Goal: Transaction & Acquisition: Purchase product/service

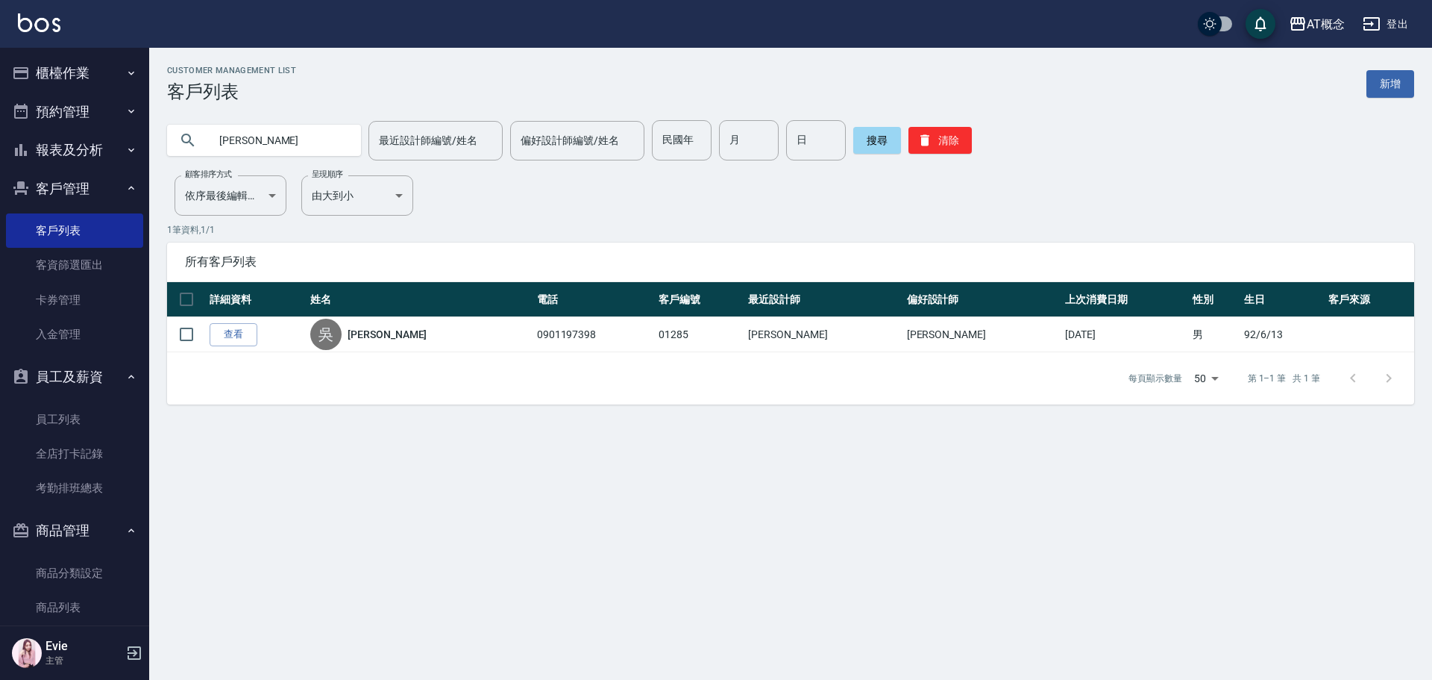
drag, startPoint x: 290, startPoint y: 136, endPoint x: 58, endPoint y: 151, distance: 232.5
click at [63, 163] on div "AT概念 登出 櫃檯作業 打帳單 帳單列表 現金收支登錄 高階收支登錄 材料自購登錄 每日結帳 排班表 現場電腦打卡 預約管理 預約管理 單日預約紀錄 單週預…" at bounding box center [716, 340] width 1432 height 680
type input "ㄈ"
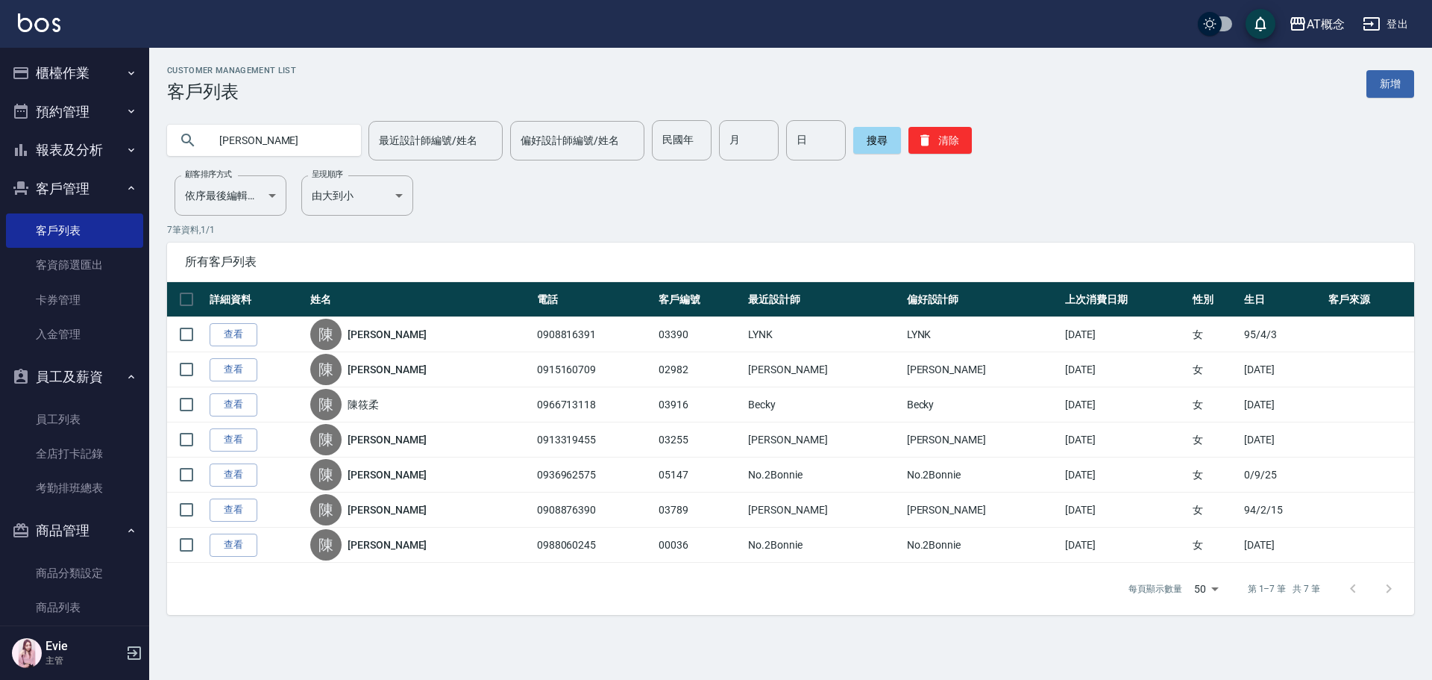
type input "陳"
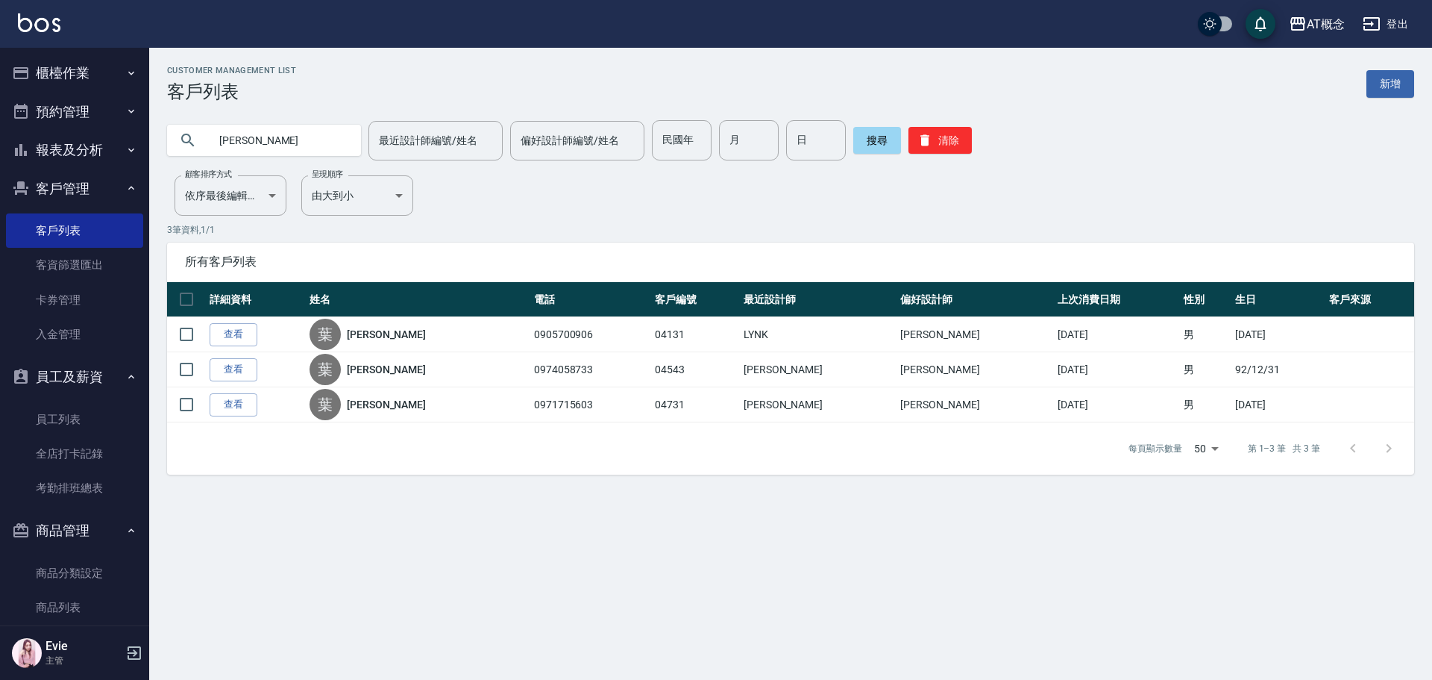
type input "葉"
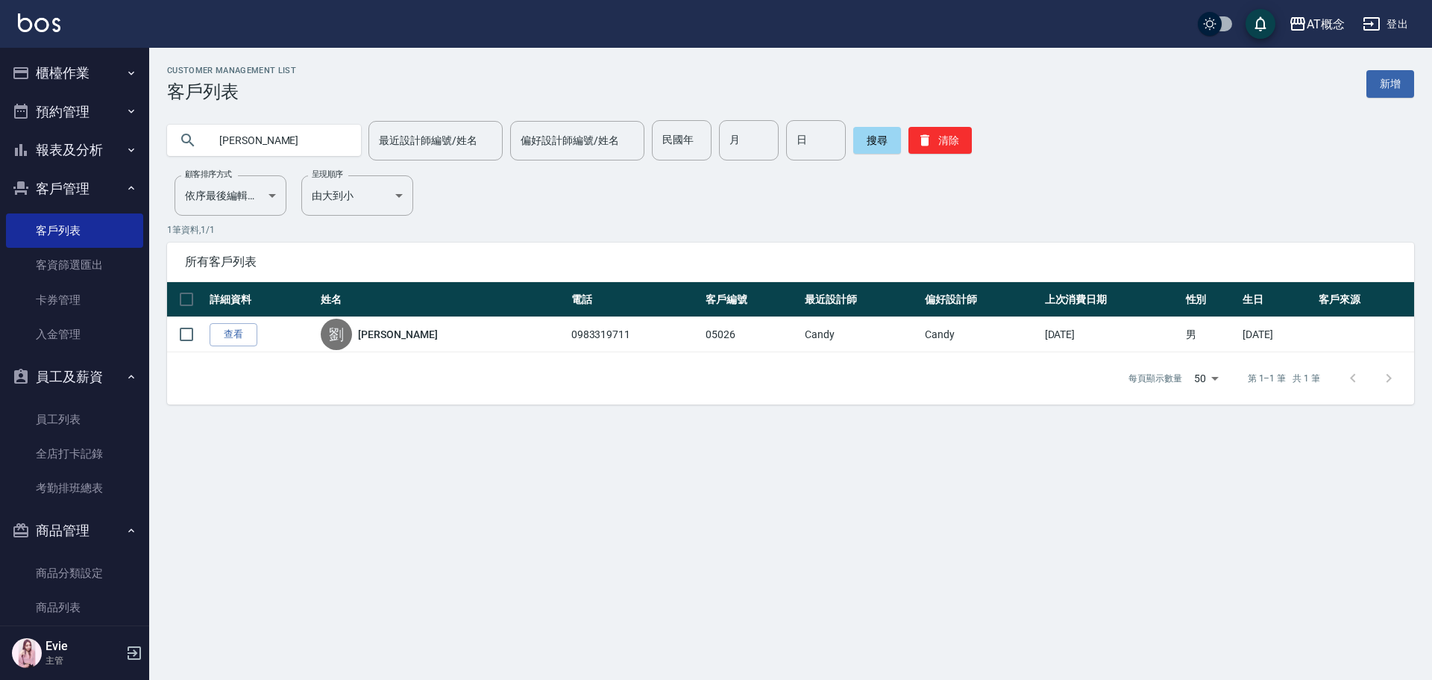
type input "劉"
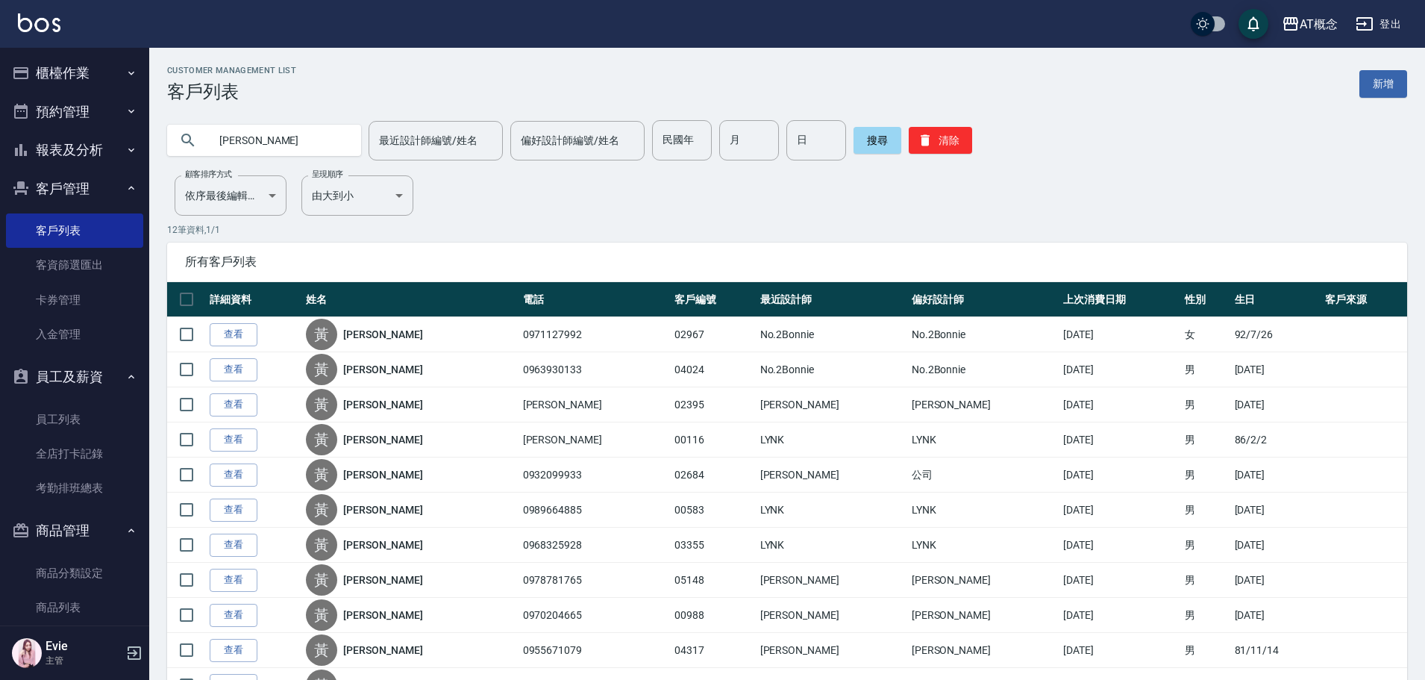
type input "黃柏霖"
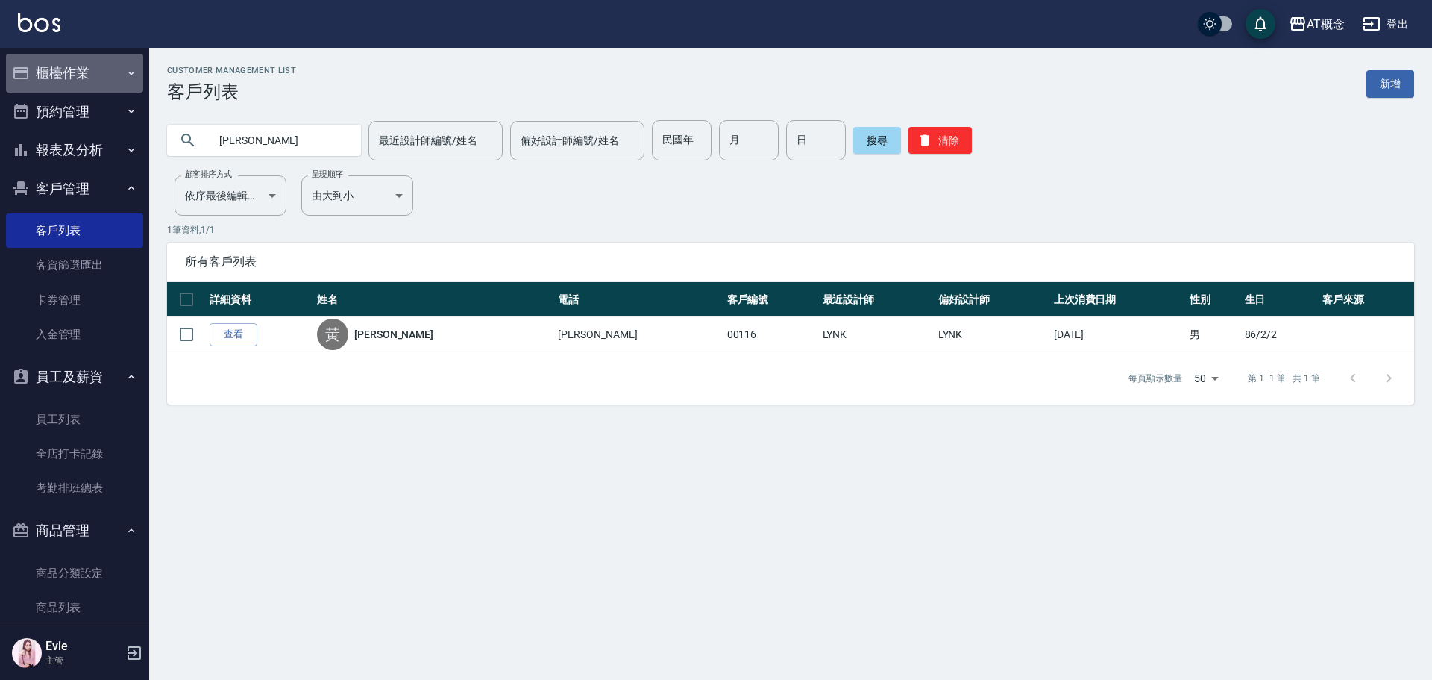
click at [77, 72] on button "櫃檯作業" at bounding box center [74, 73] width 137 height 39
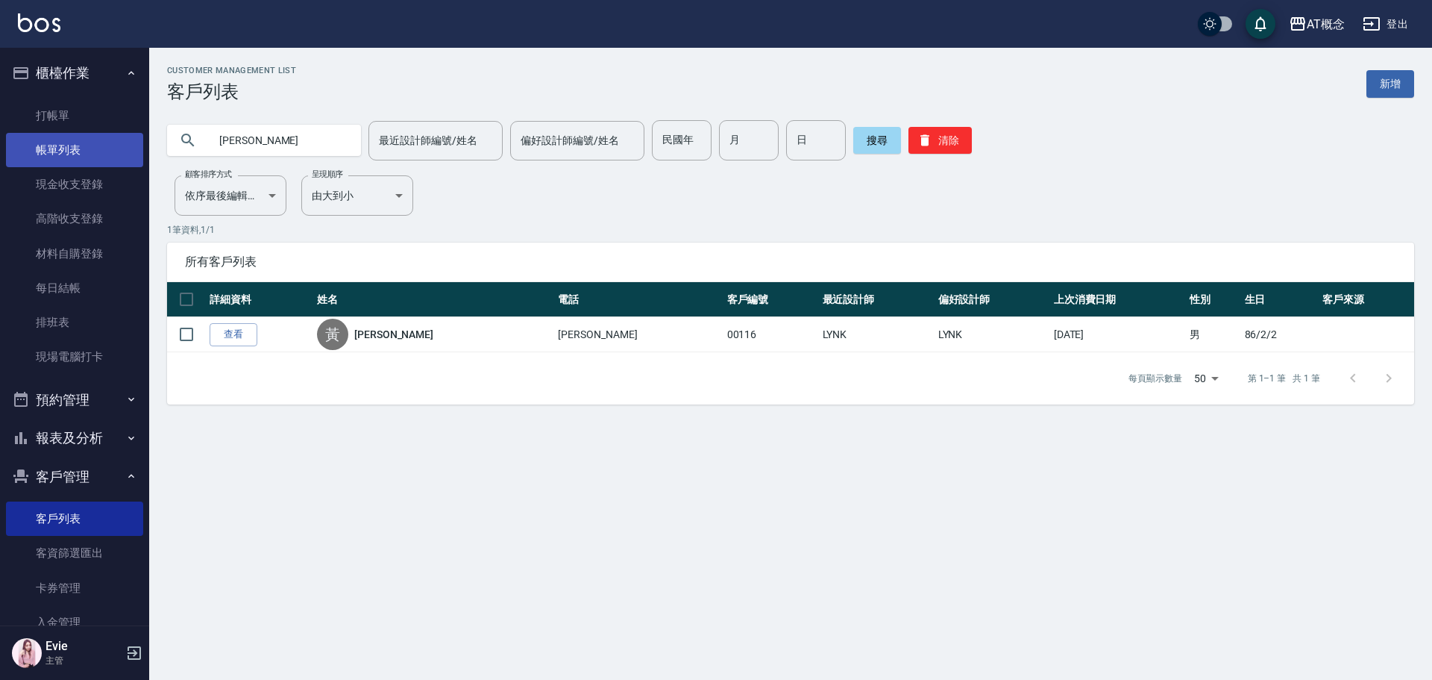
click at [61, 116] on link "打帳單" at bounding box center [74, 115] width 137 height 34
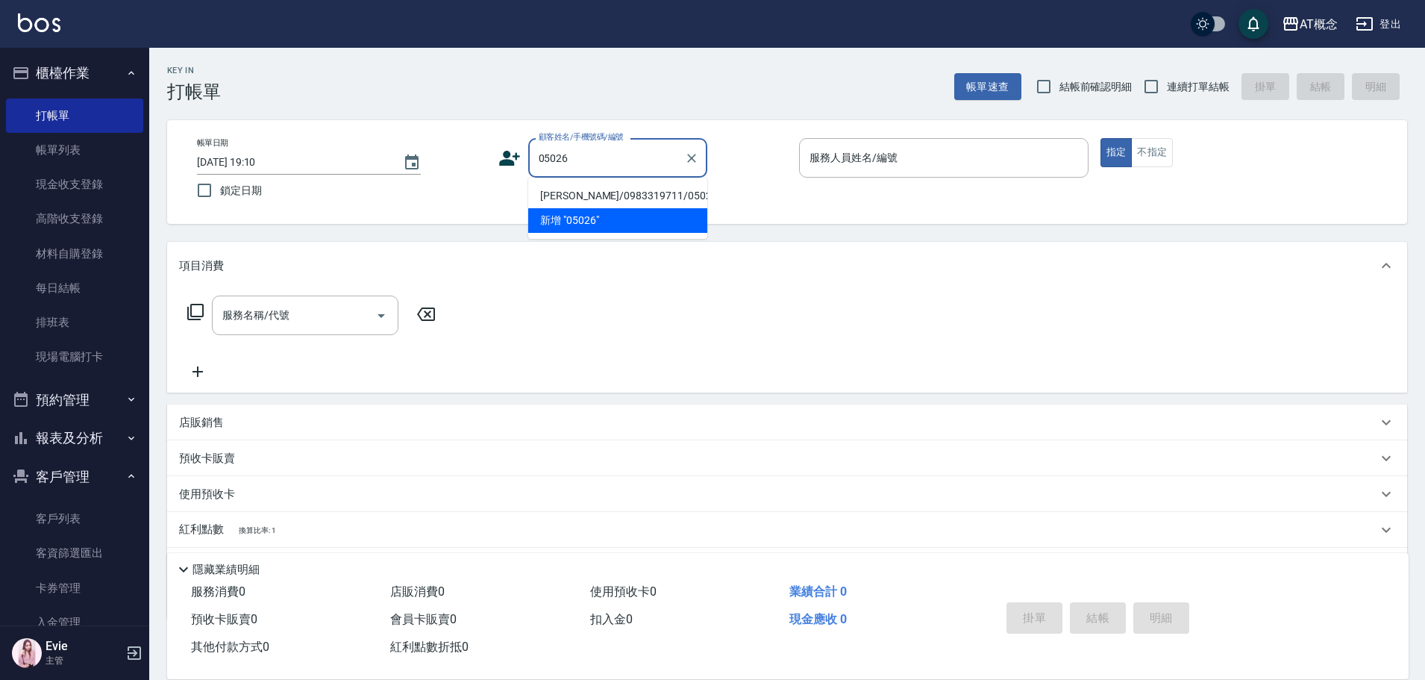
type input "劉承翰/0983319711/05026"
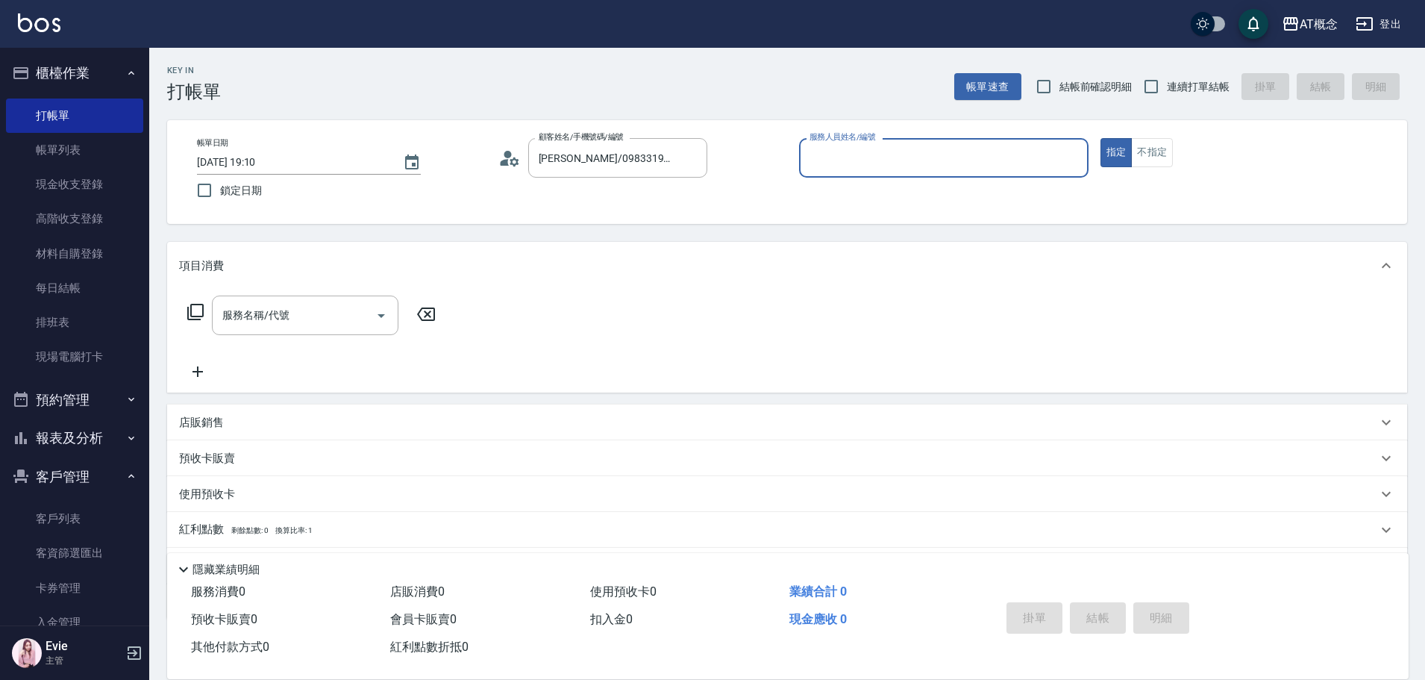
type input "Candy-15"
click at [1100, 138] on button "指定" at bounding box center [1116, 152] width 32 height 29
type button "true"
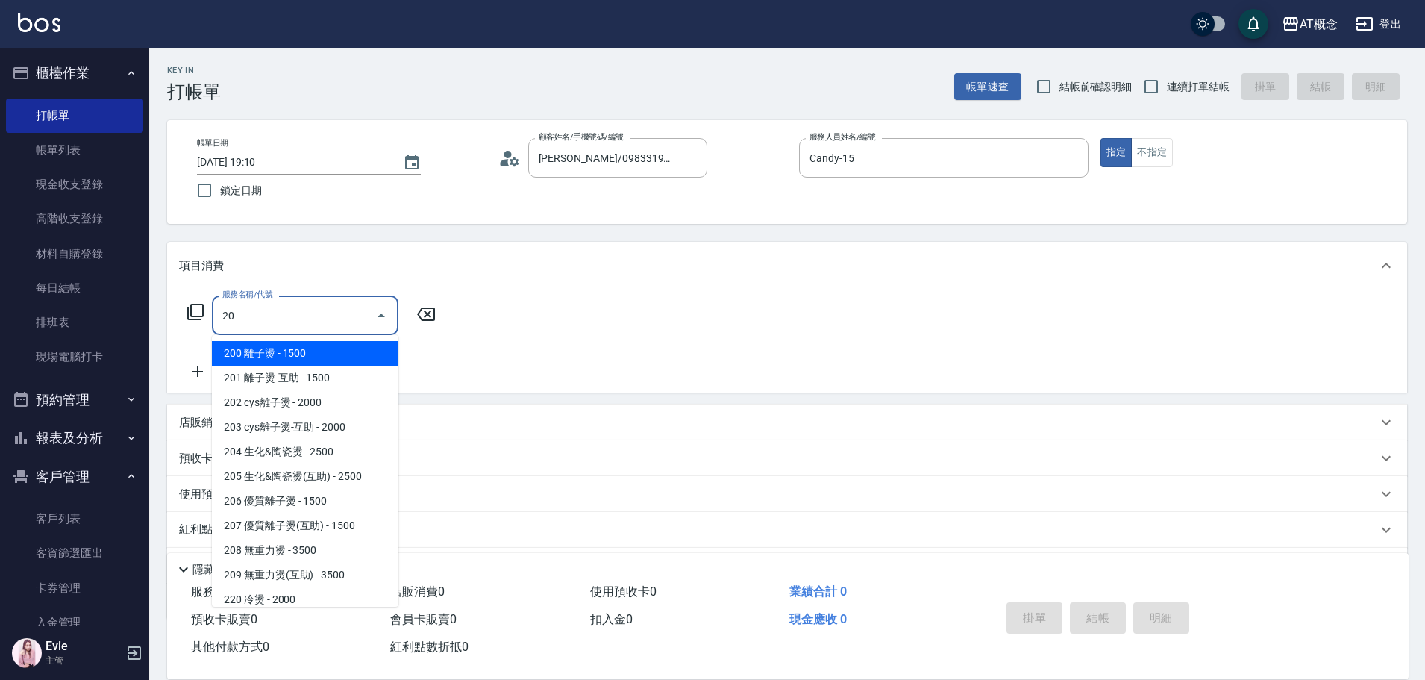
type input "200 離子燙(200)"
type input "150"
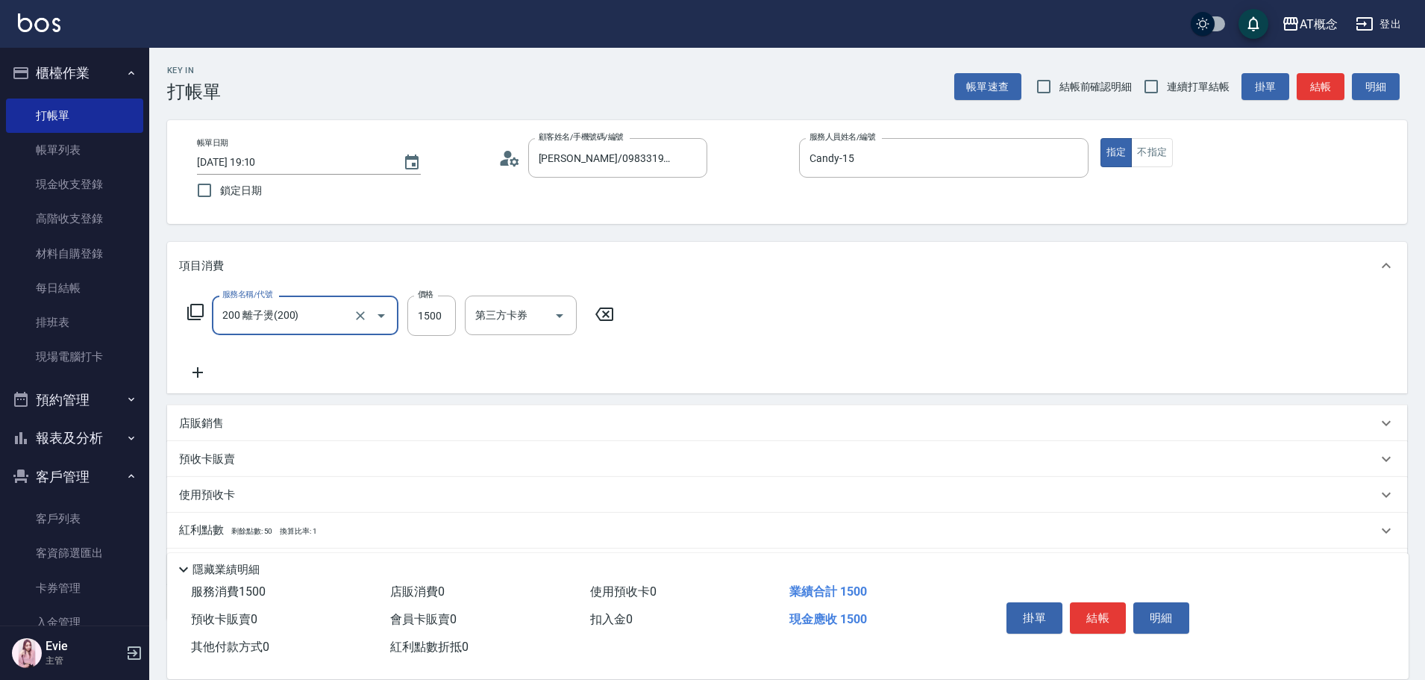
type input "200 離子燙(200)"
type input "0"
type input "17"
type input "10"
type input "179"
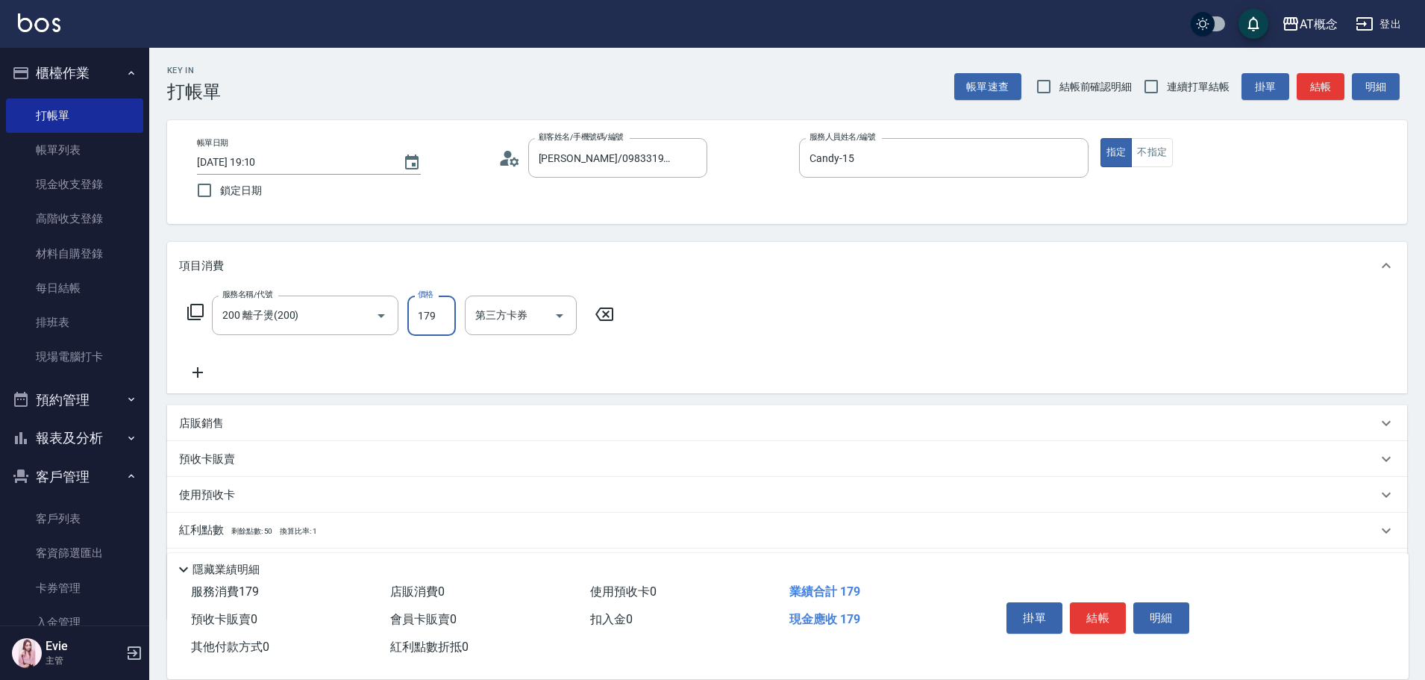
type input "170"
type input "1799"
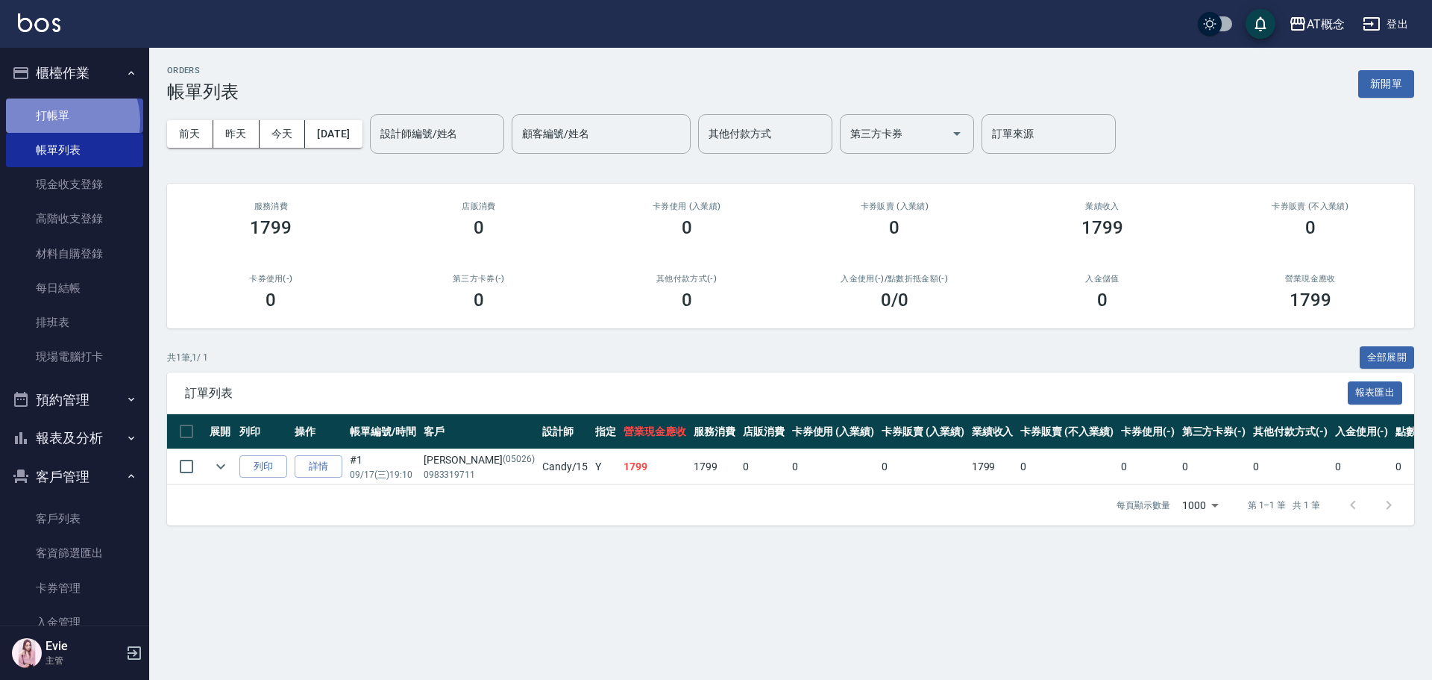
click at [60, 121] on link "打帳單" at bounding box center [74, 115] width 137 height 34
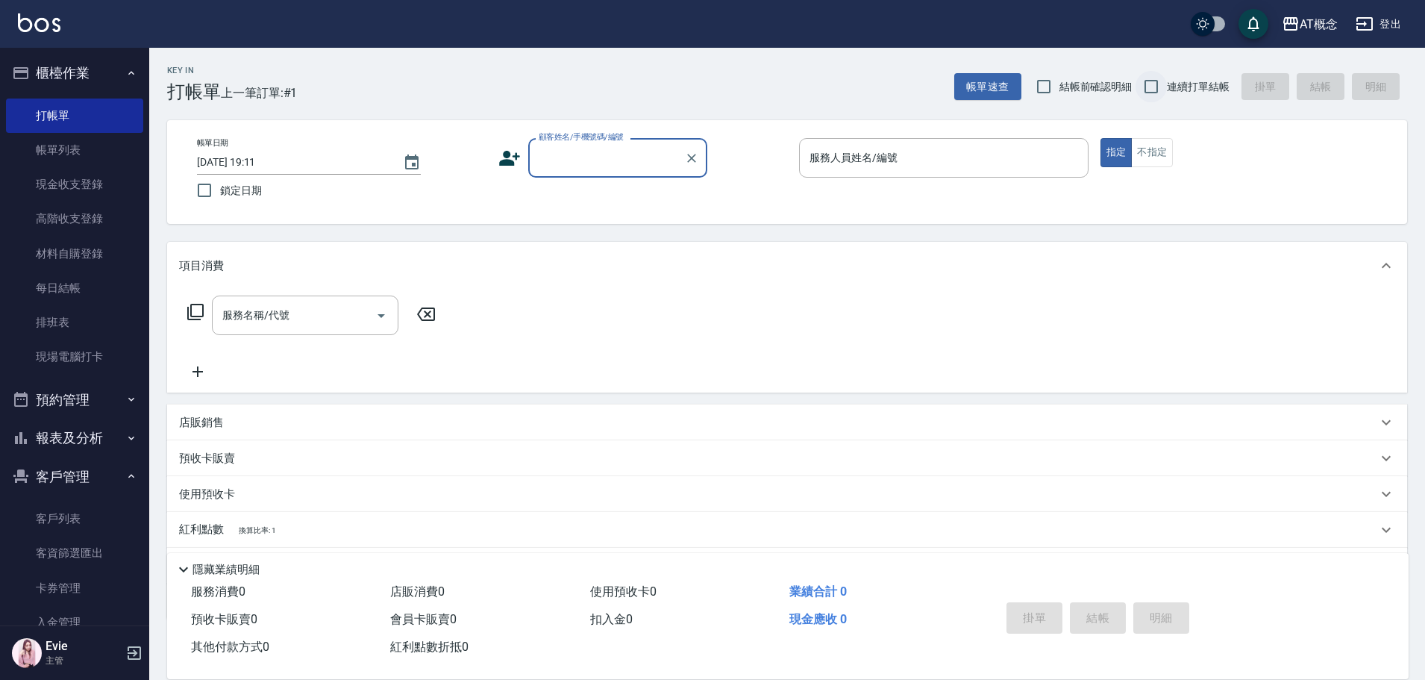
click at [1154, 88] on input "連續打單結帳" at bounding box center [1150, 86] width 31 height 31
checkbox input "true"
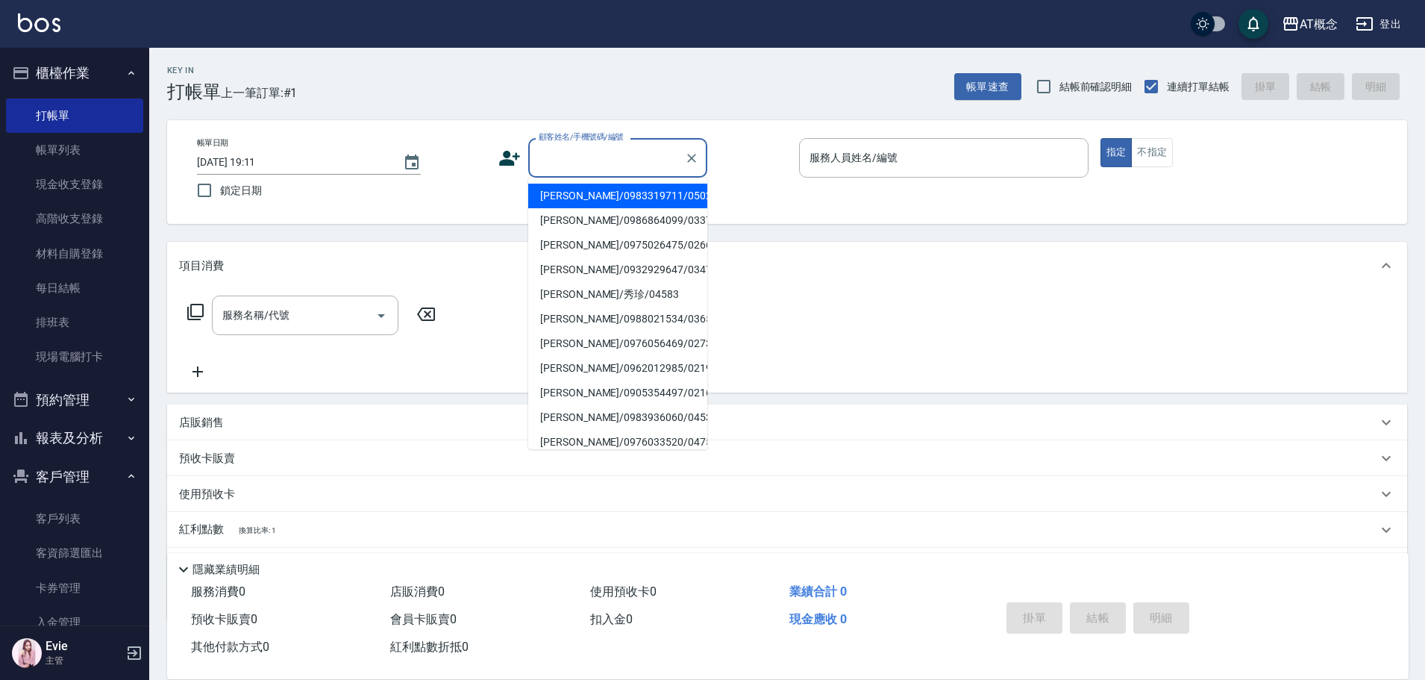
click at [574, 148] on input "顧客姓名/手機號碼/編號" at bounding box center [606, 158] width 143 height 26
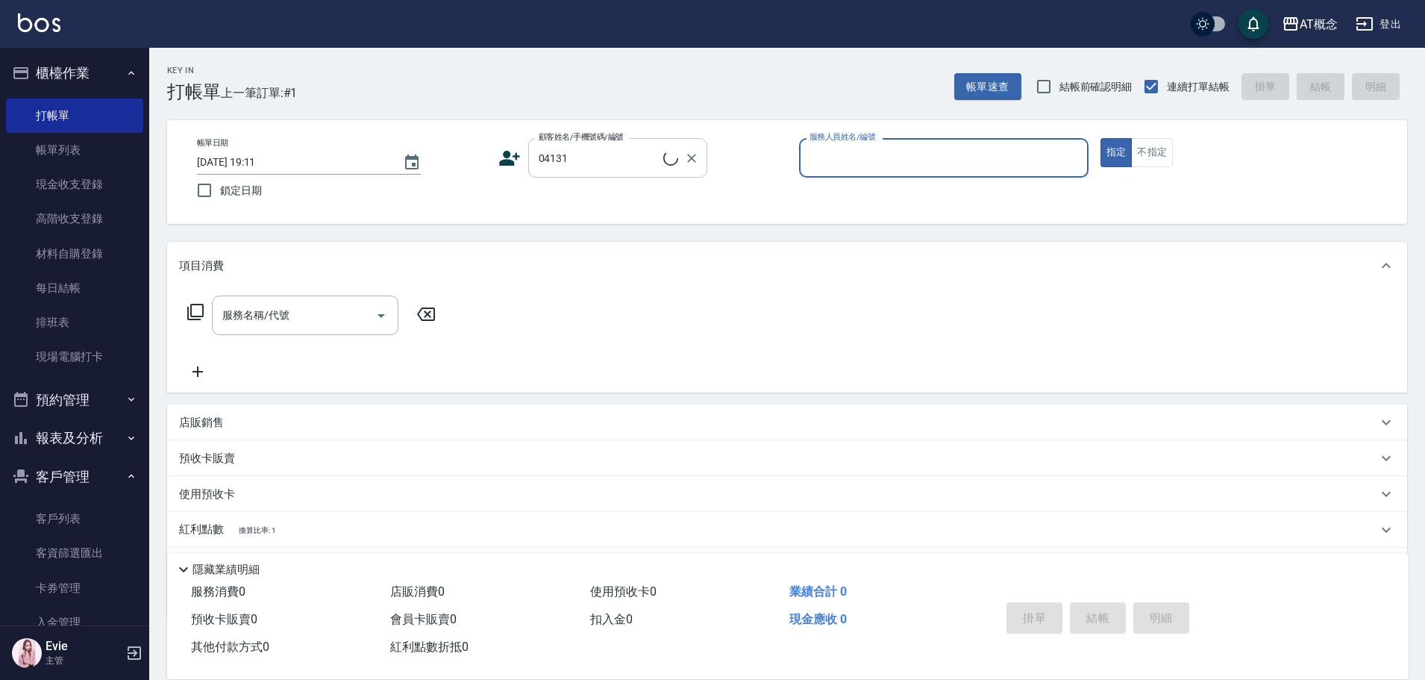
type input "葉柏均/0905700906/04131"
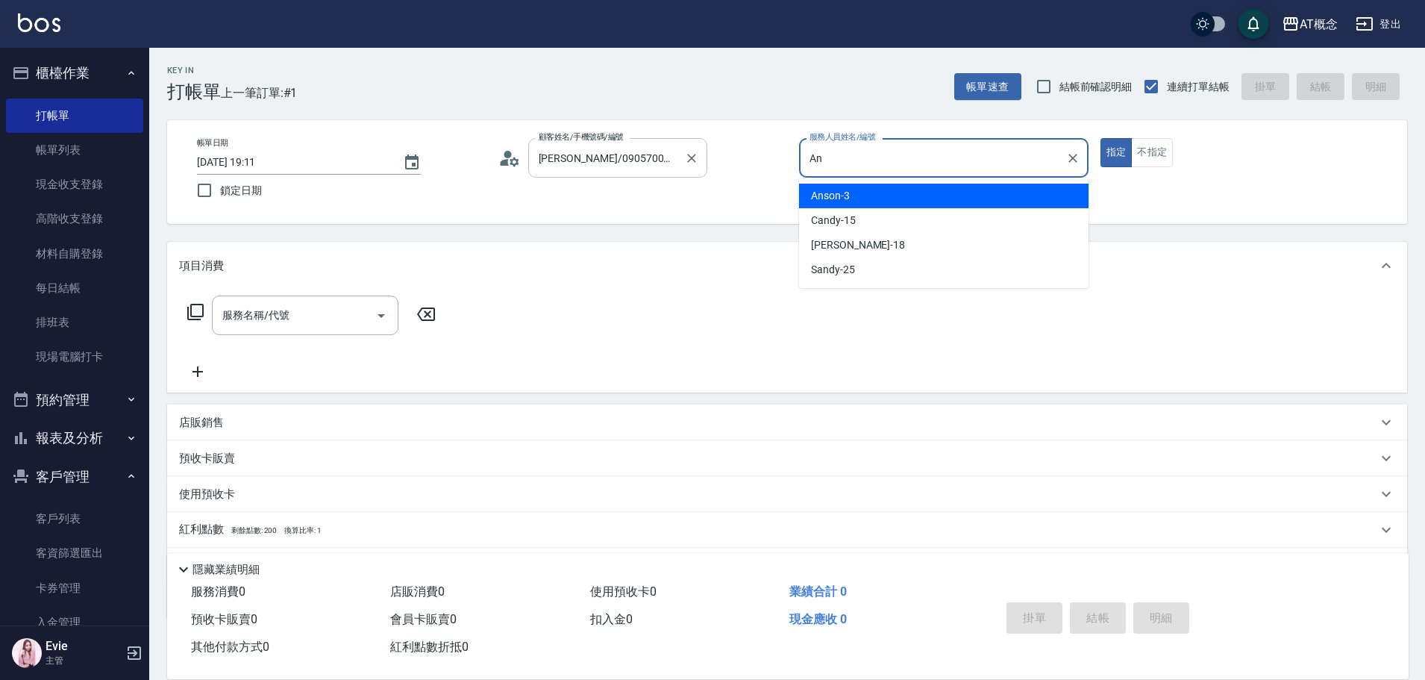
type input "A"
type input "LYNK-4"
type button "true"
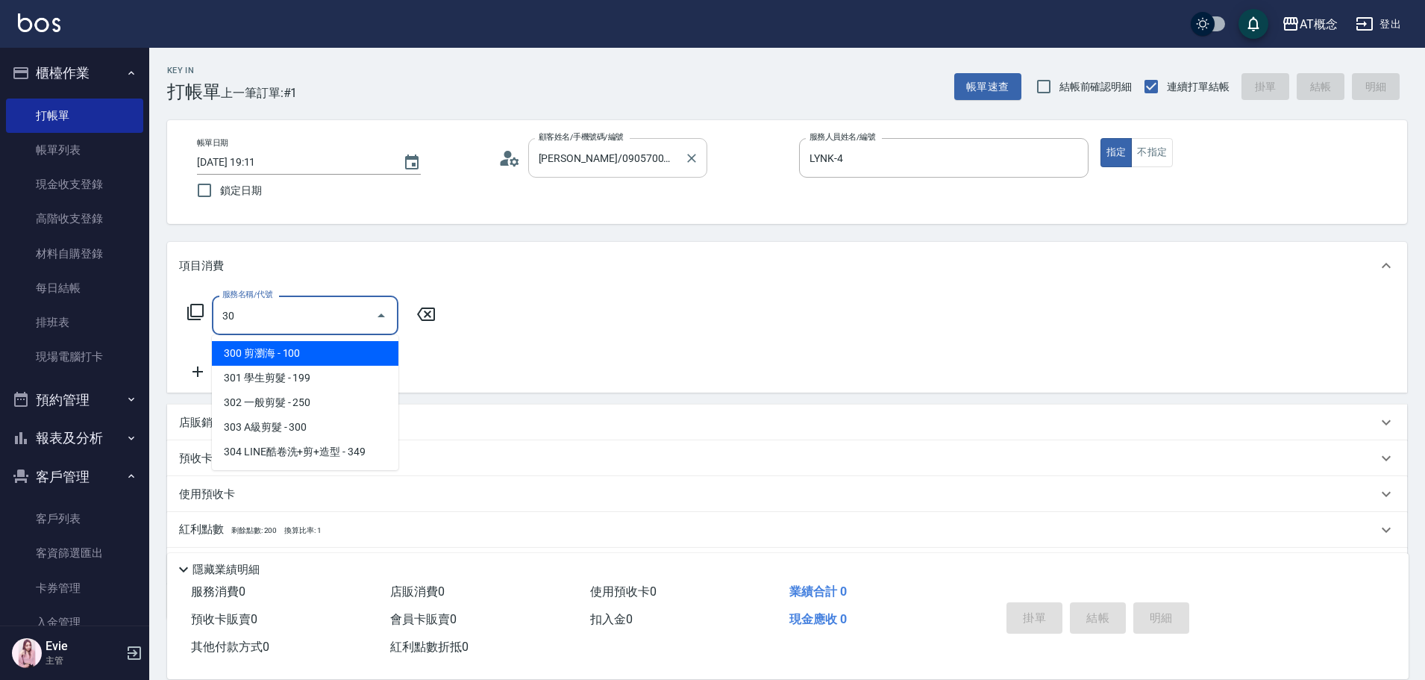
type input "302"
type input "20"
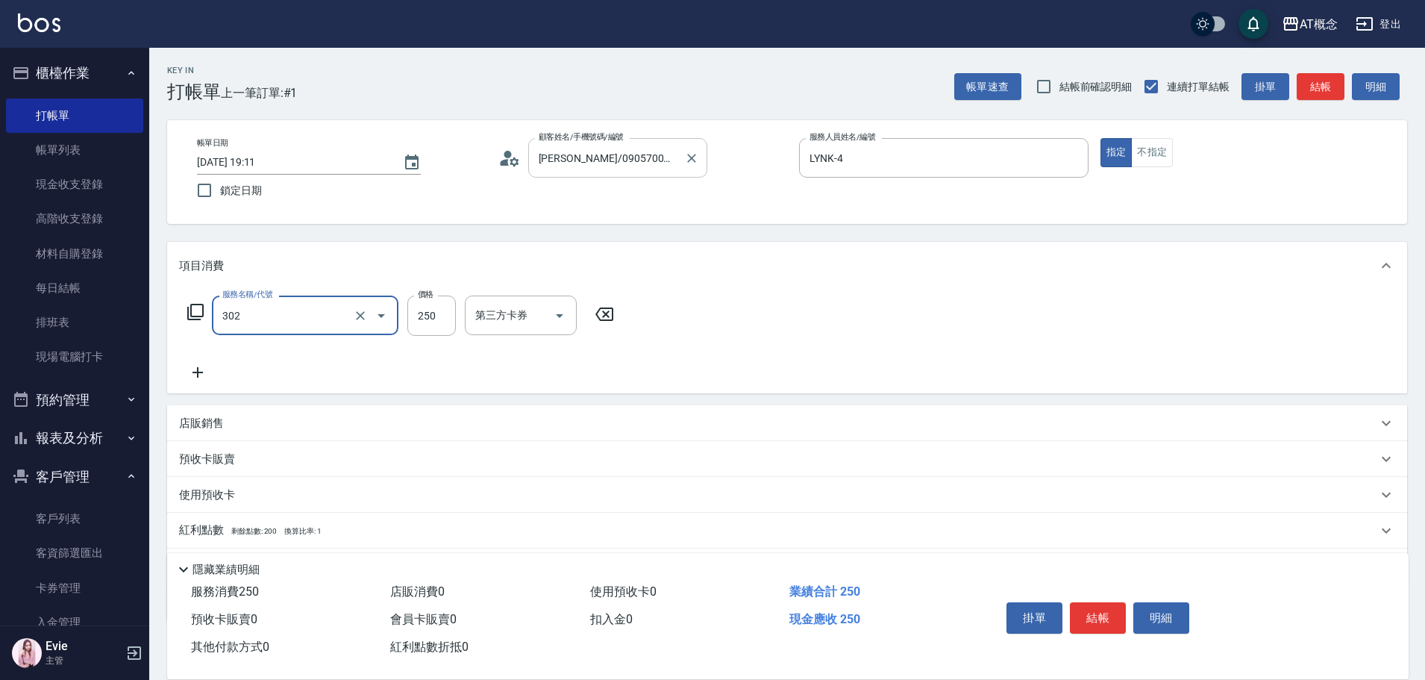
type input "302 一般剪髮(302)"
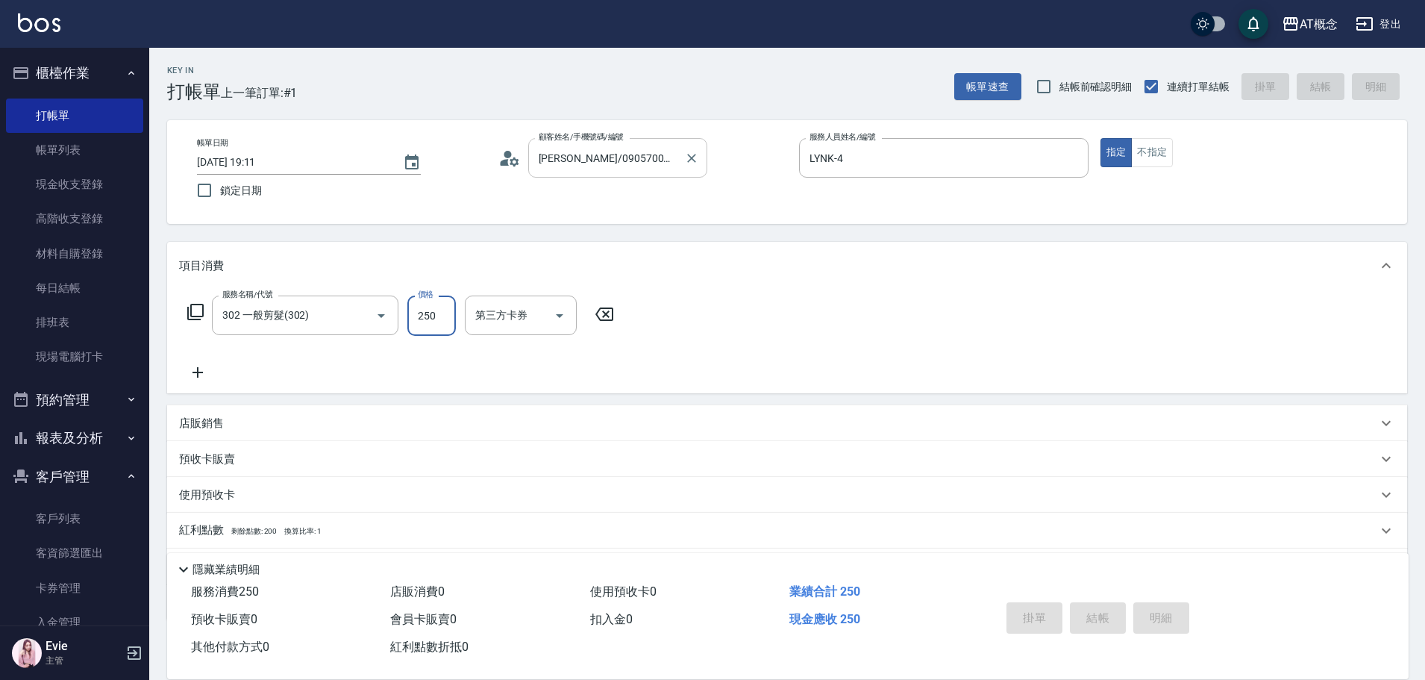
type input "0"
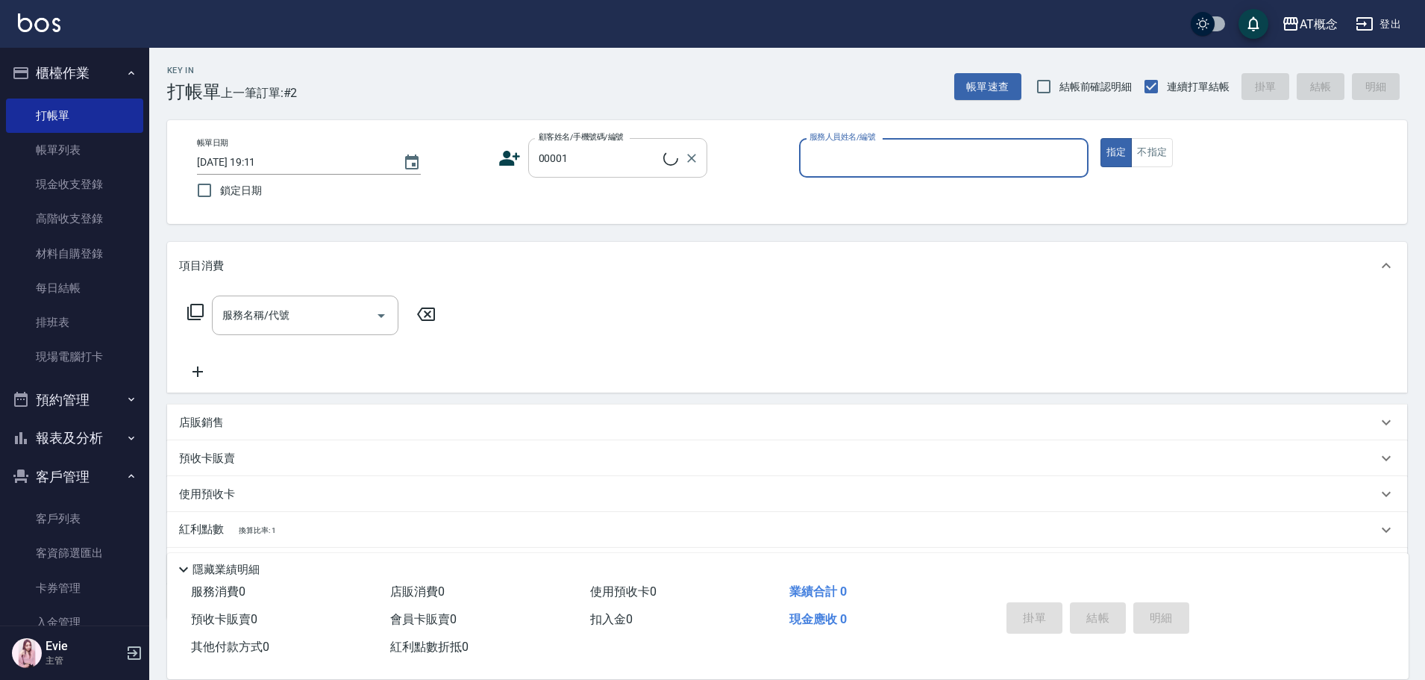
type input "公司/公司/00001"
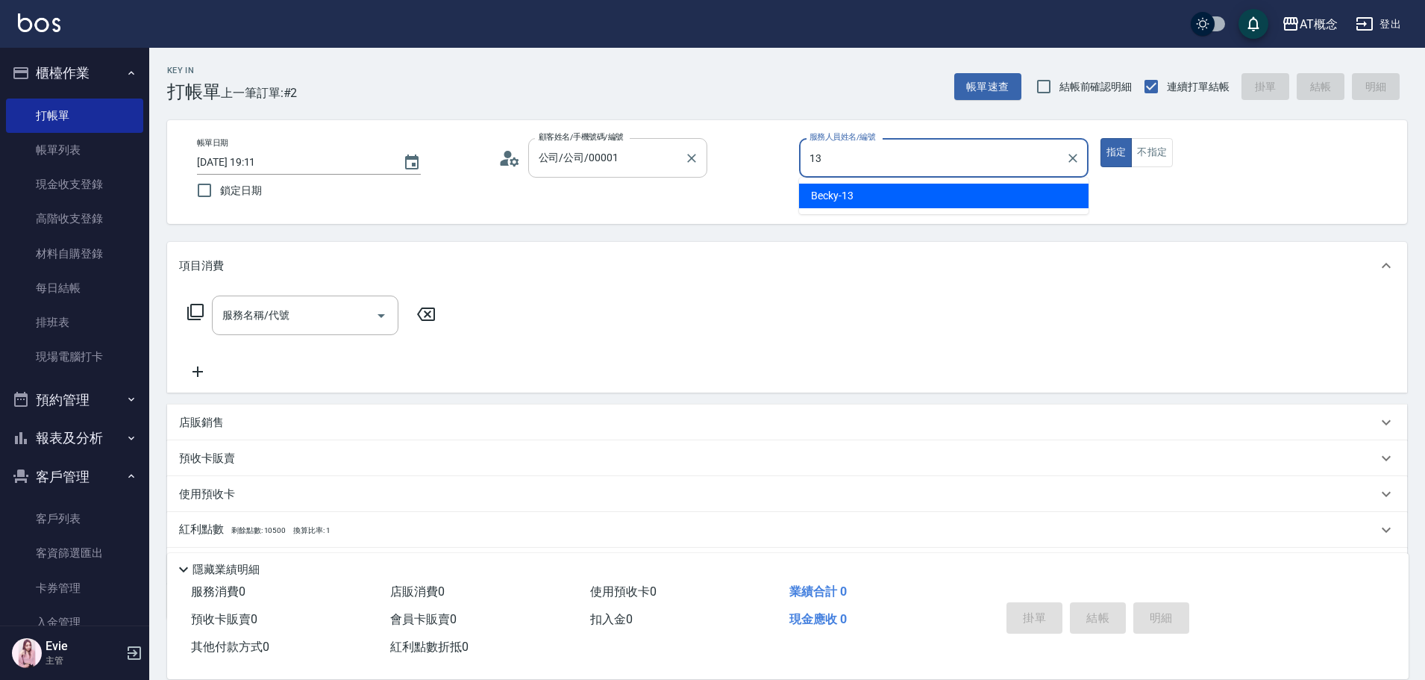
type input "Becky-13"
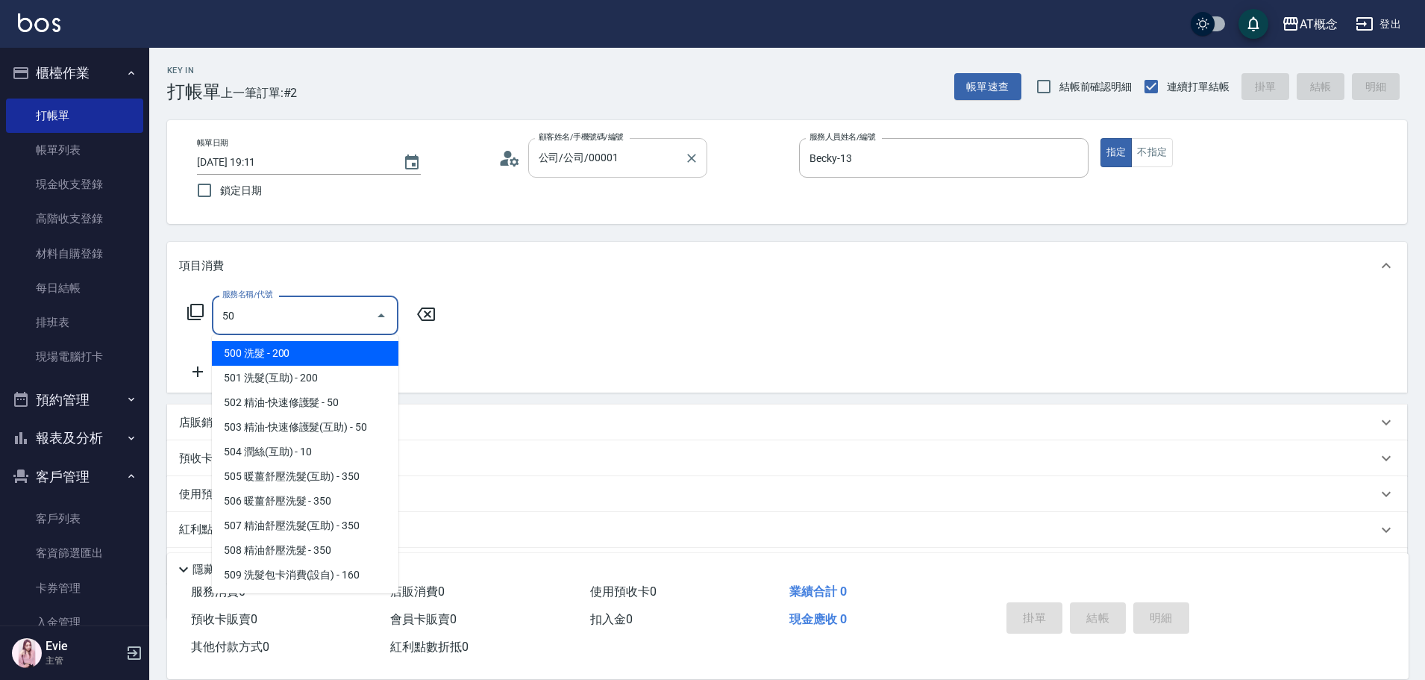
type input "500"
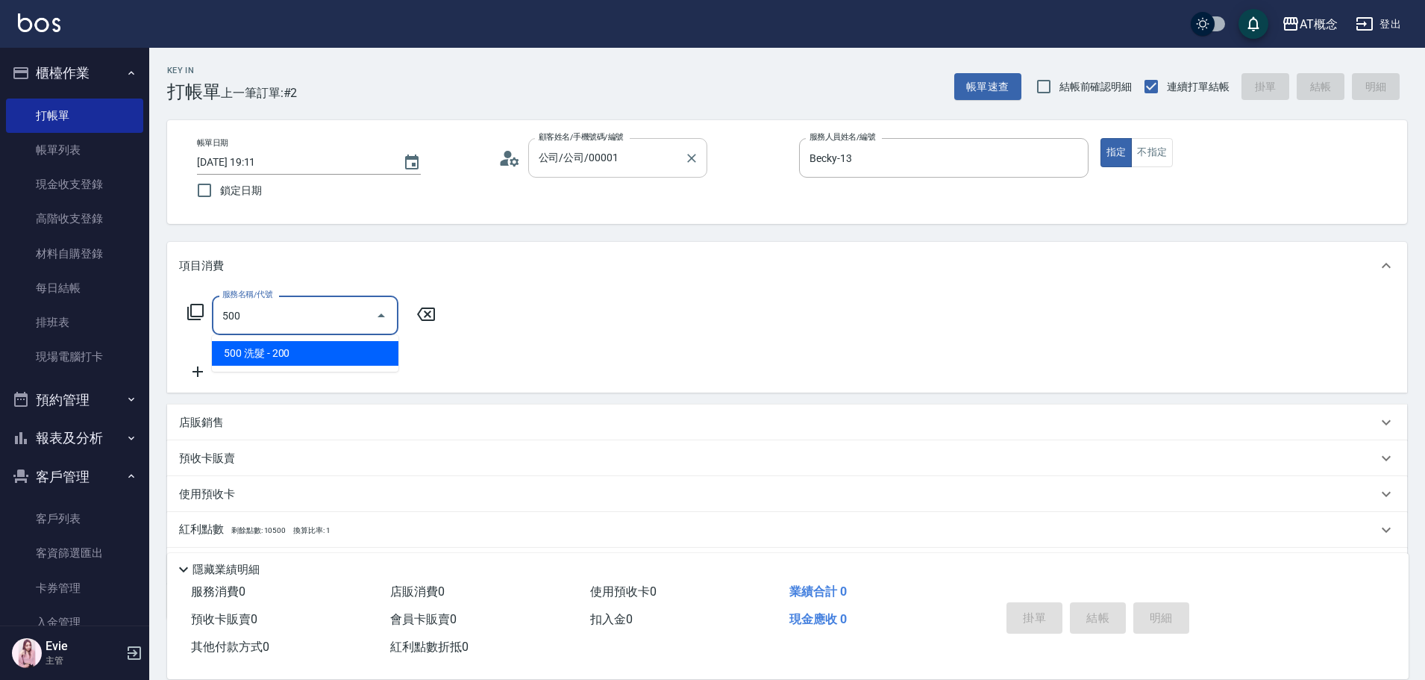
type input "20"
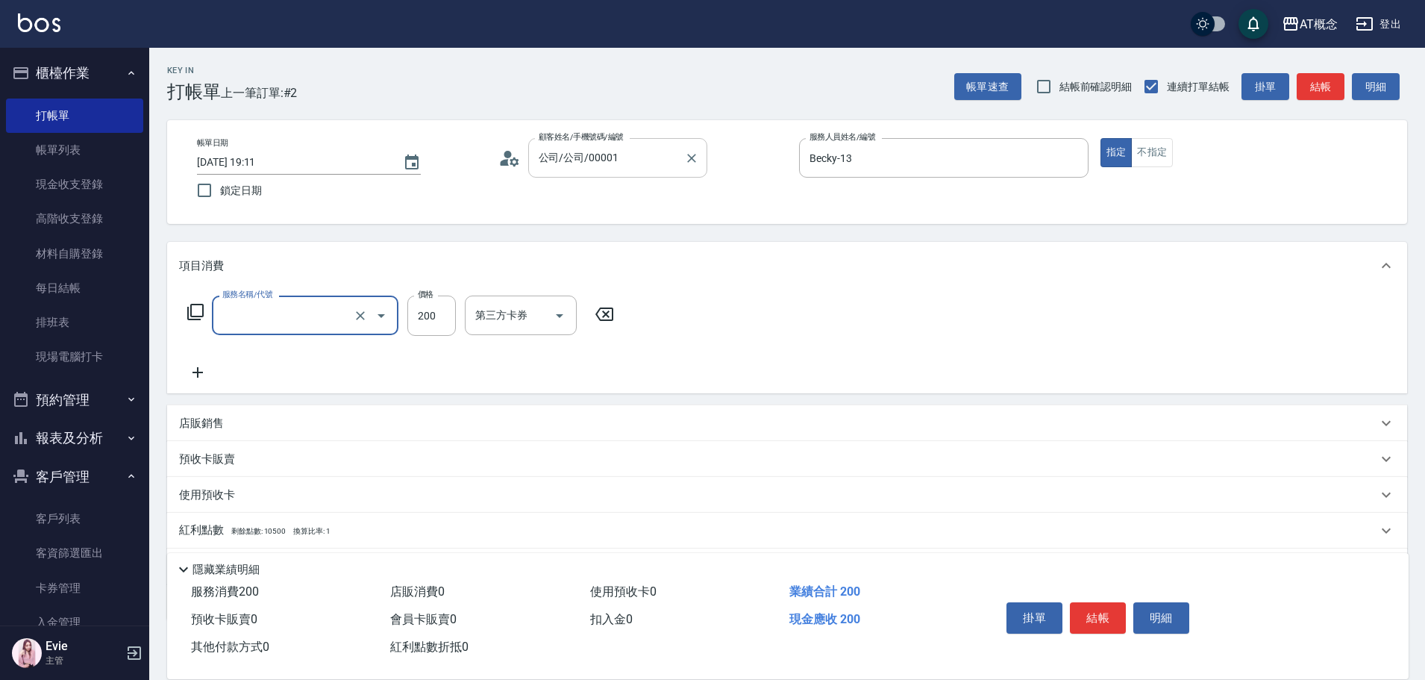
type input "0"
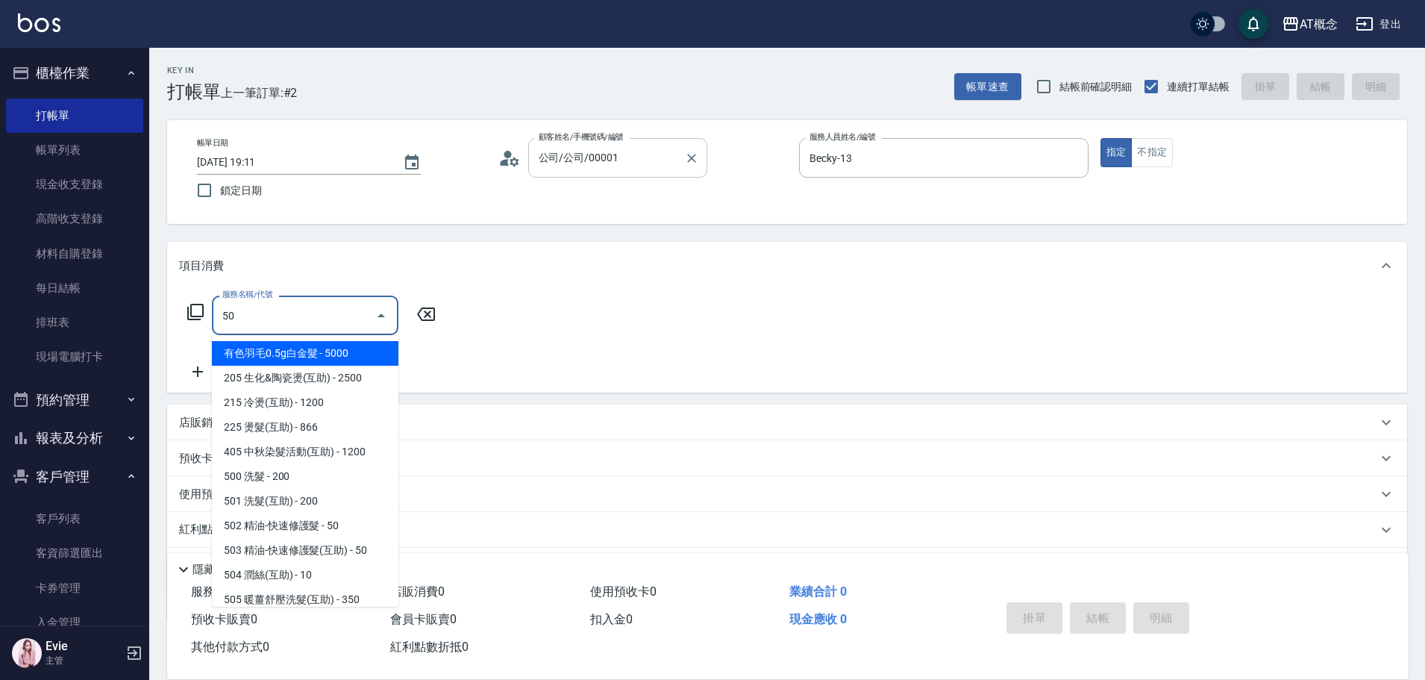
type input "501"
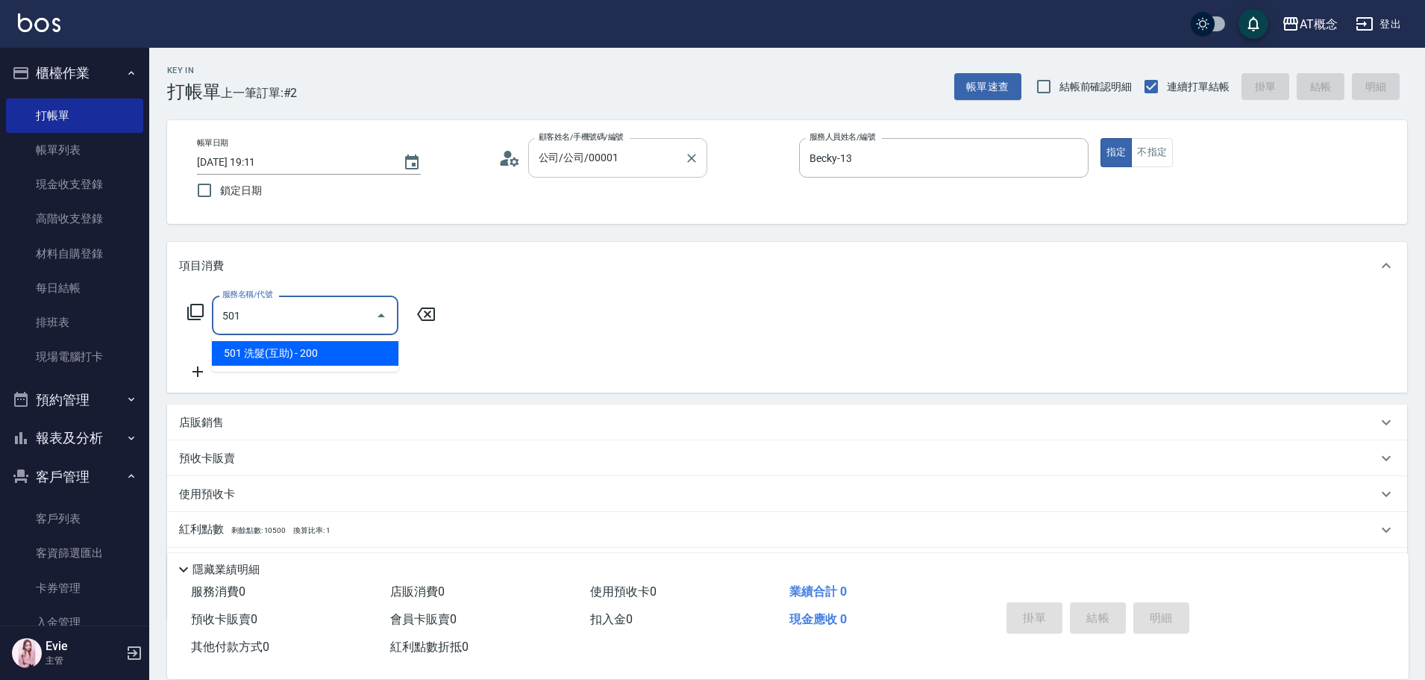
type input "20"
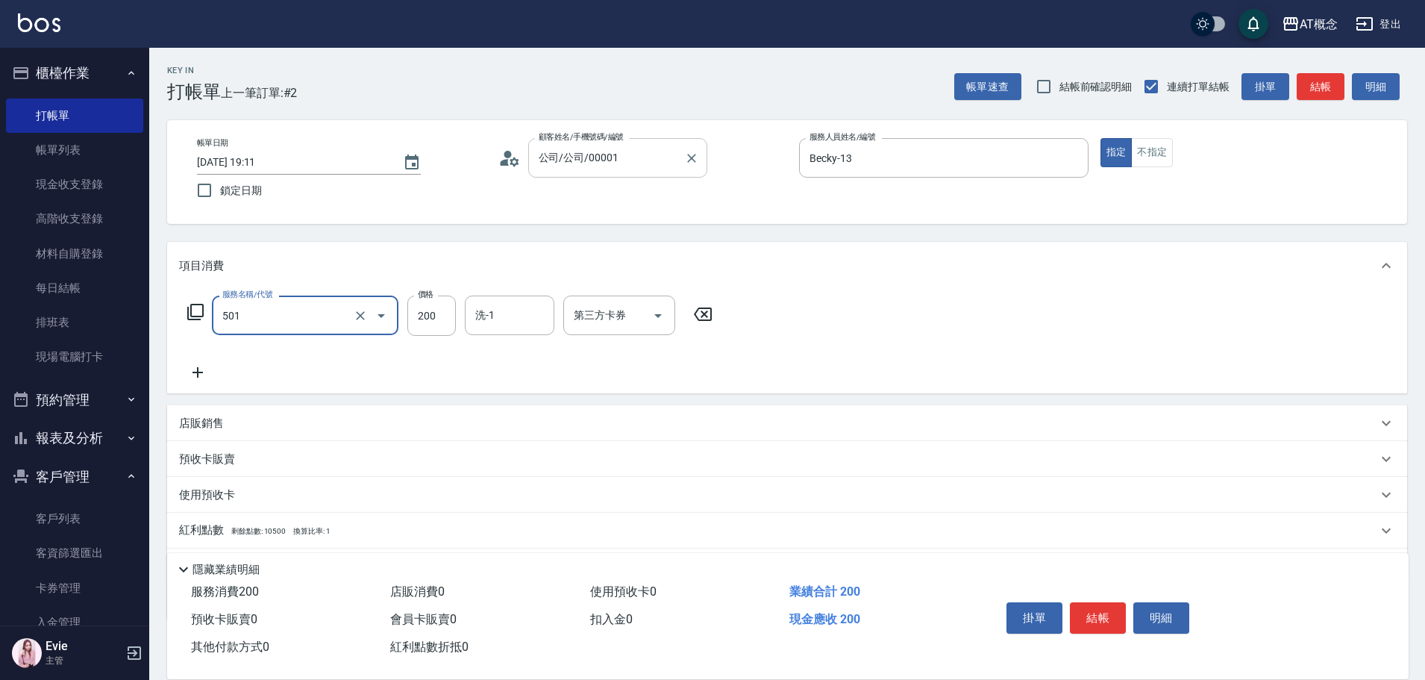
type input "501 洗髮(互助)(501)"
type input "0"
type input "25"
type input "20"
type input "250"
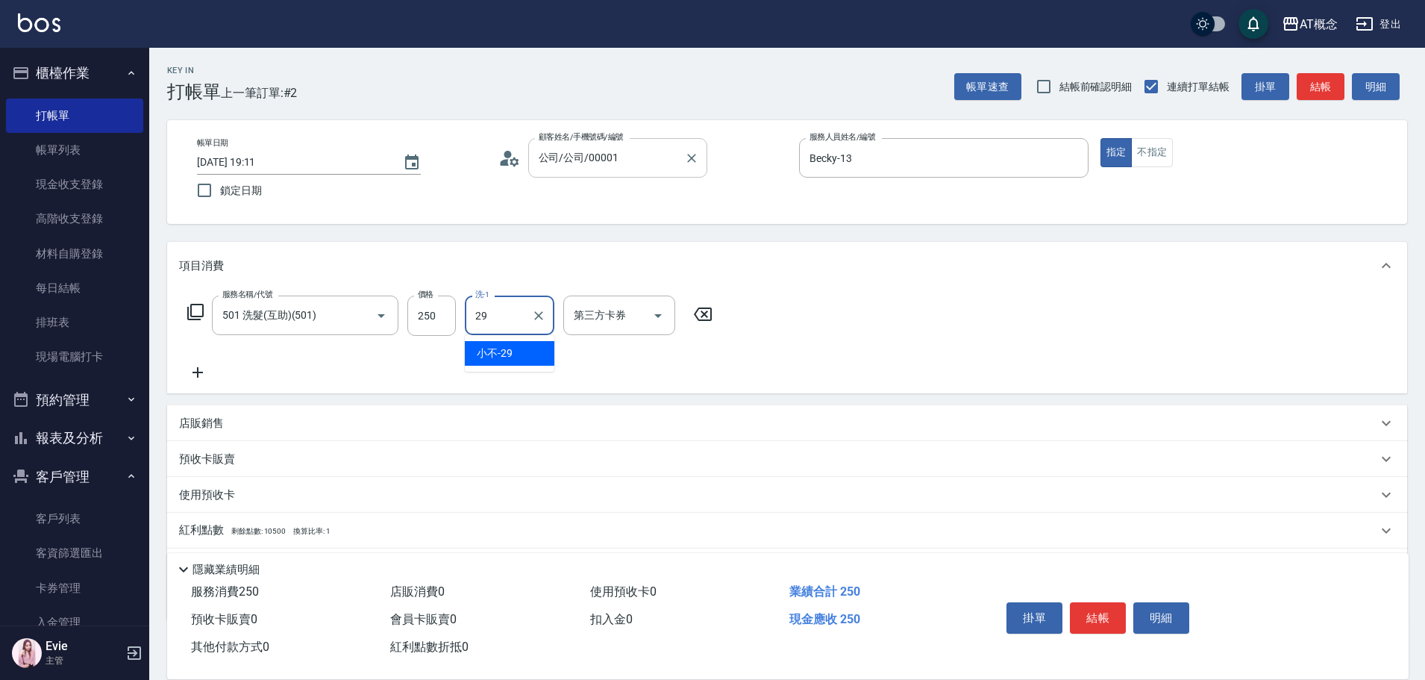
type input "小不-29"
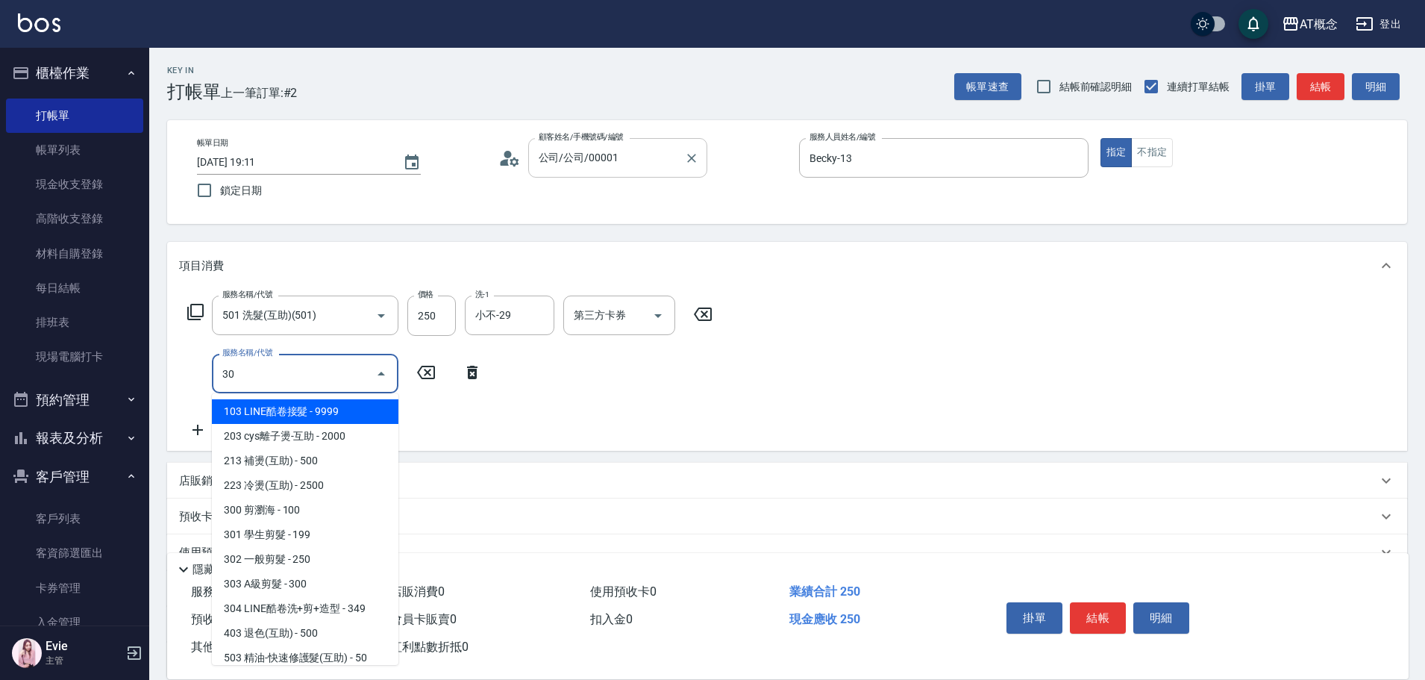
type input "300"
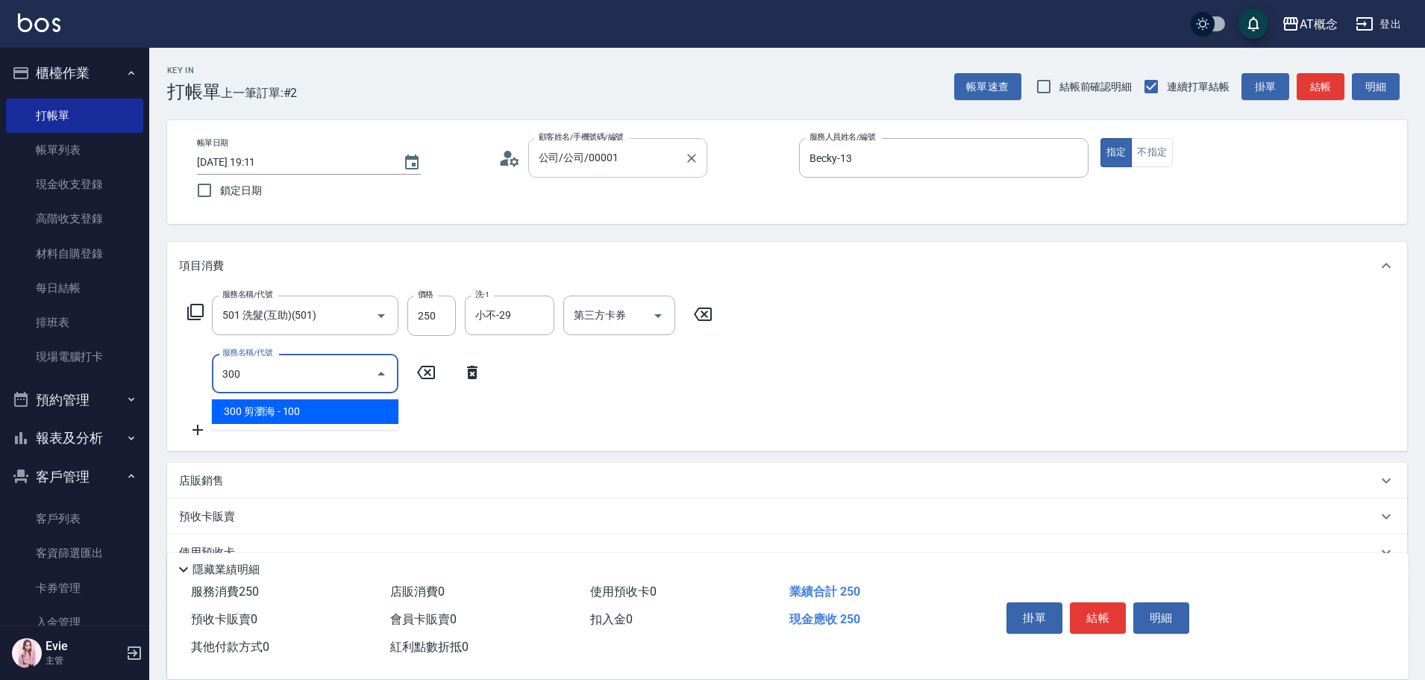
type input "30"
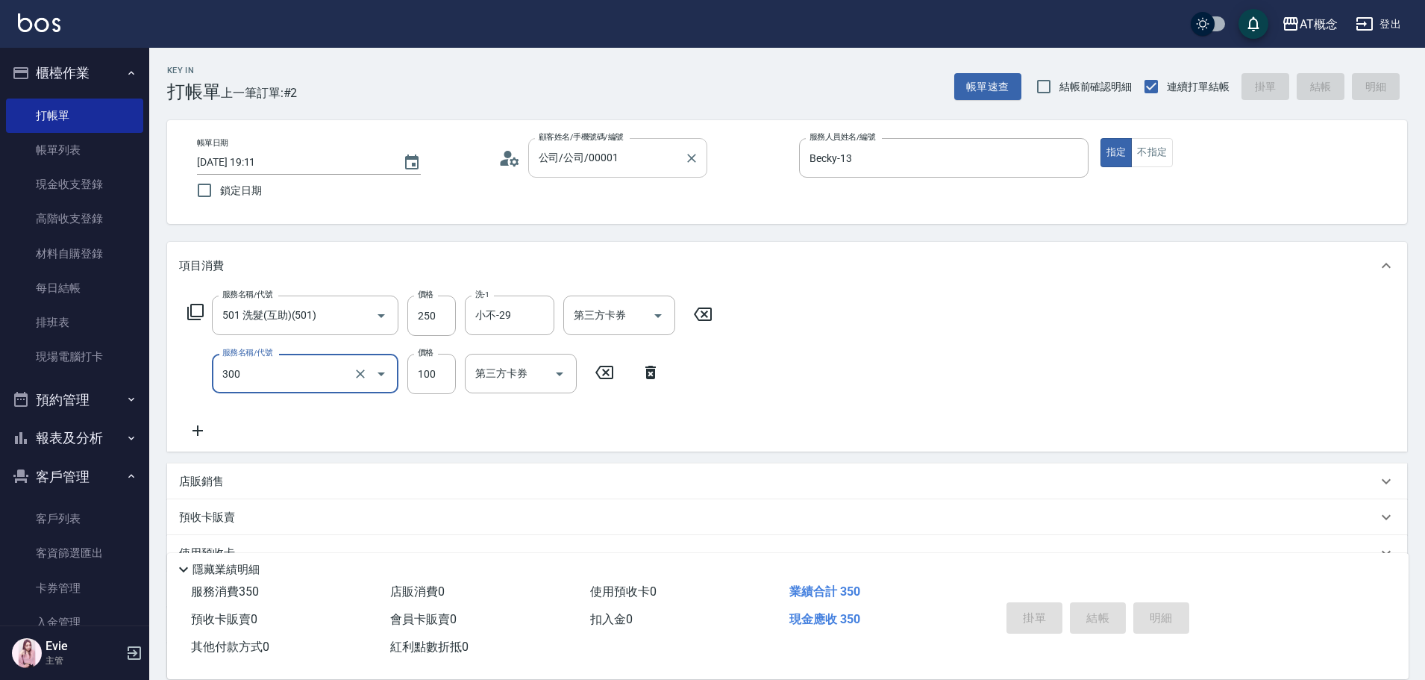
type input "2025/09/17 19:12"
type input "0"
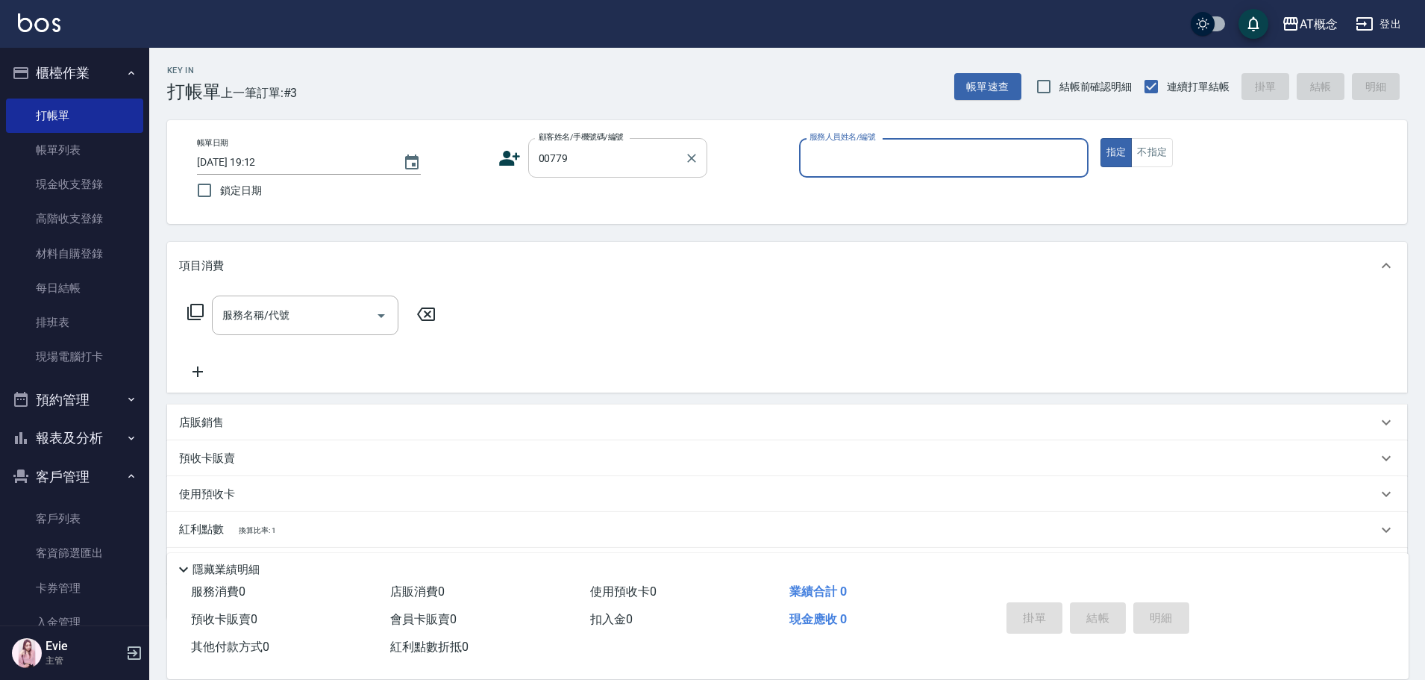
type input "林彥廷/0966686239/00779"
type input "Anson-3"
click at [1100, 138] on button "指定" at bounding box center [1116, 152] width 32 height 29
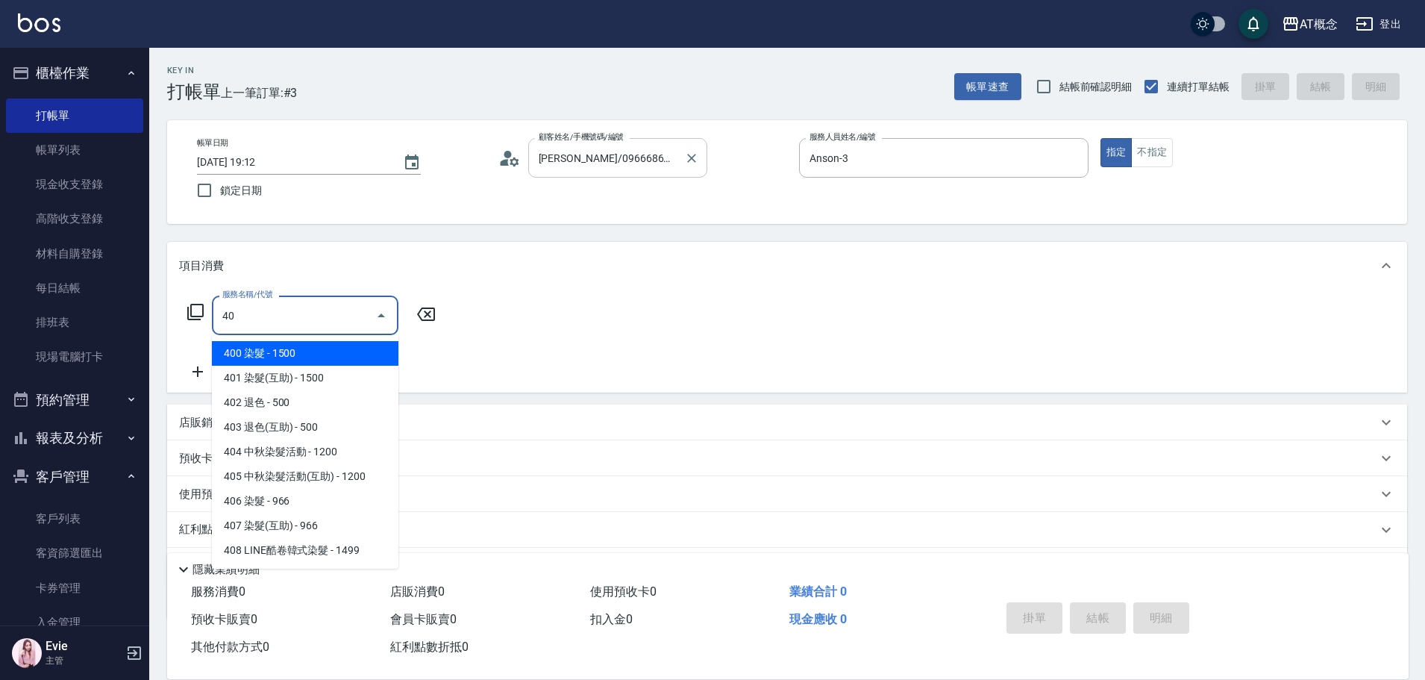
type input "400"
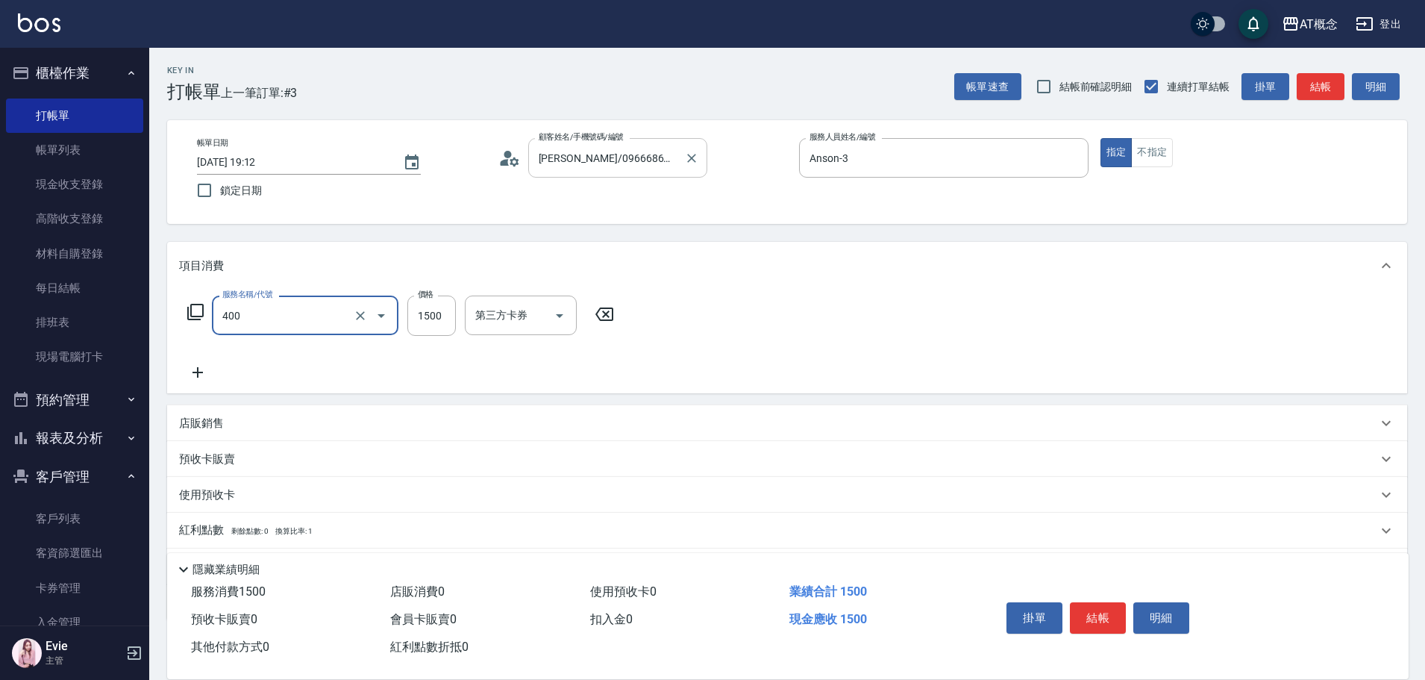
type input "150"
type input "400 染髮(400)"
type input "0"
type input "80"
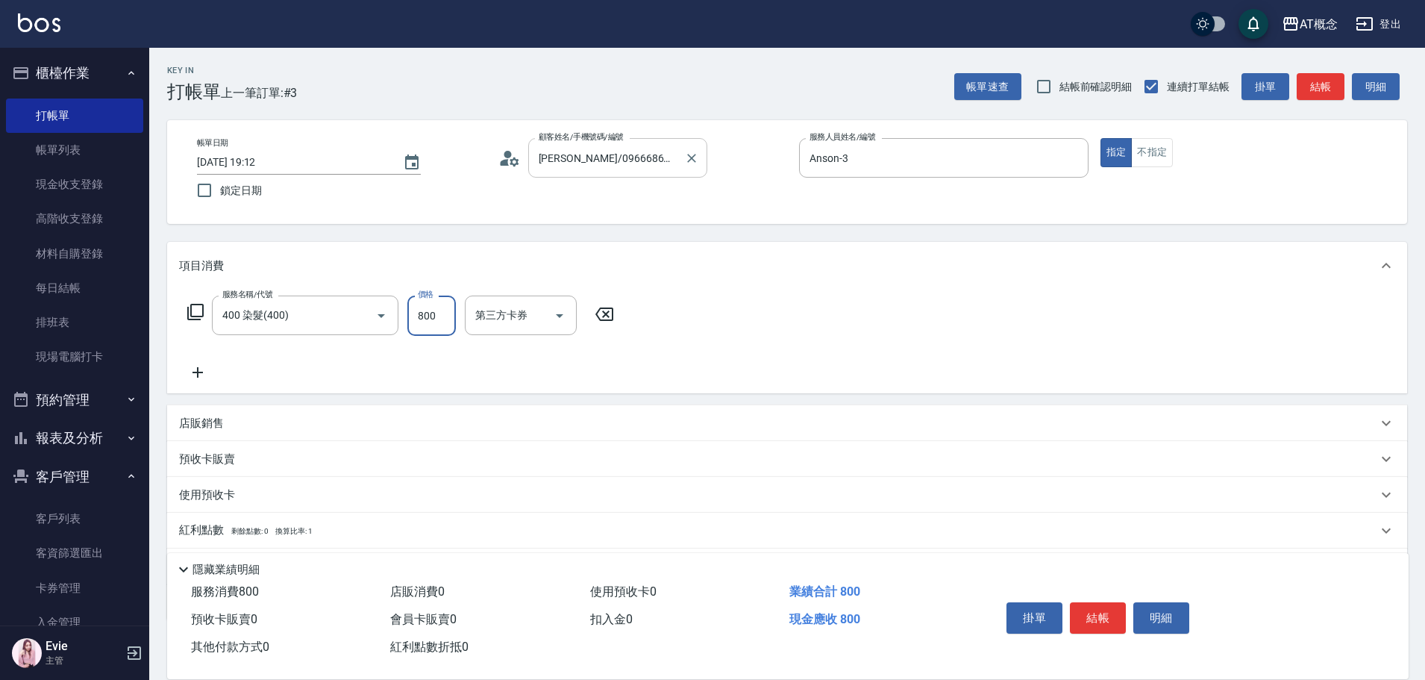
type input "800"
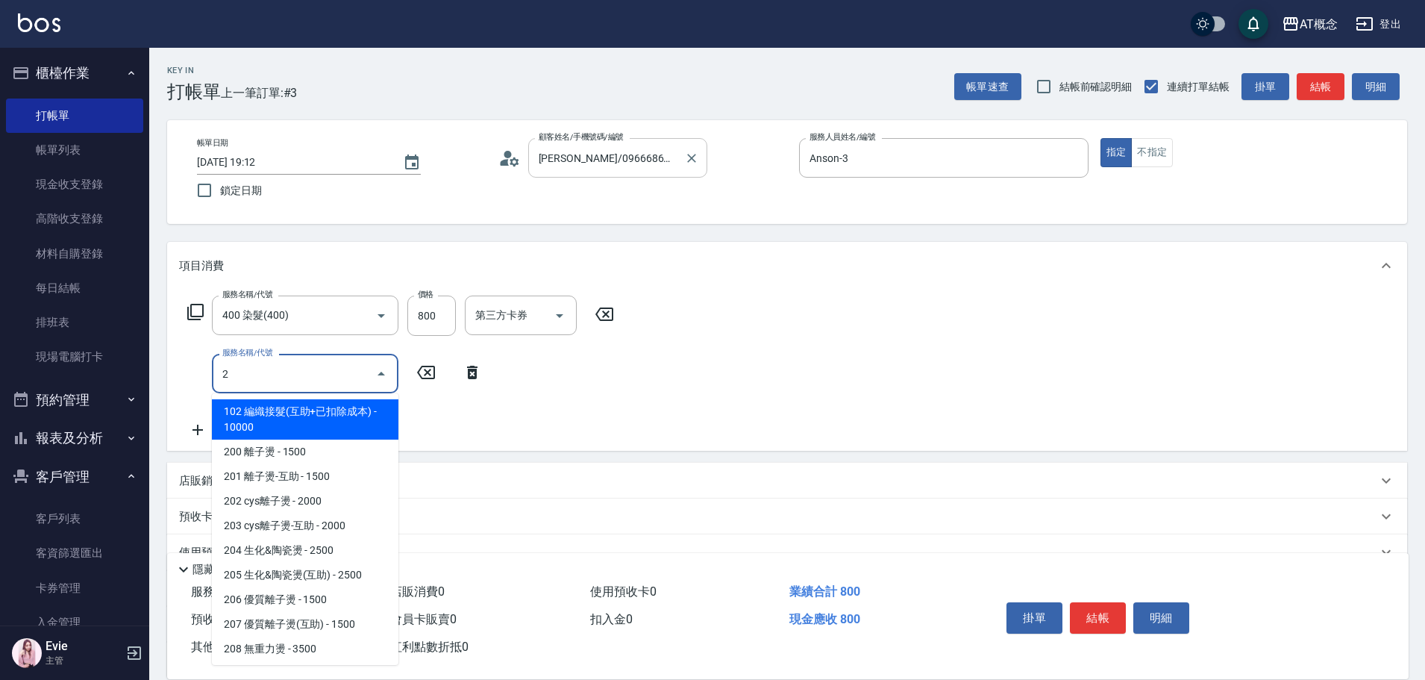
type input "20"
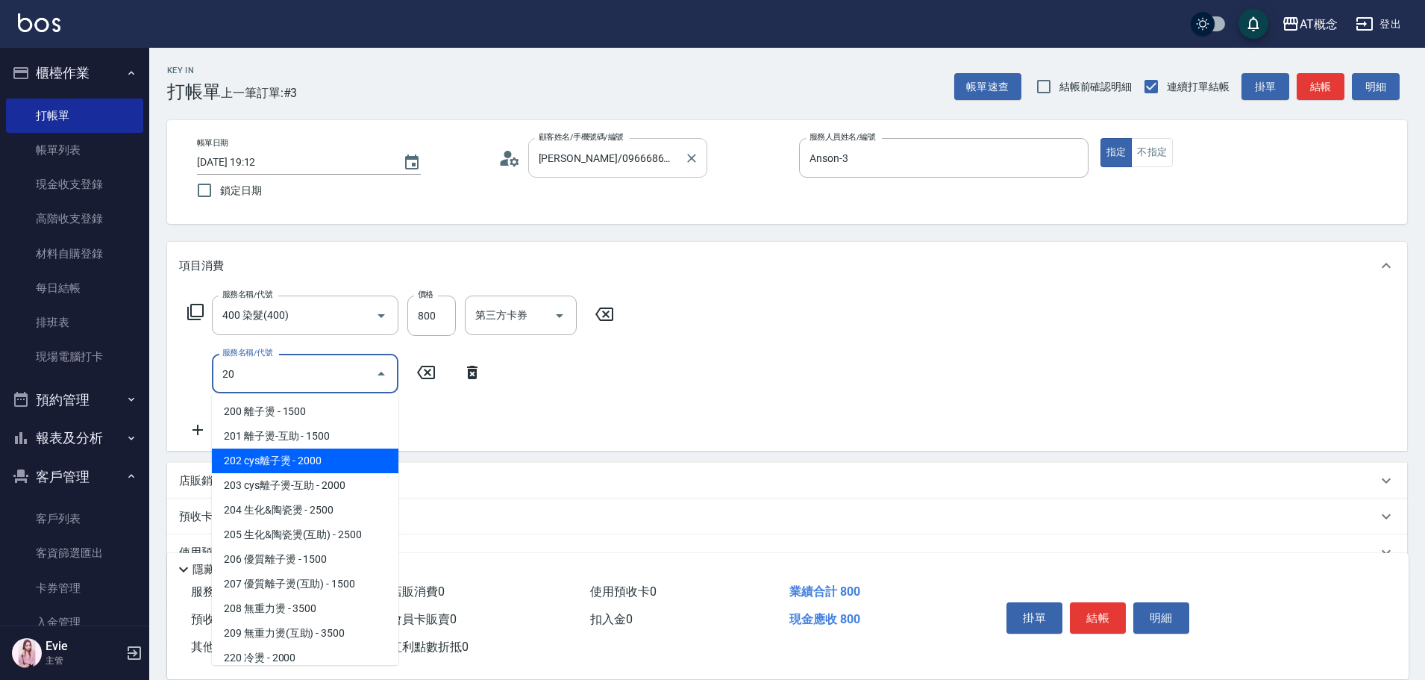
type input "280"
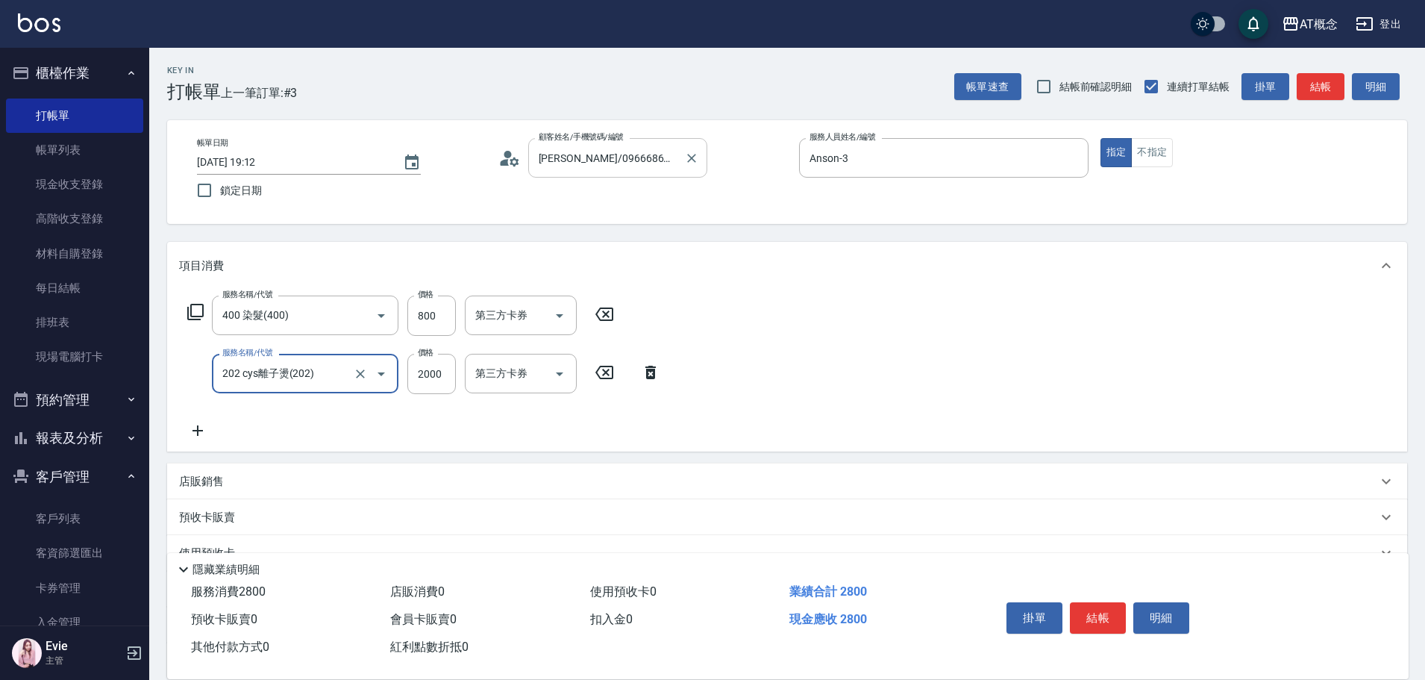
type input "202 cys離子燙(202)"
type input "80"
type input "23"
type input "100"
type input "230"
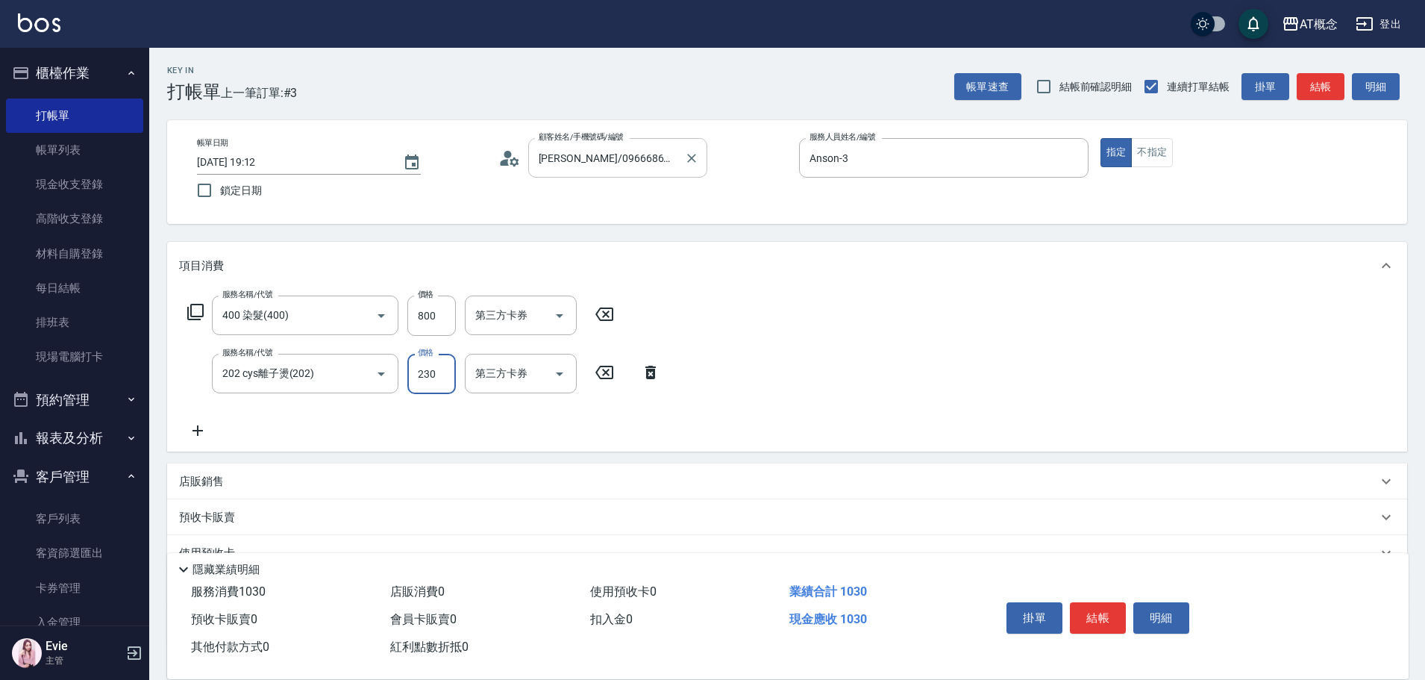
type input "310"
type input "2300"
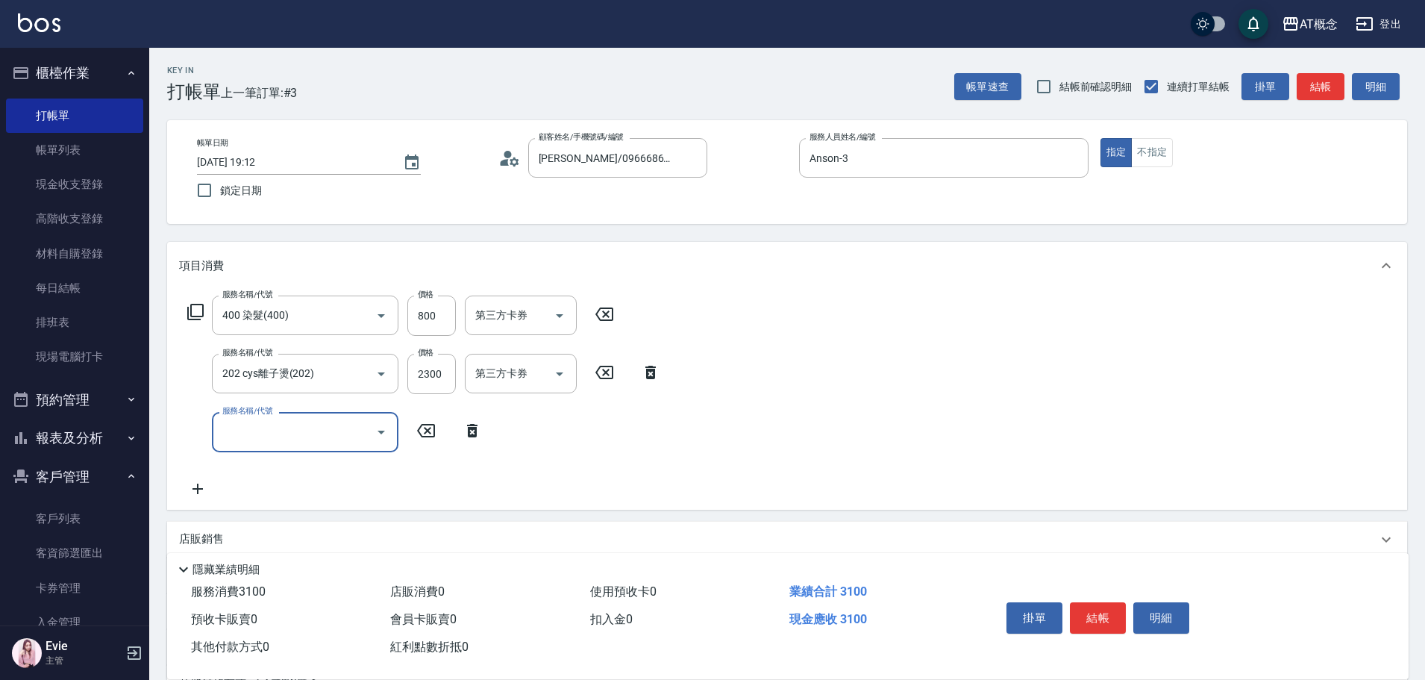
click at [471, 428] on icon at bounding box center [472, 430] width 10 height 13
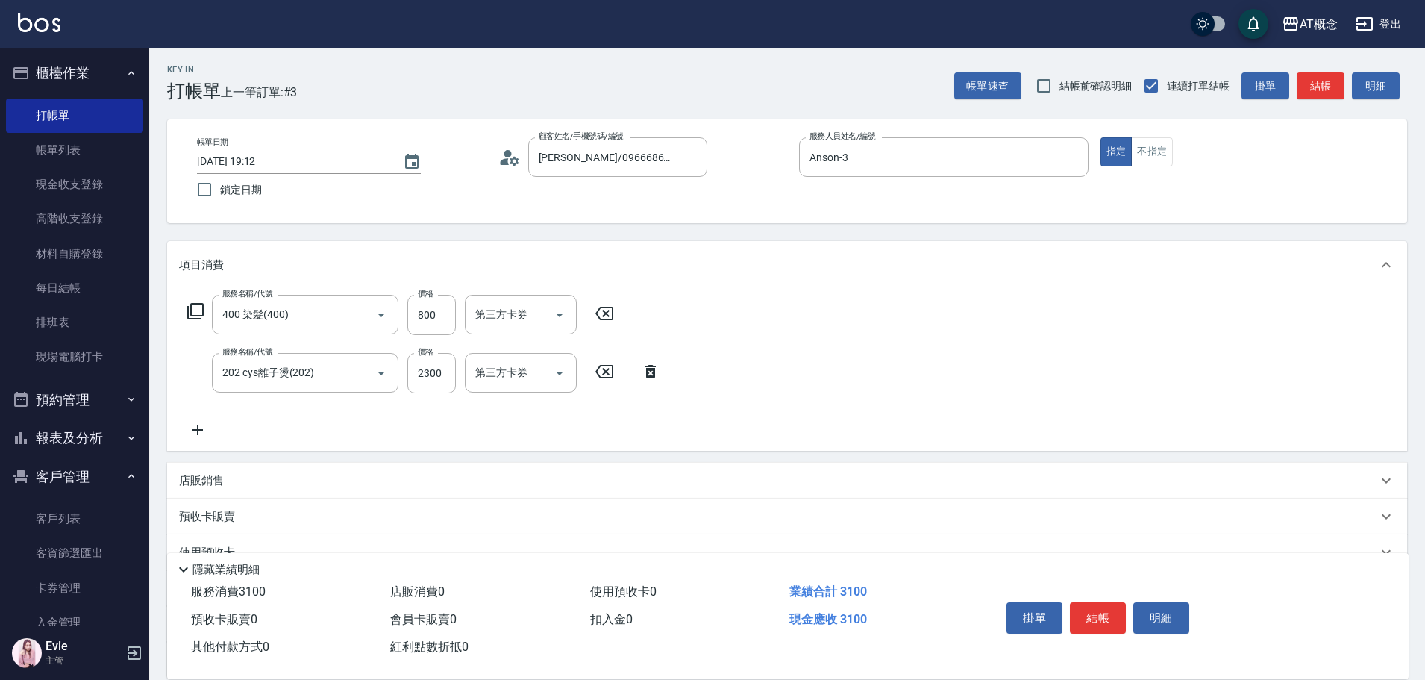
scroll to position [142, 0]
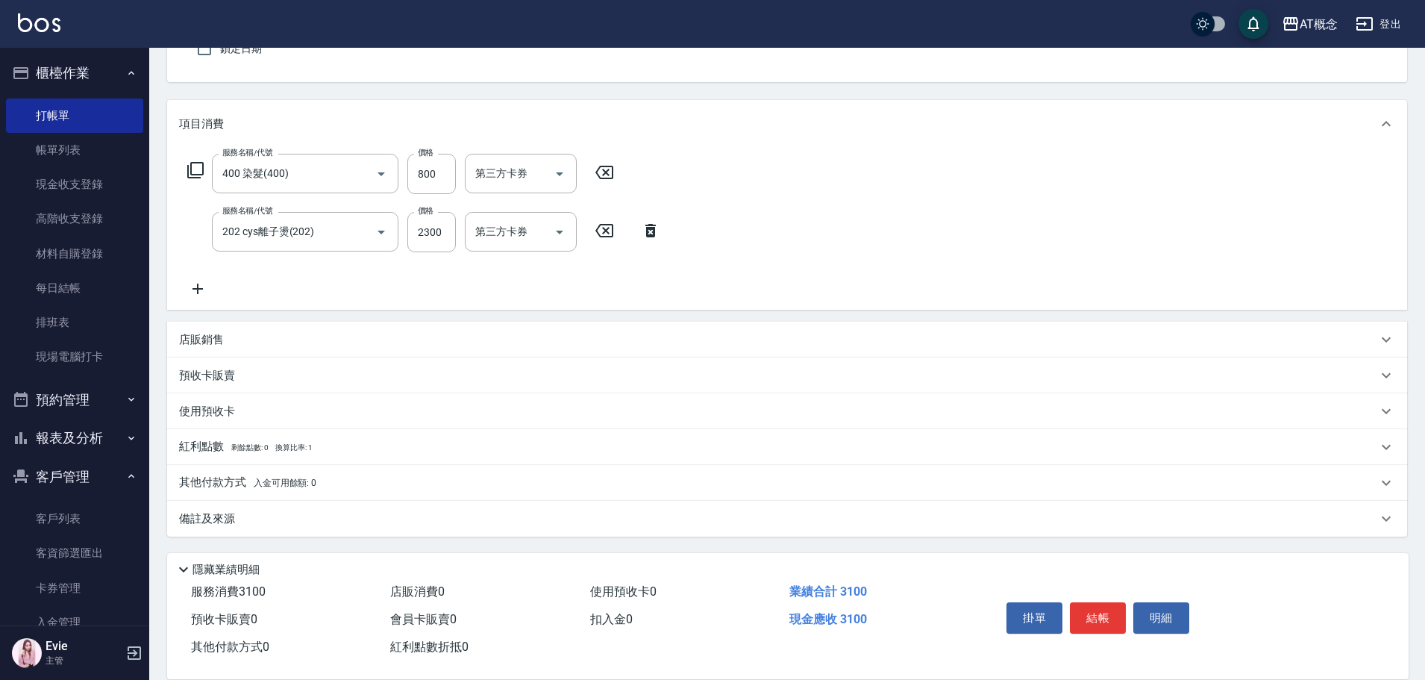
click at [189, 335] on p "店販銷售" at bounding box center [201, 340] width 45 height 16
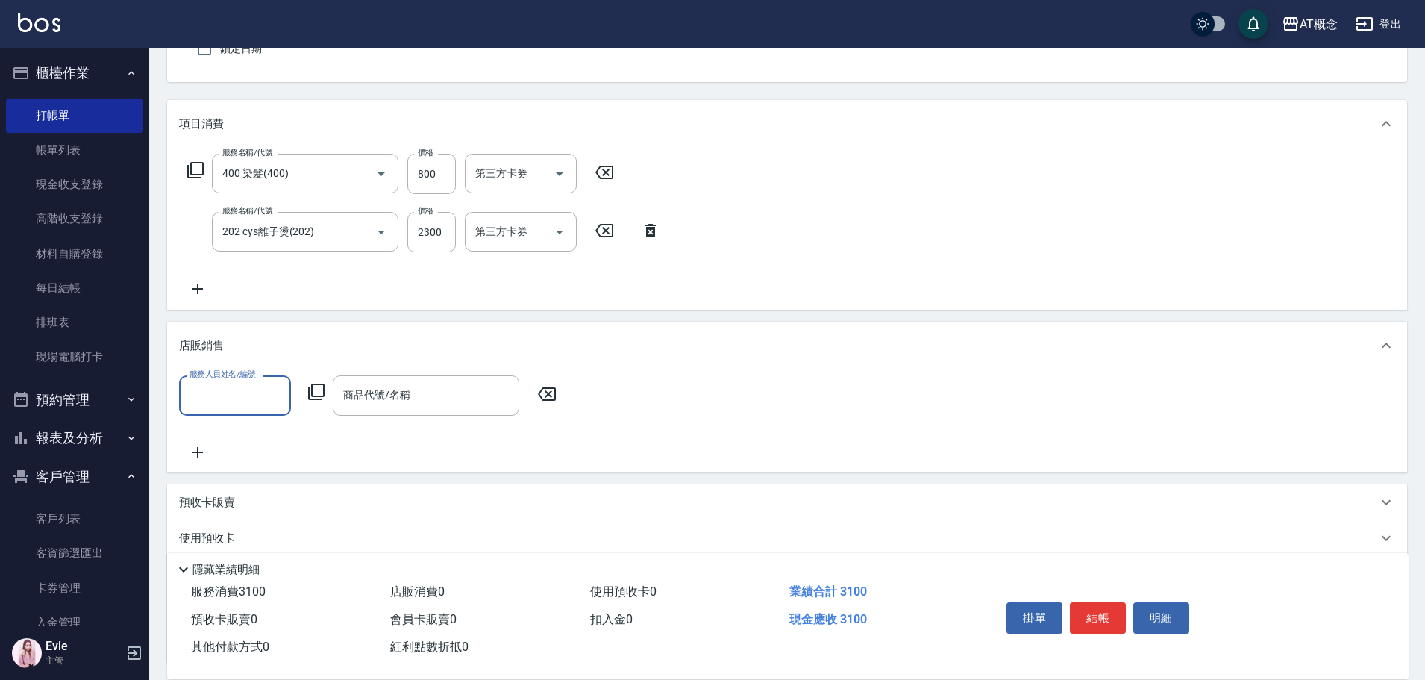
scroll to position [0, 0]
type input "Anson-3"
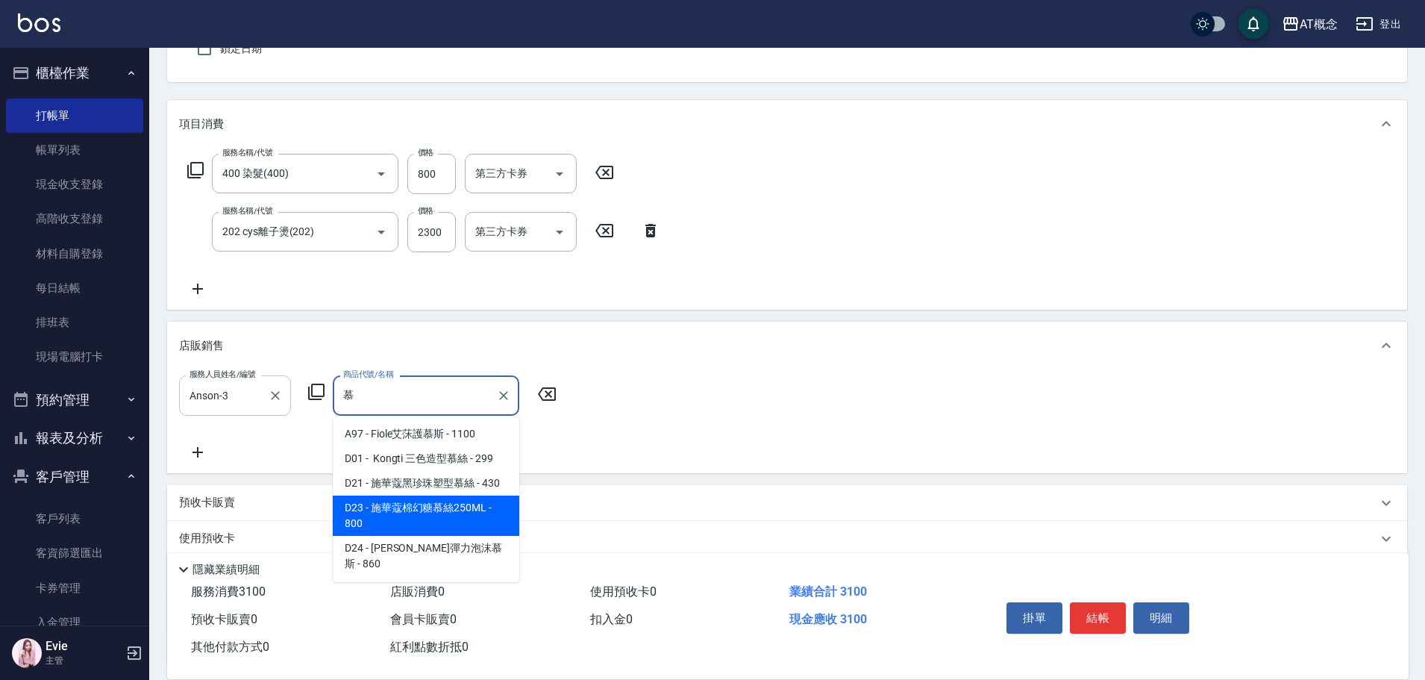
type input "施華蔻棉幻糖慕絲250ML"
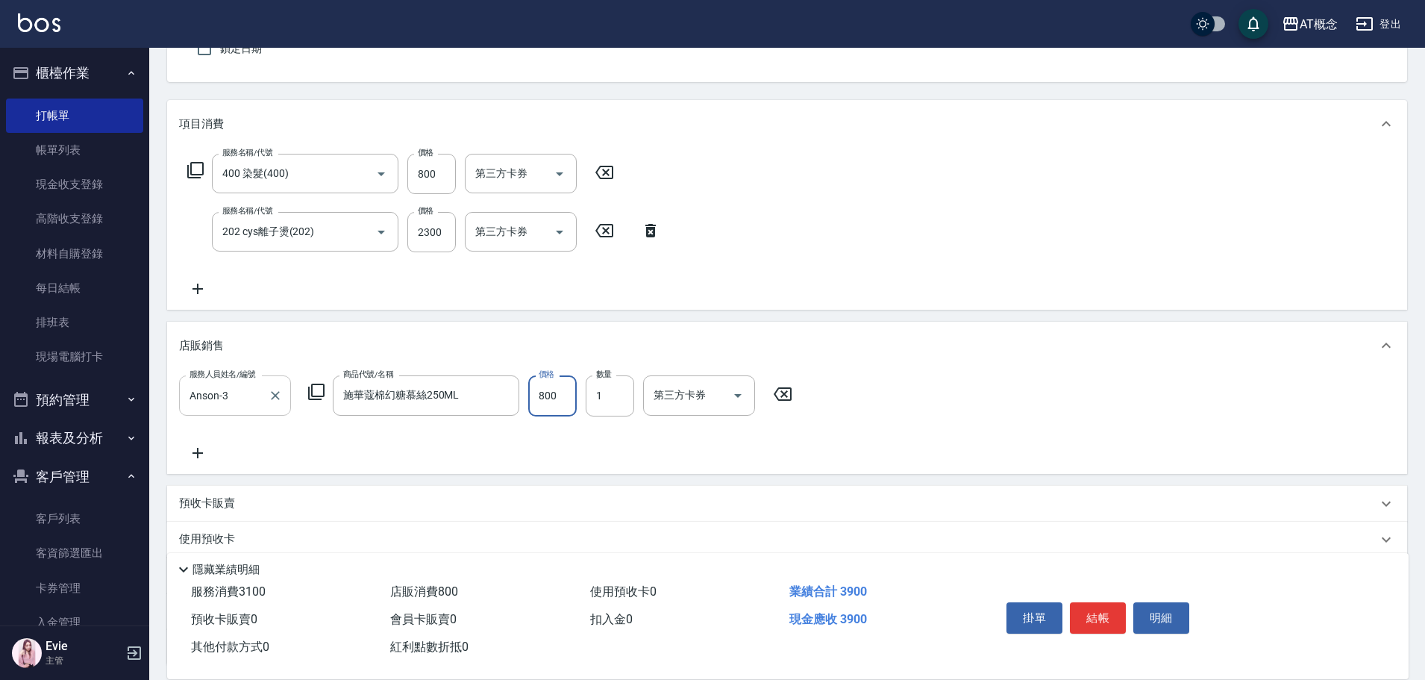
type input "310"
type input "640"
type input "370"
type input "640"
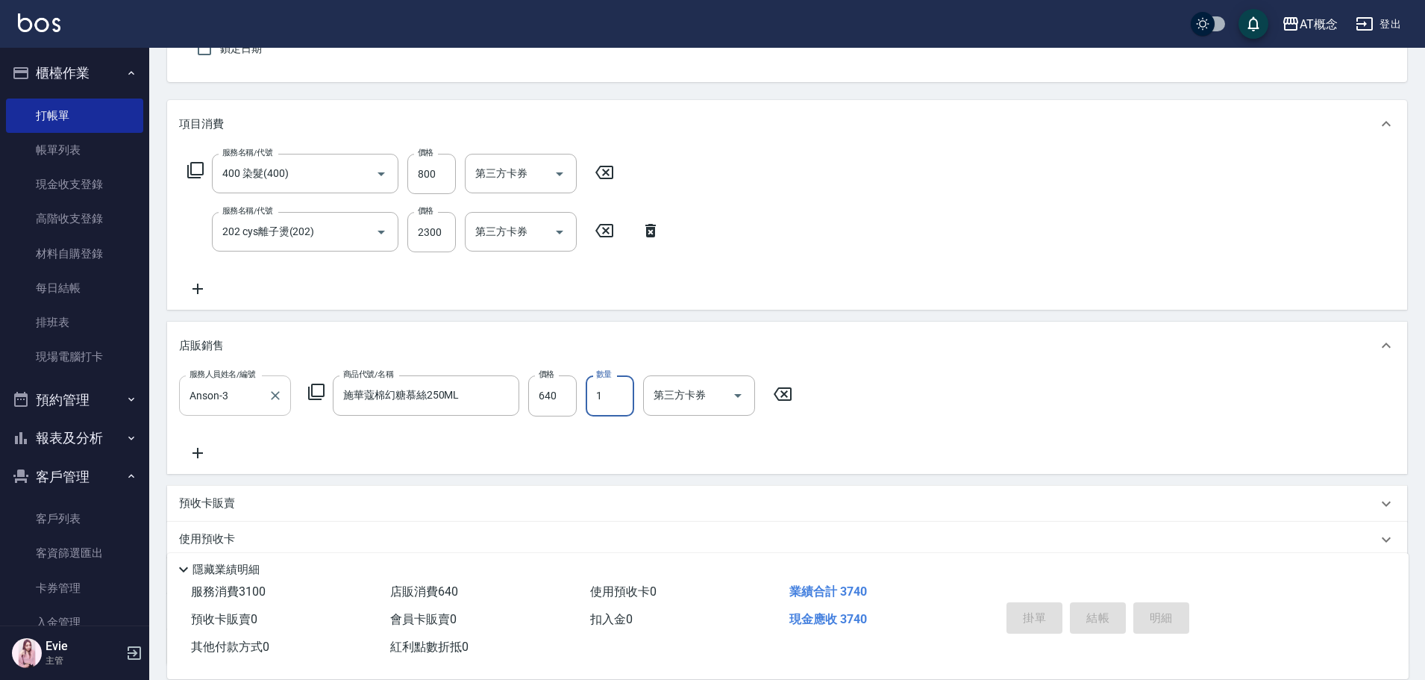
type input "0"
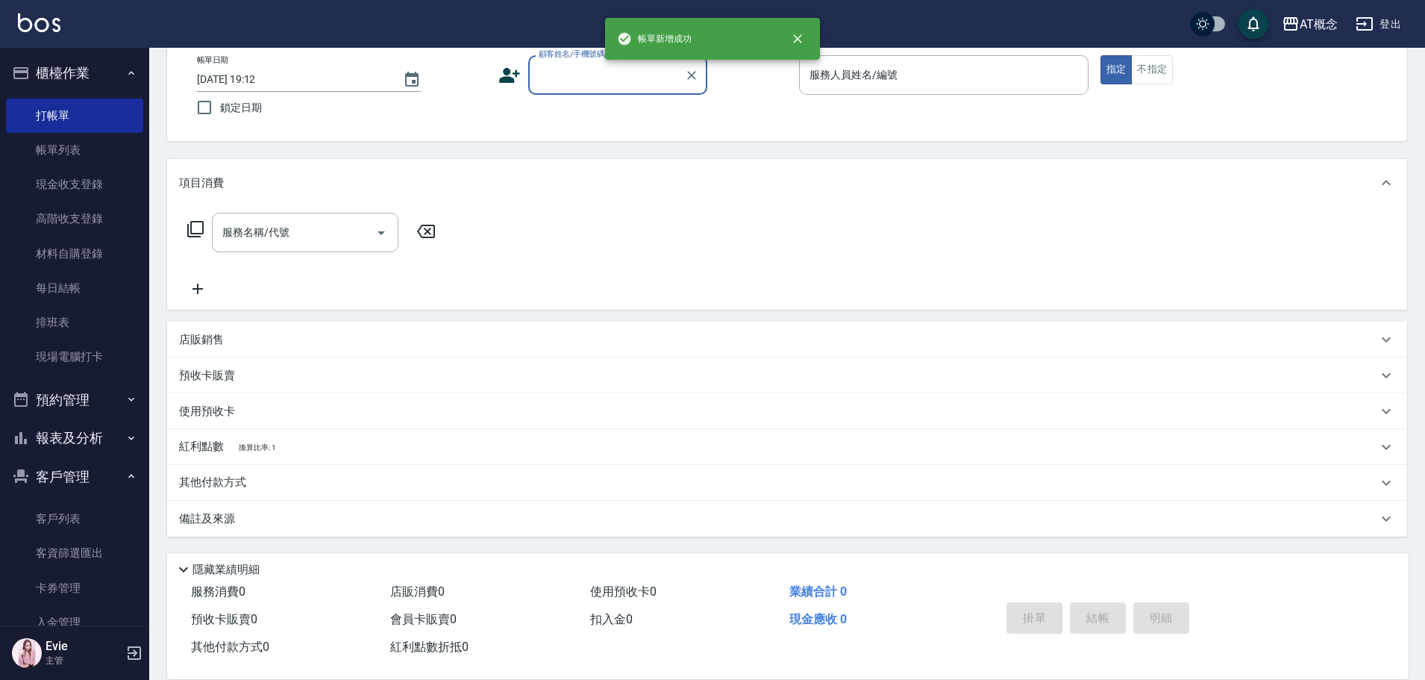
scroll to position [83, 0]
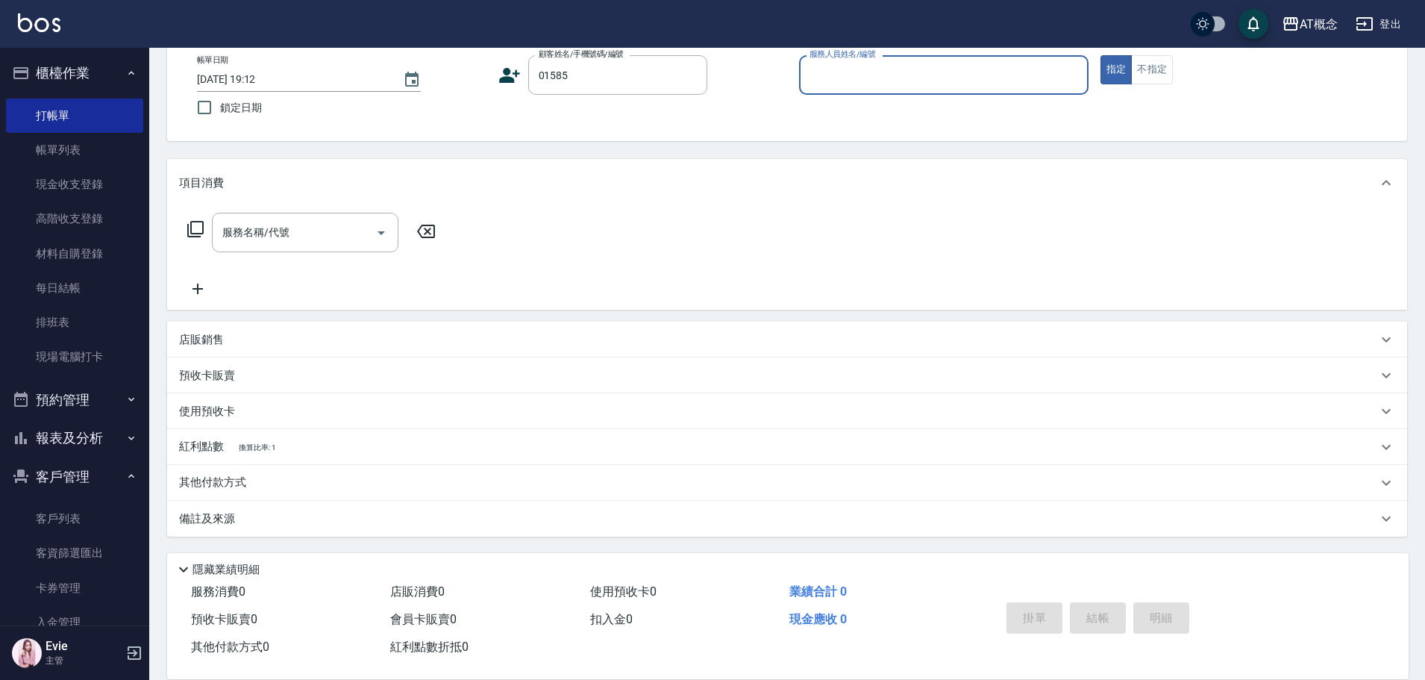
type input "江美滿/0928132036/01585"
type input "Becky-13"
click at [1100, 55] on button "指定" at bounding box center [1116, 69] width 32 height 29
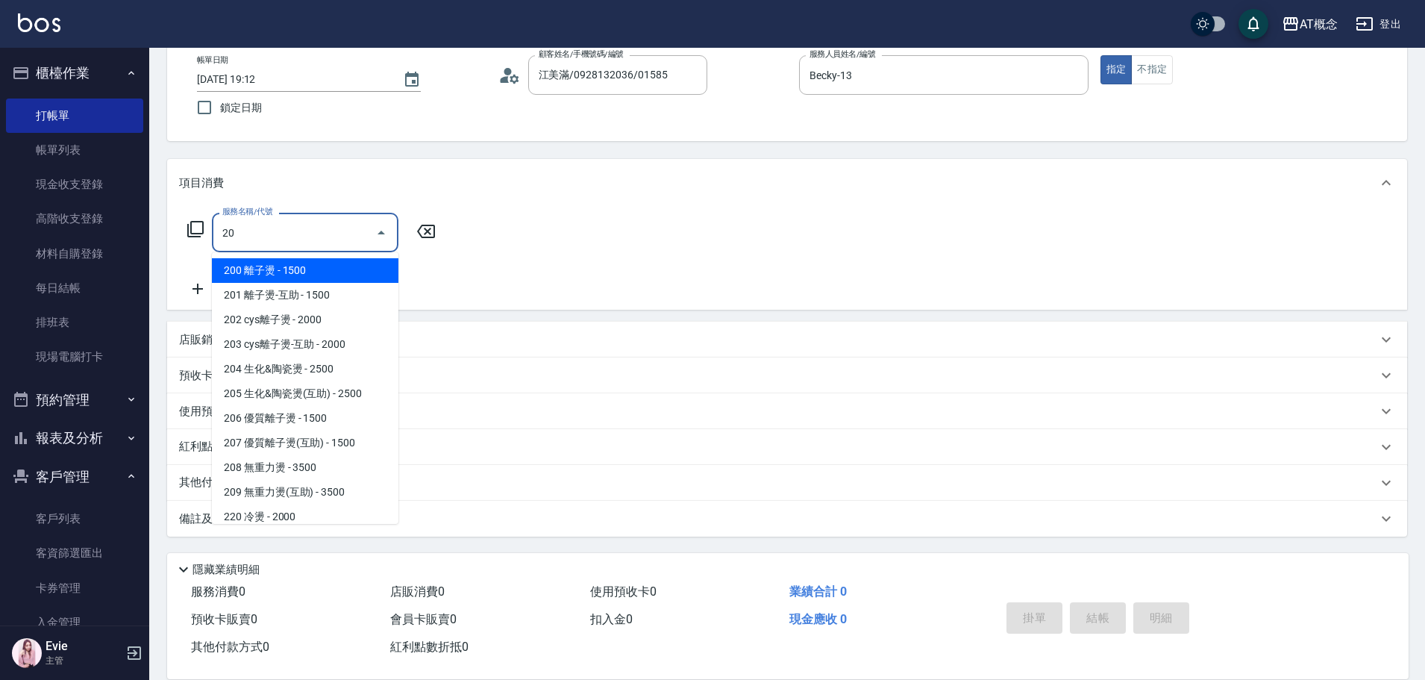
type input "2"
type input "400"
type input "150"
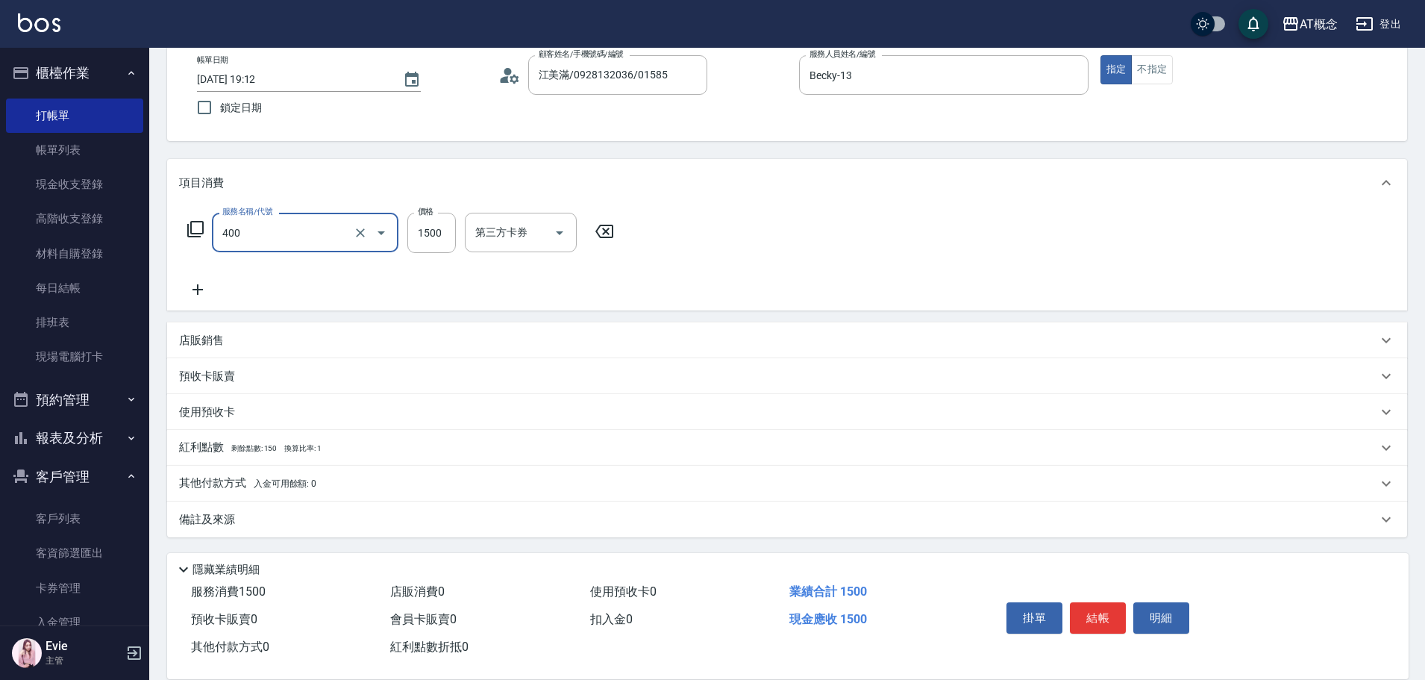
type input "400 染髮(400)"
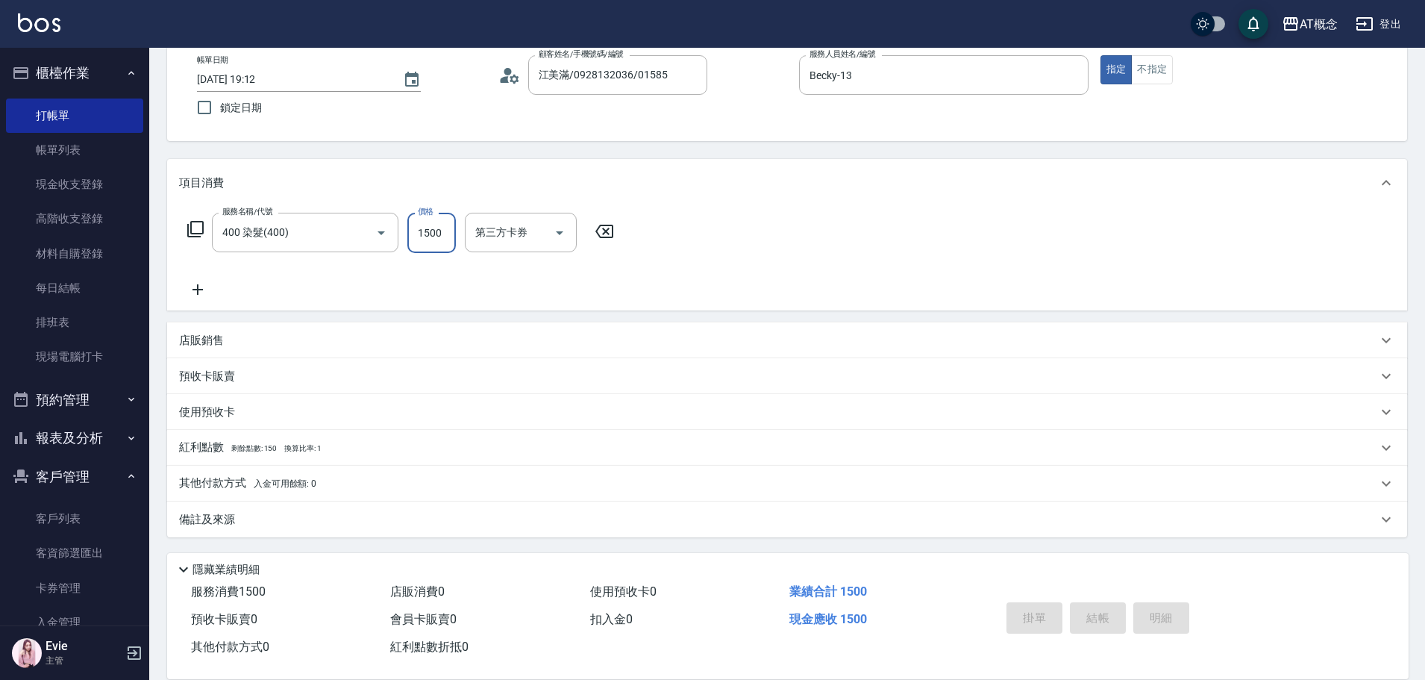
type input "2025/09/17 19:13"
type input "0"
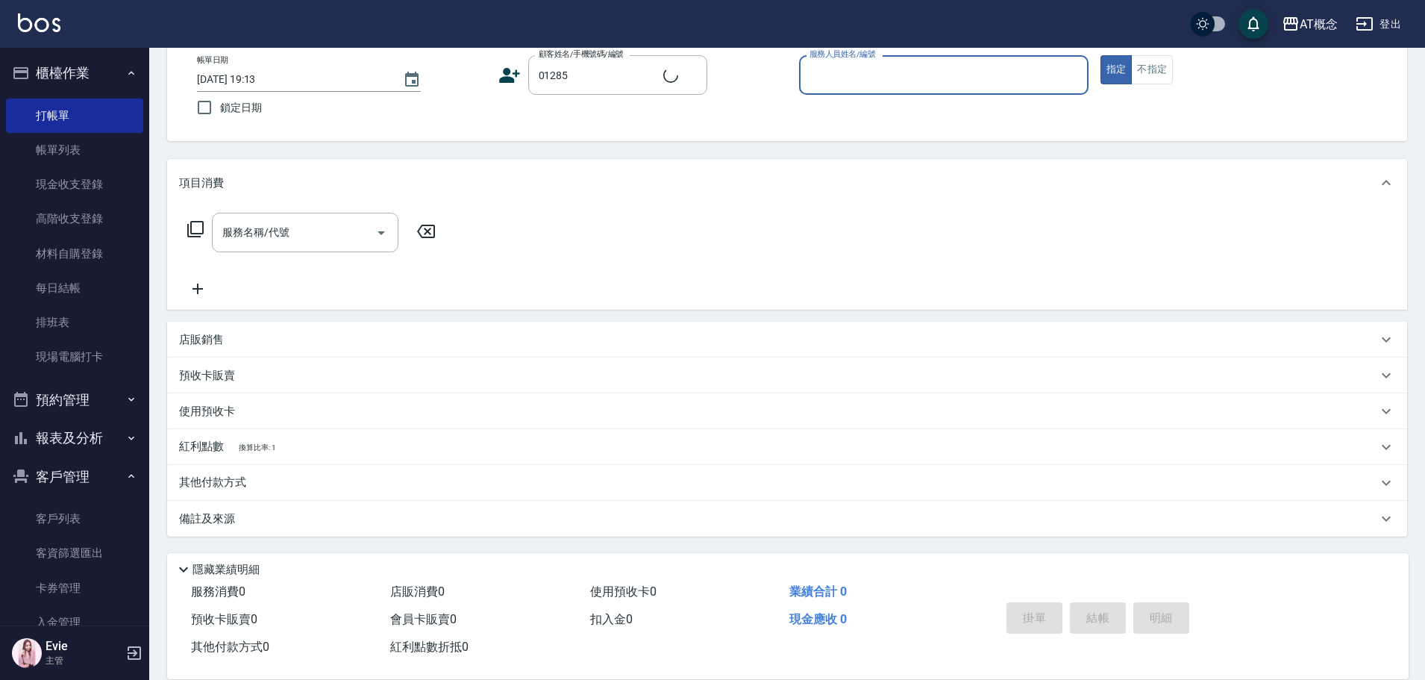
type input "吳致葦/0901197398/01285"
type input "Anson-3"
click at [1100, 55] on button "指定" at bounding box center [1116, 69] width 32 height 29
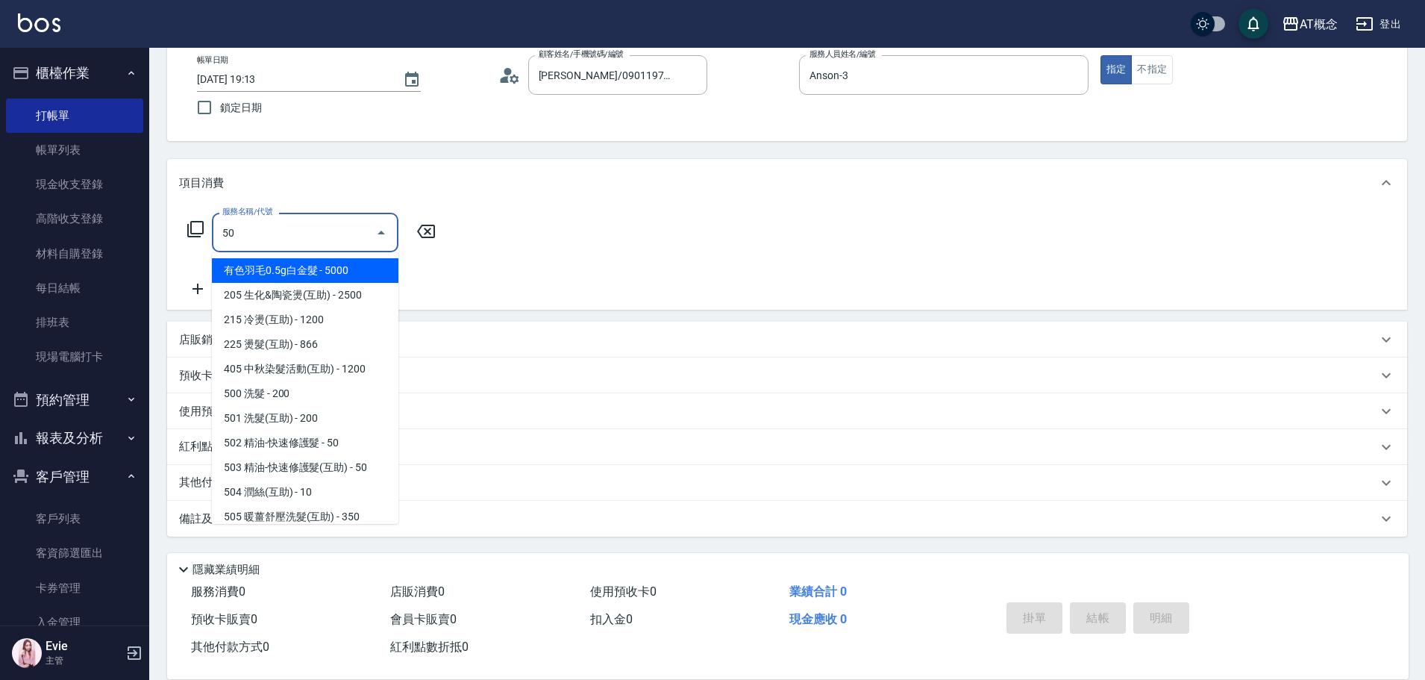
type input "501"
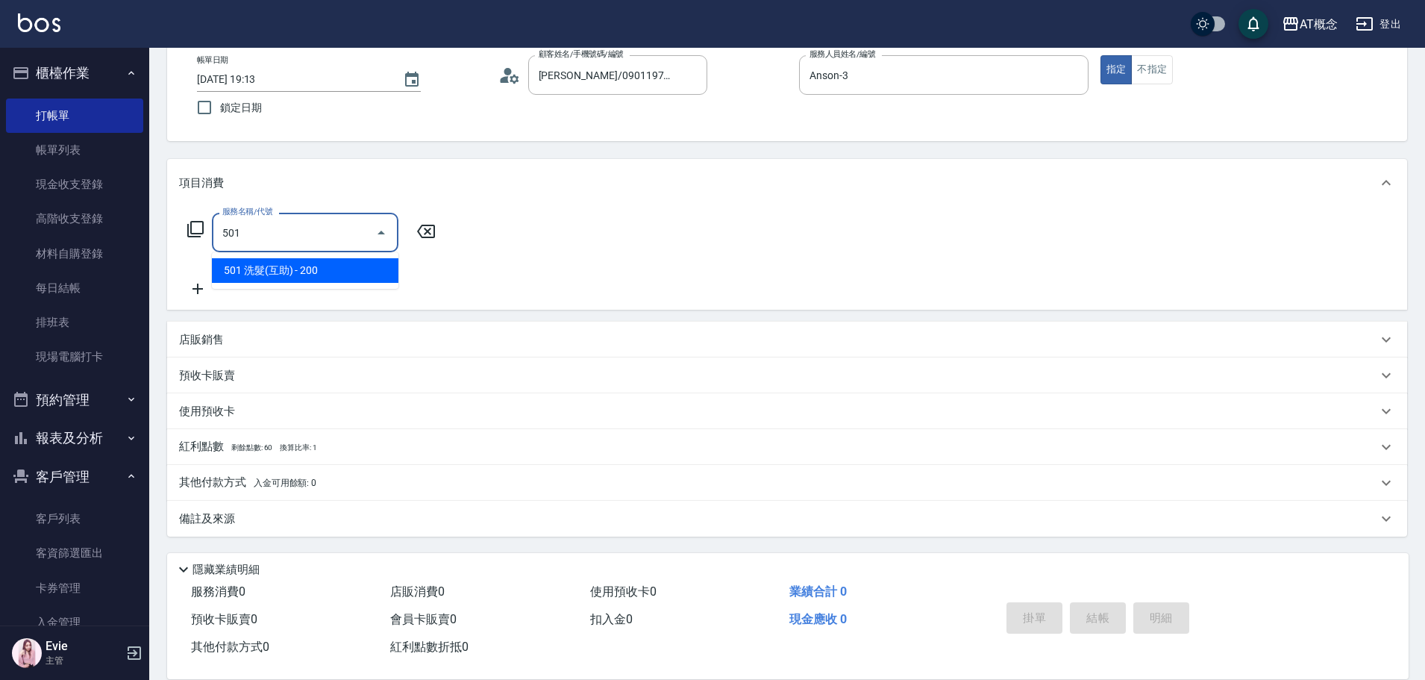
type input "20"
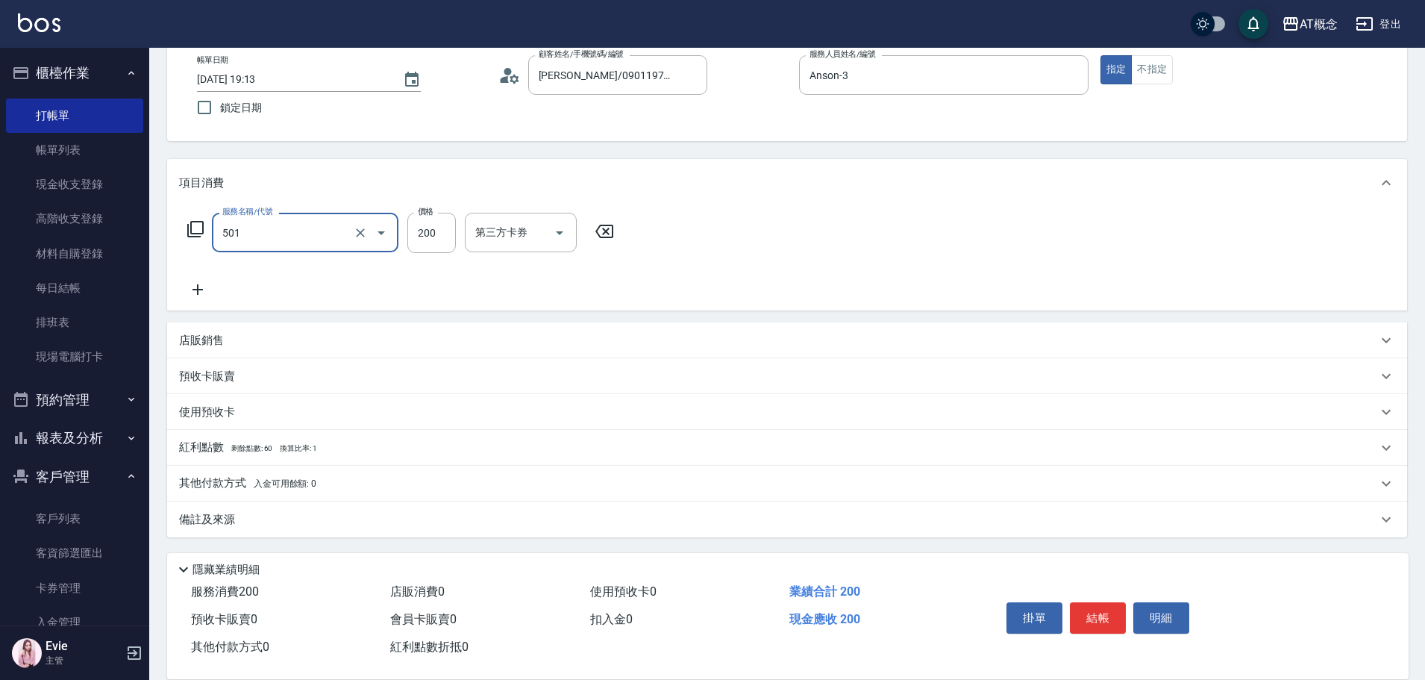
type input "501 洗髮(互助)(501)"
type input "0"
type input "25"
type input "20"
type input "250"
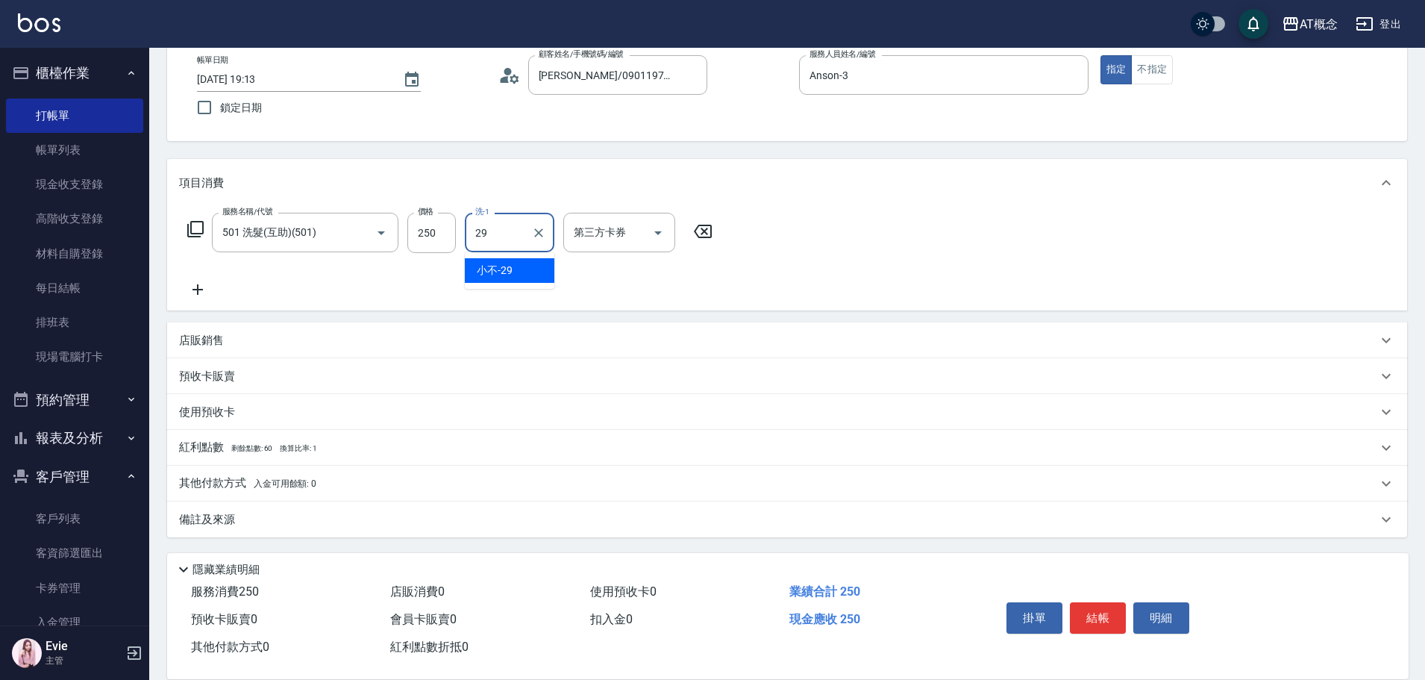
type input "小不-29"
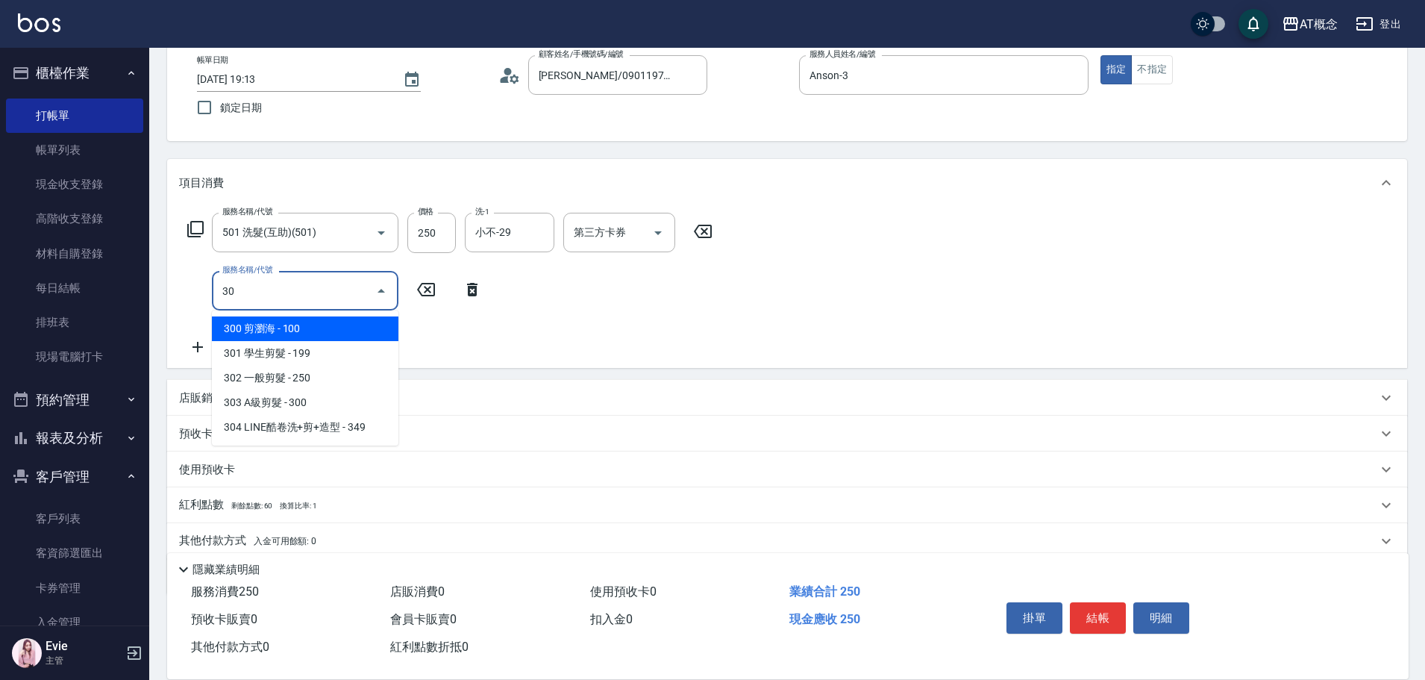
type input "303"
type input "50"
type input "303 A級剪髮(303)"
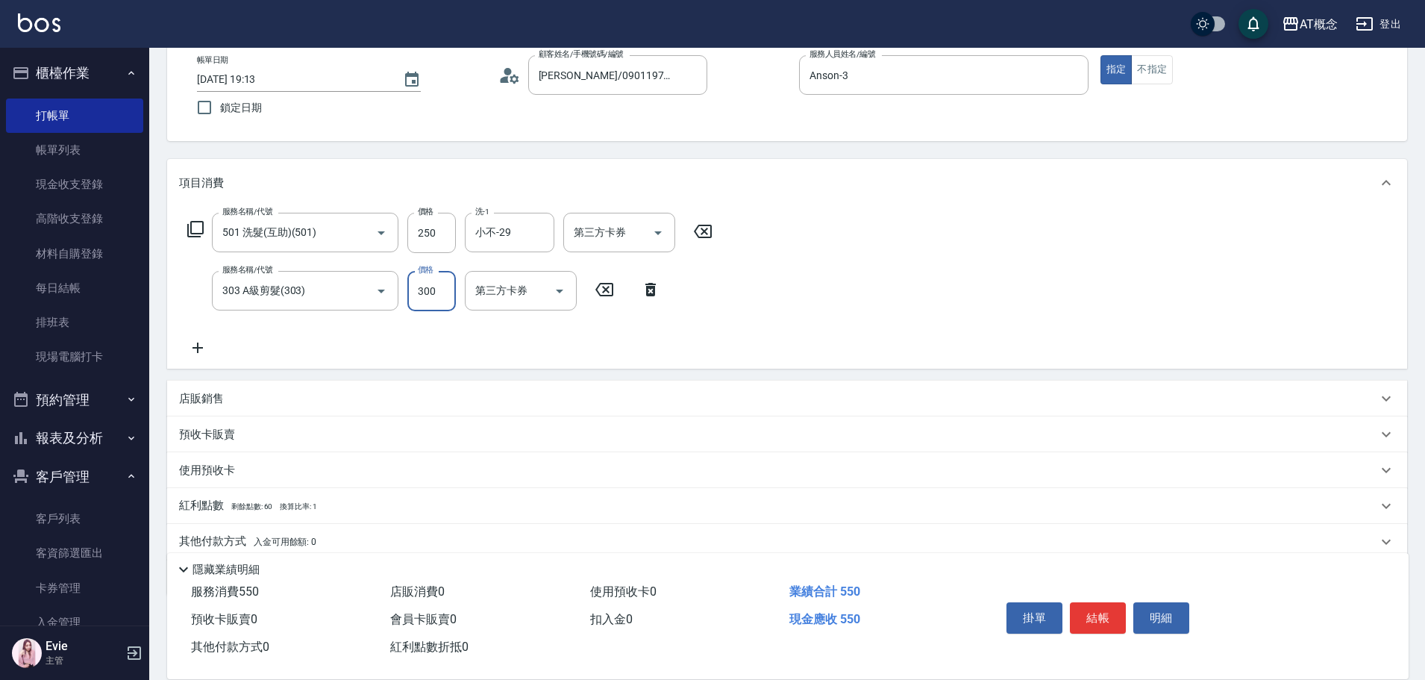
type input "20"
type input "35"
type input "60"
type input "350"
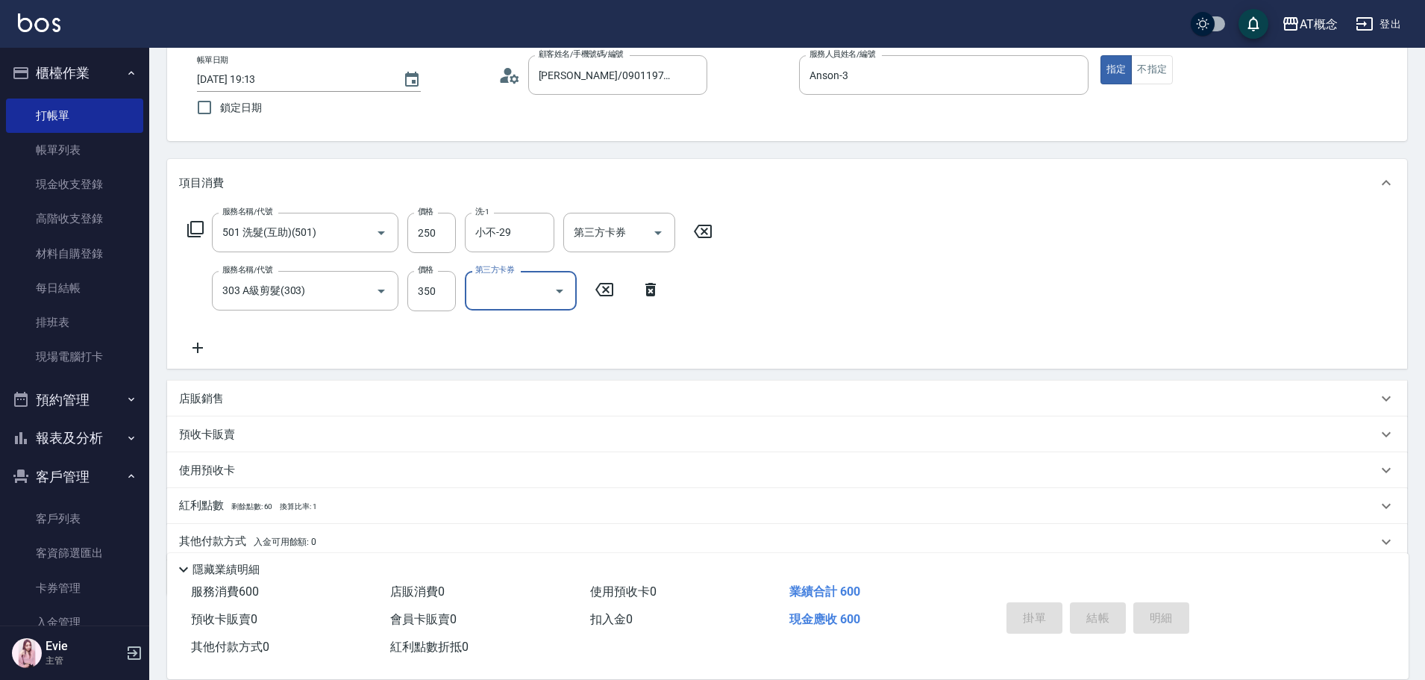
type input "0"
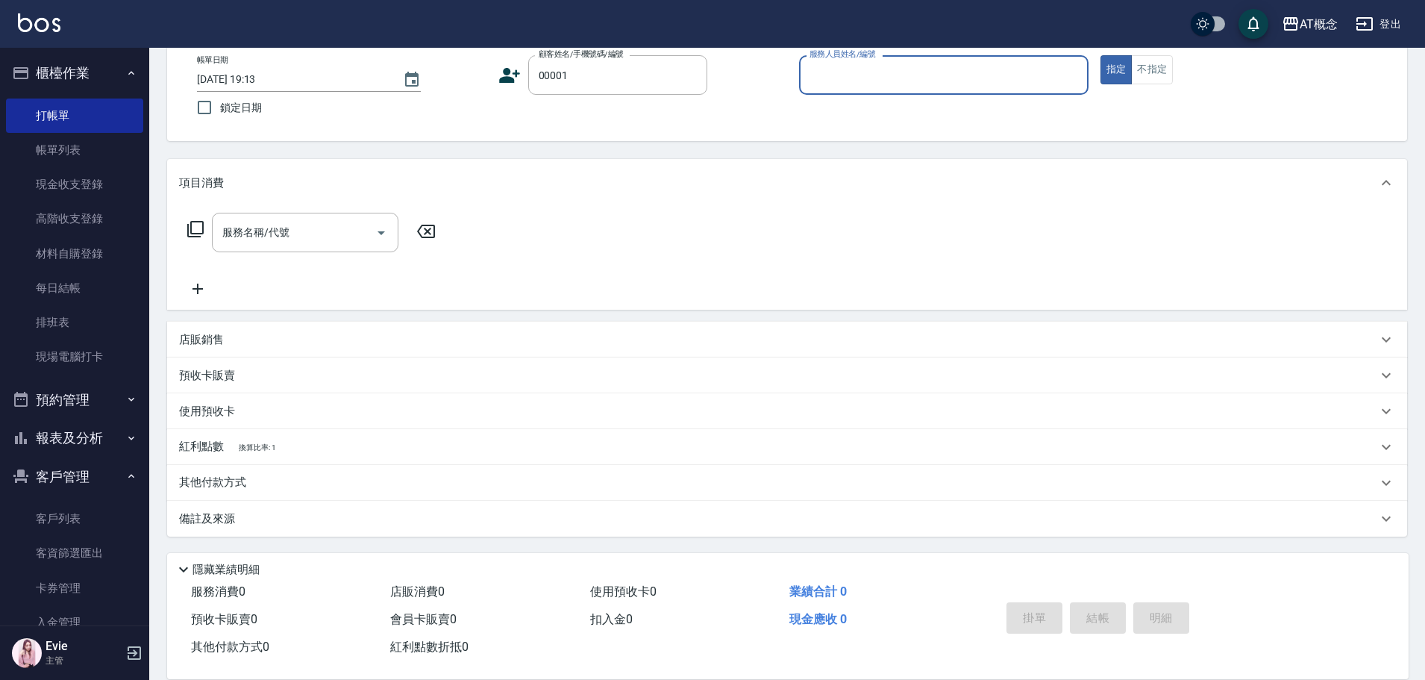
type input "公司/公司/00001"
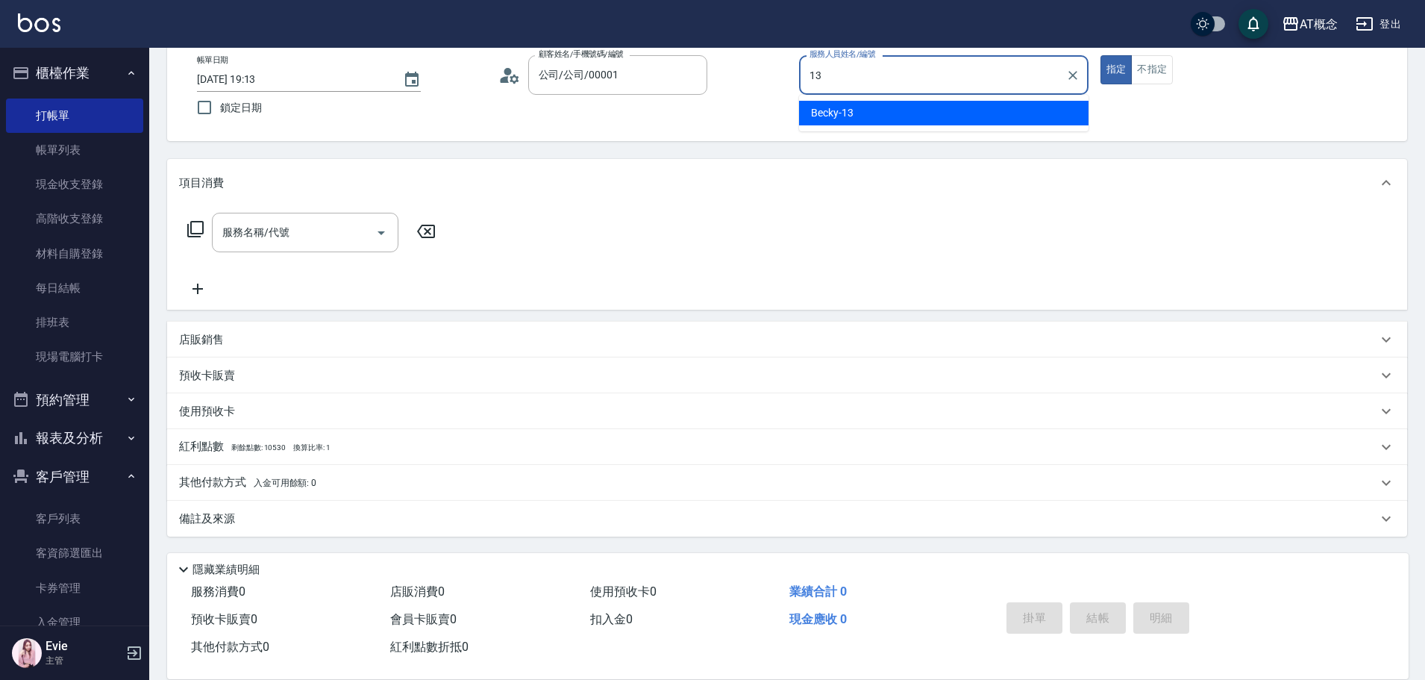
type input "Becky-13"
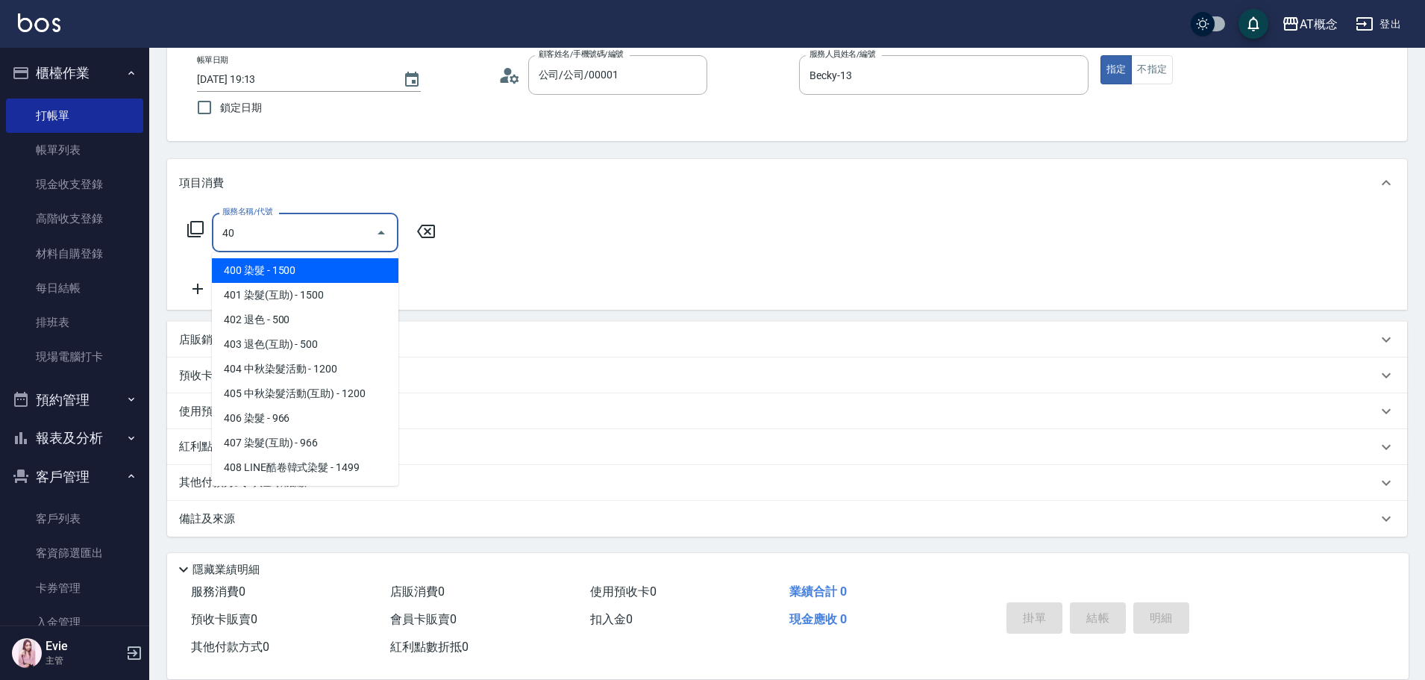
type input "401"
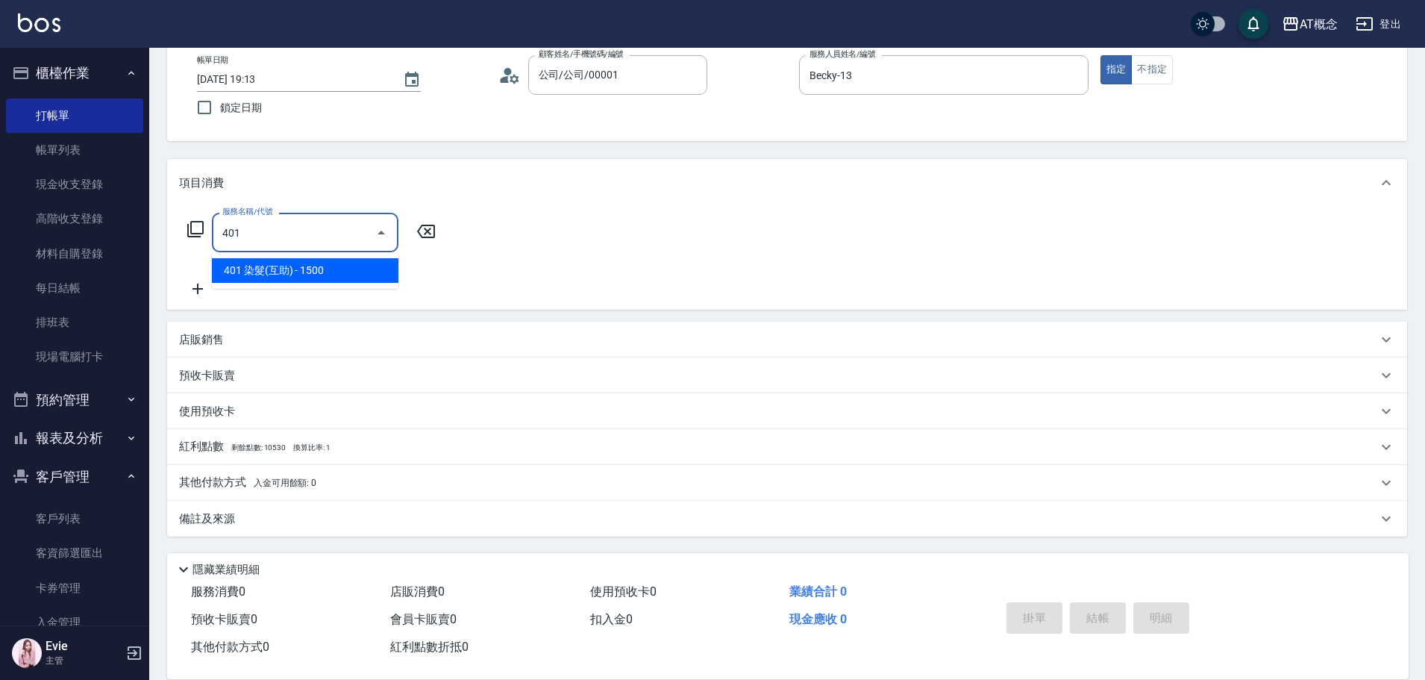
type input "150"
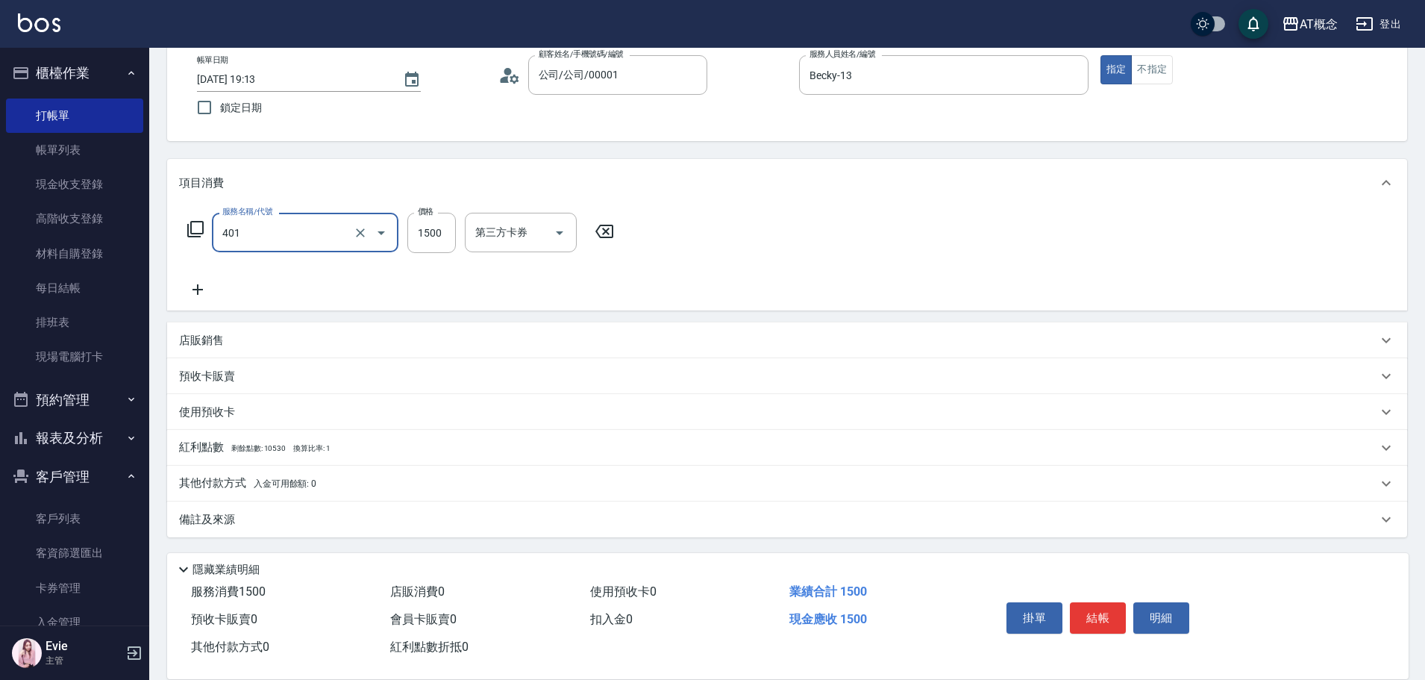
type input "401 染髮(互助)(401)"
type input "0"
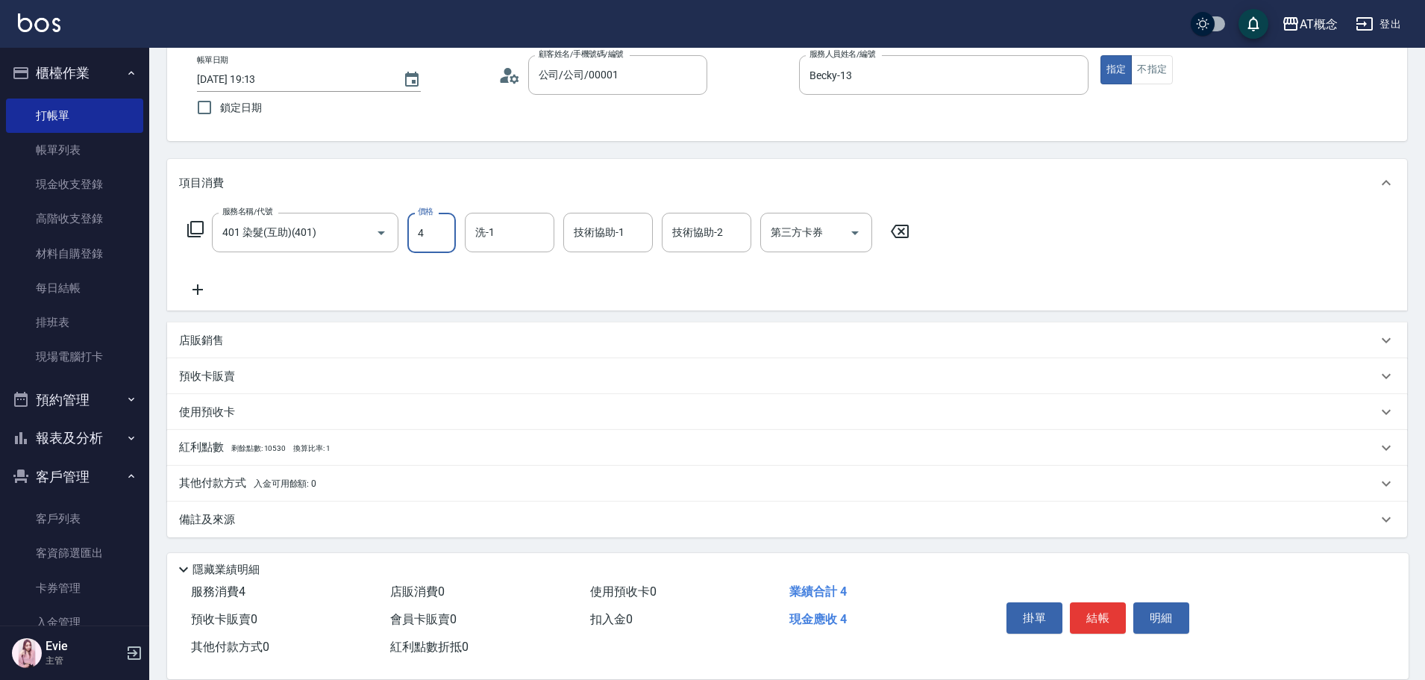
type input "40"
type input "400"
type input "4000"
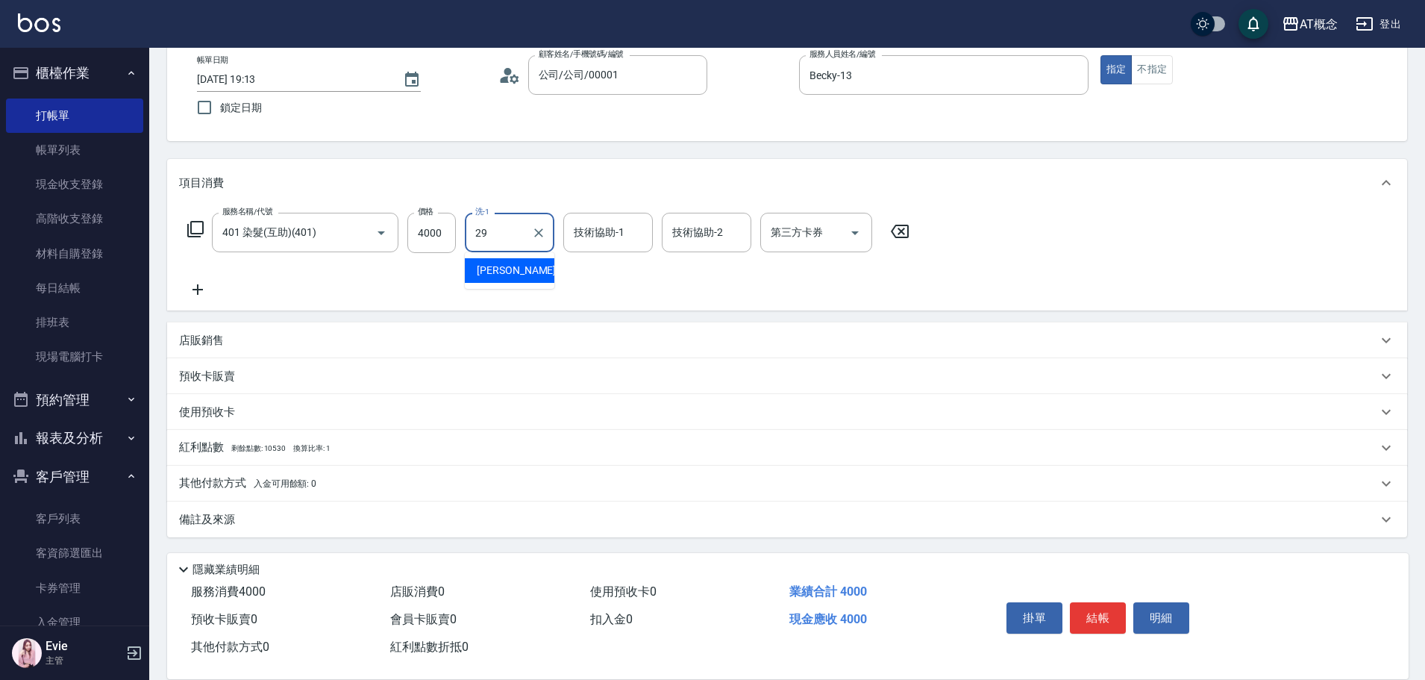
type input "小不-29"
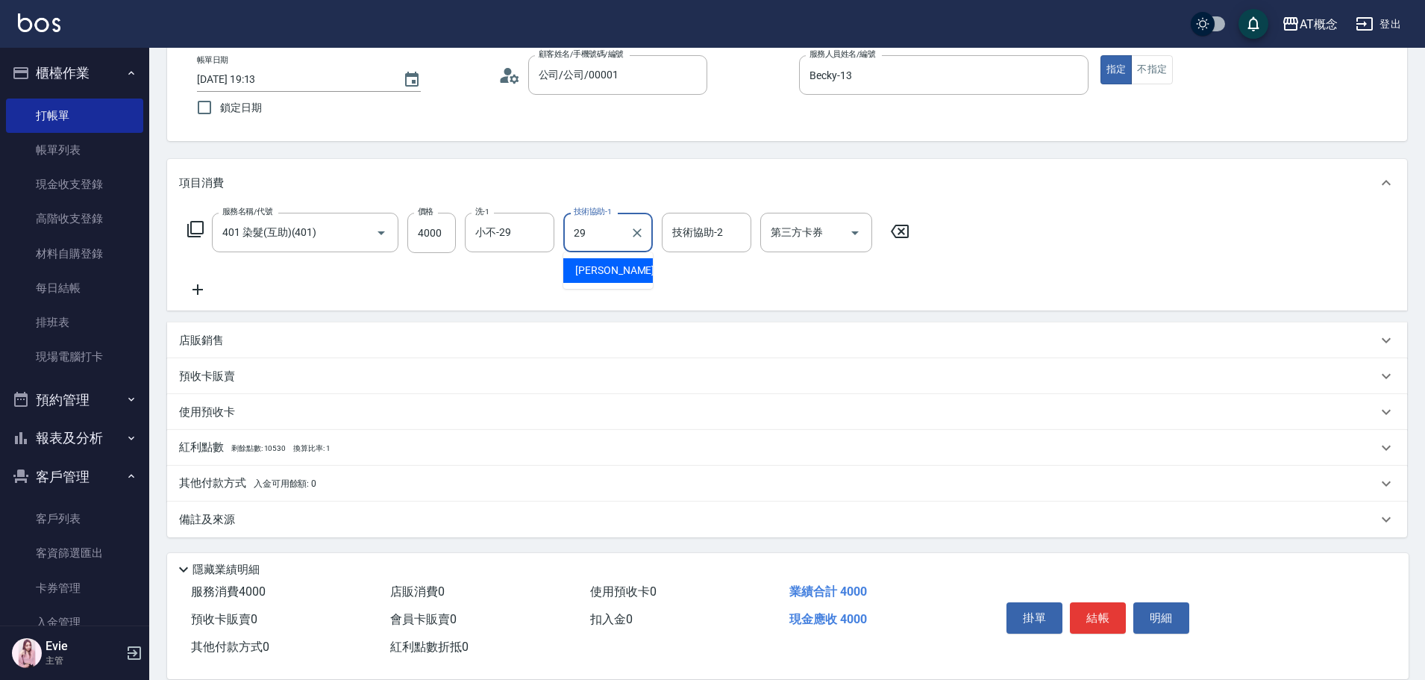
type input "小不-29"
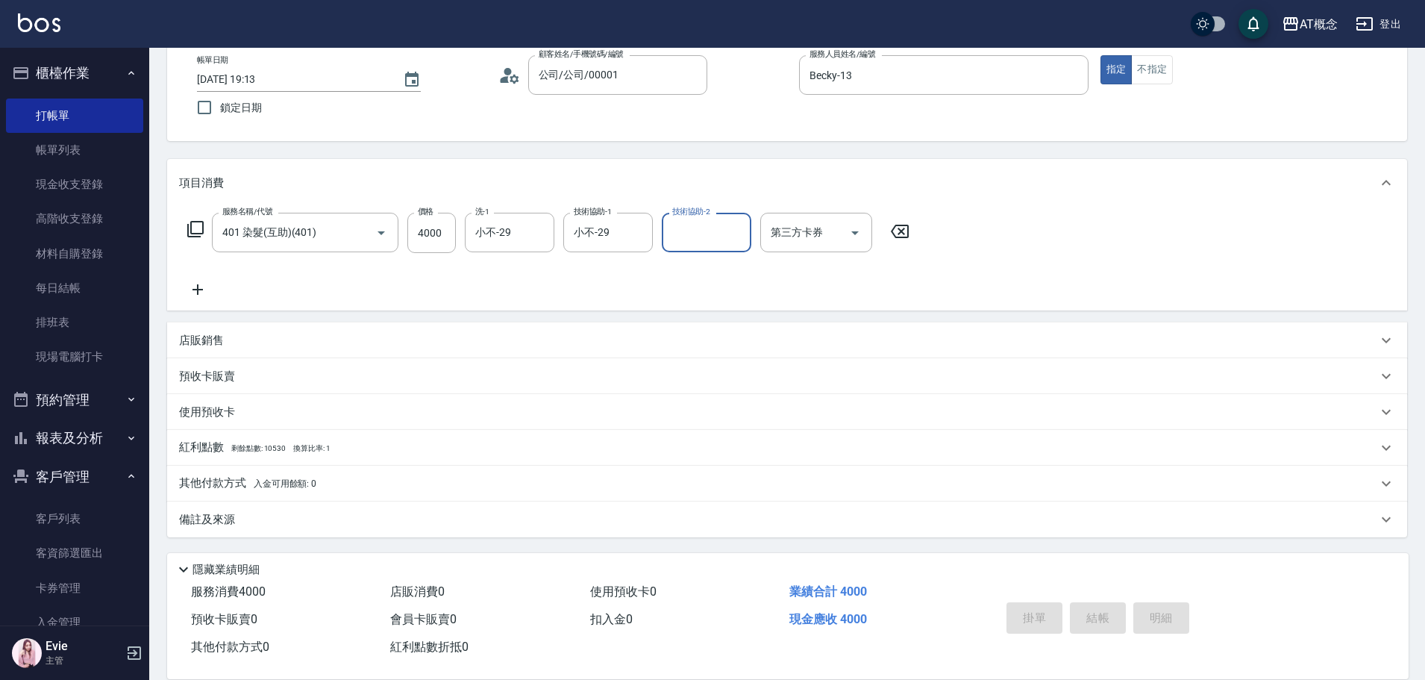
type input "0"
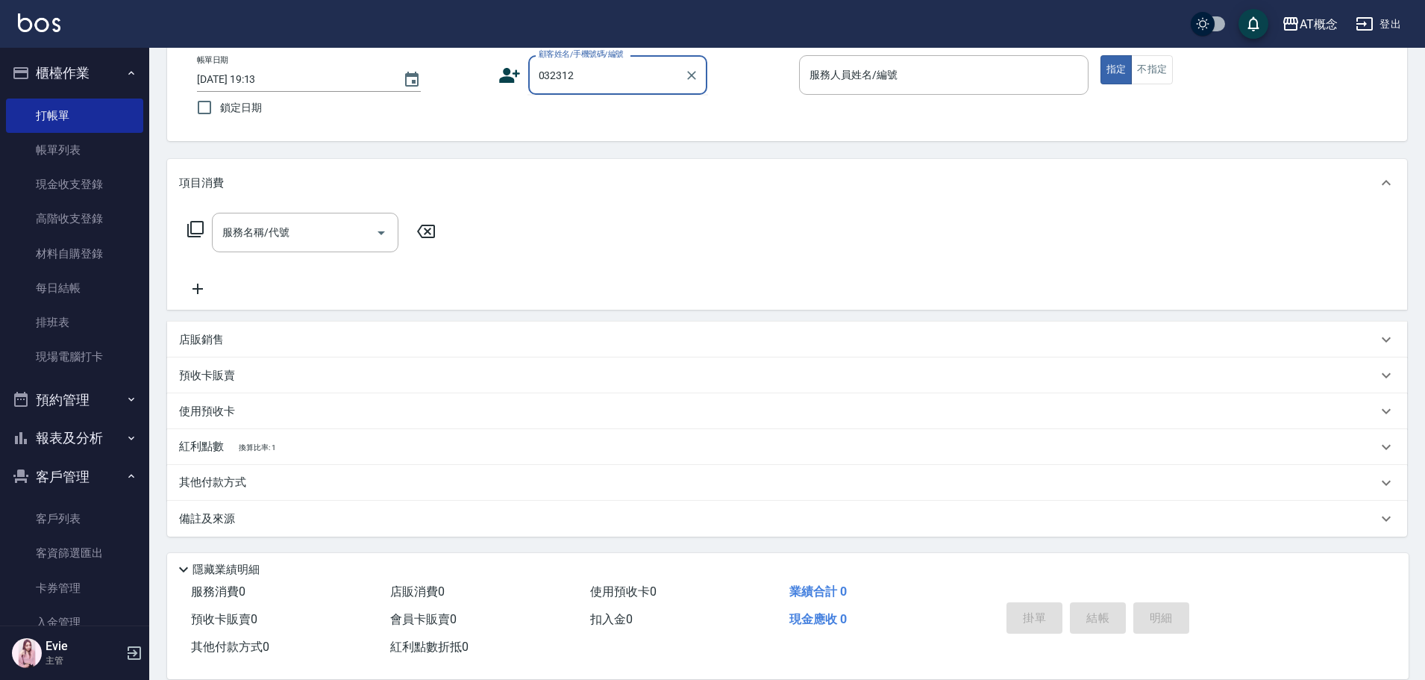
click at [623, 84] on input "032312" at bounding box center [606, 75] width 143 height 26
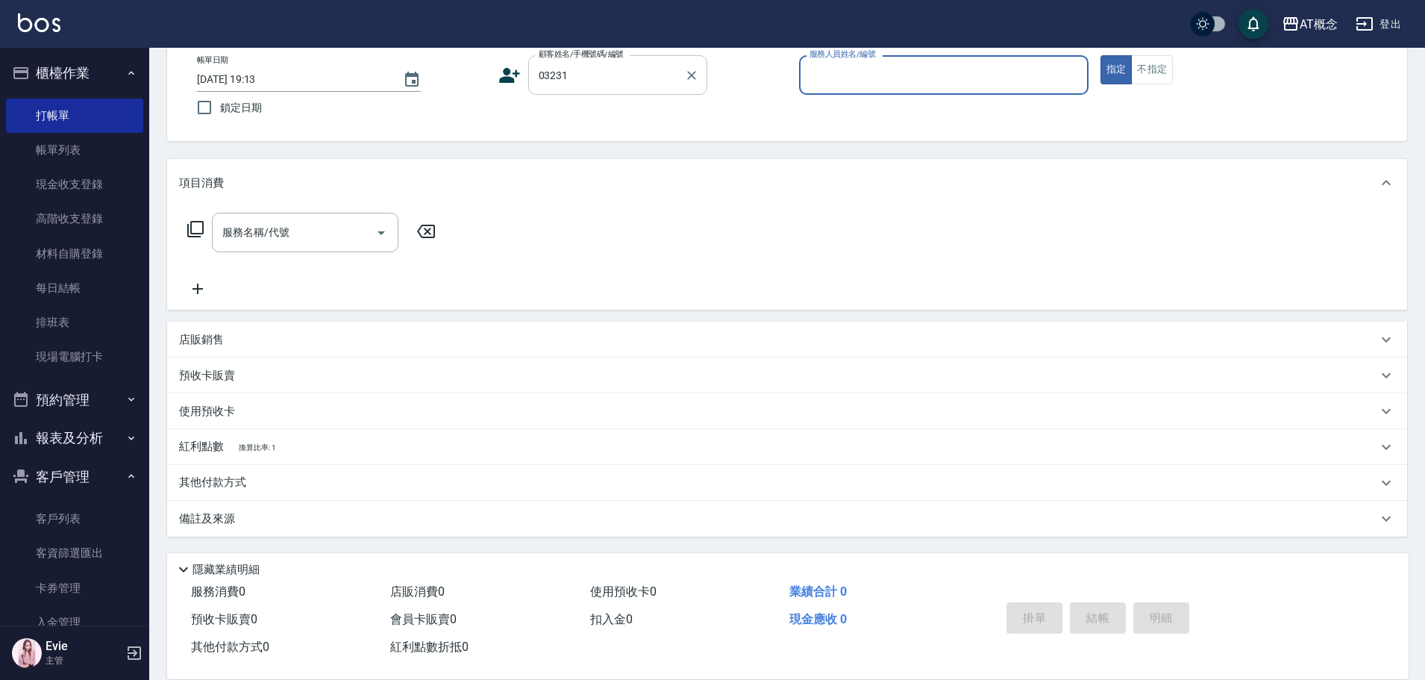
type input "廖婉廷/0938938207/03231"
type input "LYNK-4"
click at [1100, 55] on button "指定" at bounding box center [1116, 69] width 32 height 29
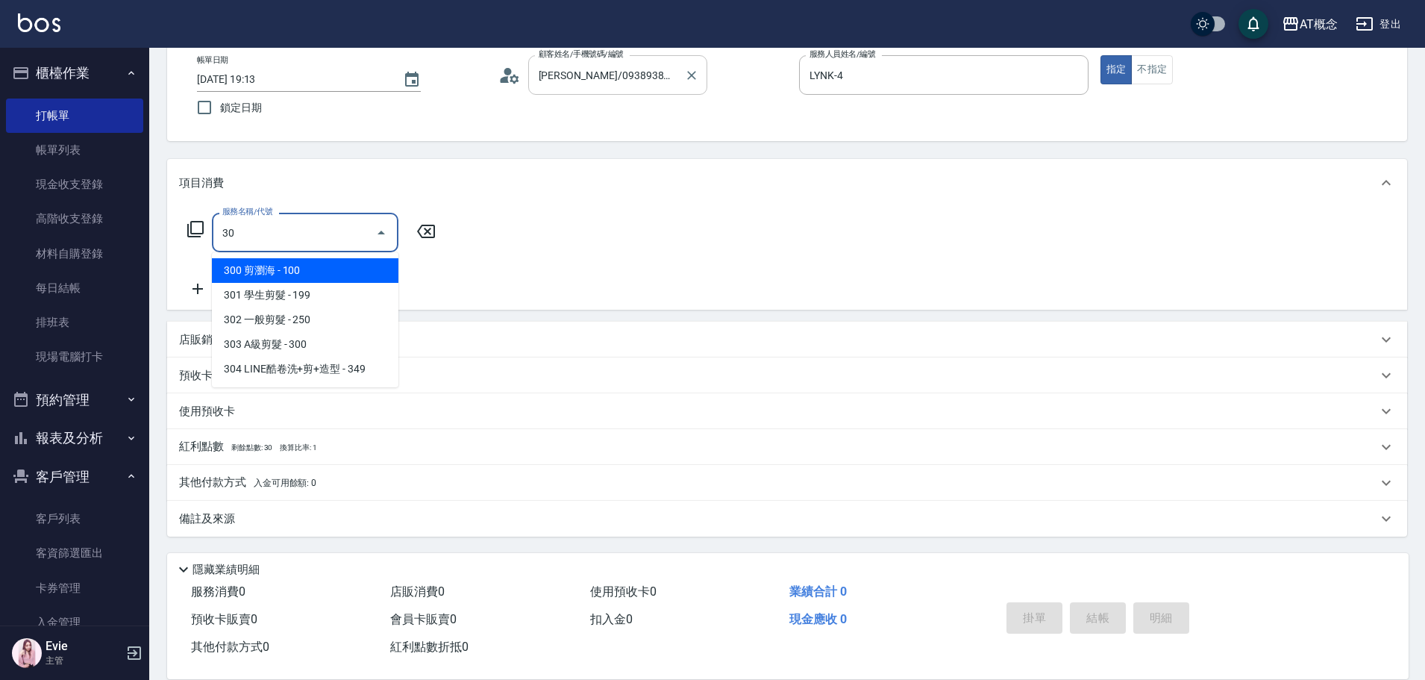
type input "303"
type input "30"
type input "303 A級剪髮(303)"
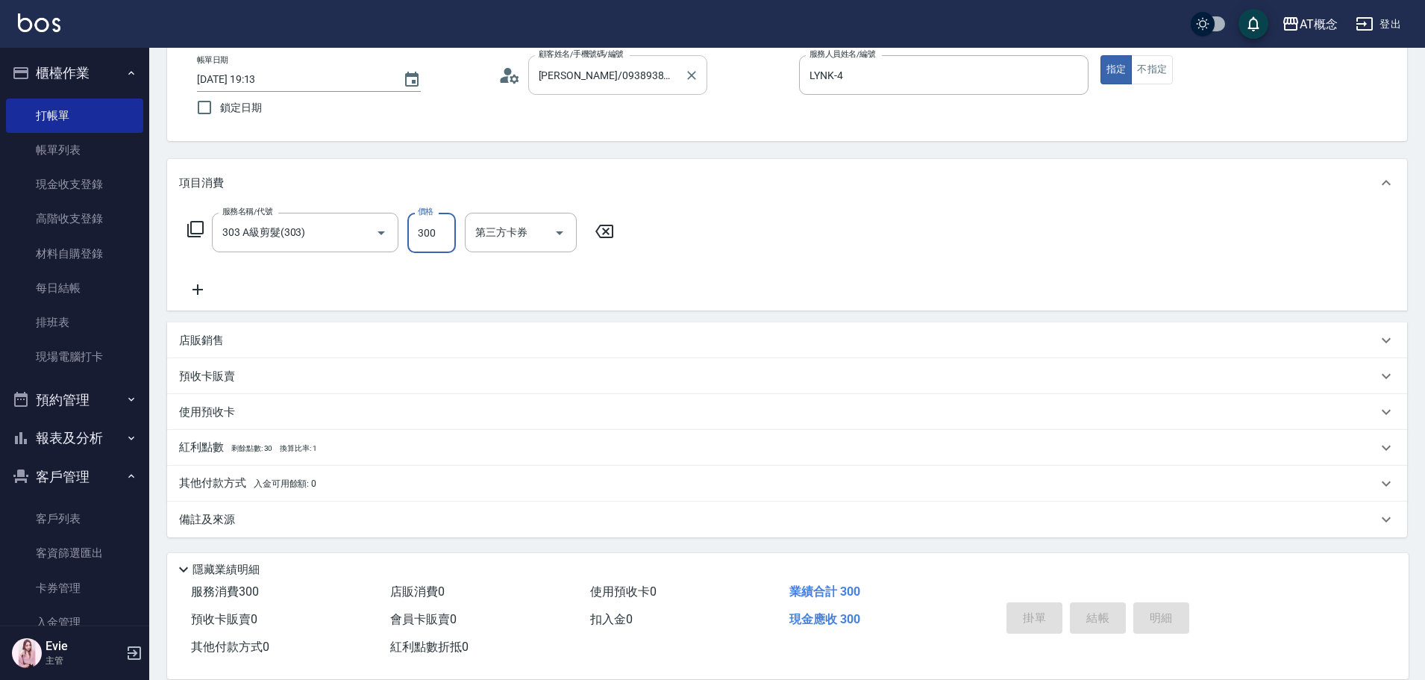
type input "2025/09/17 19:14"
type input "0"
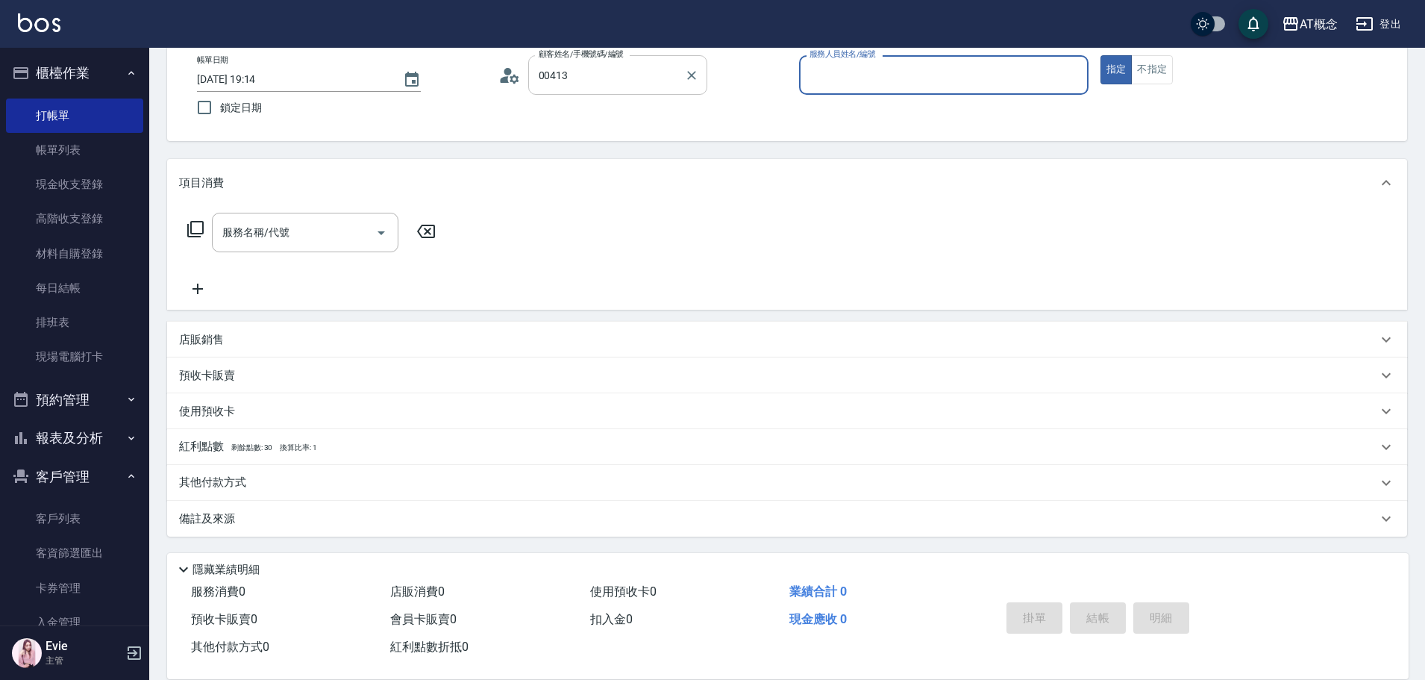
type input "蔡欣怡/0925077769/00413"
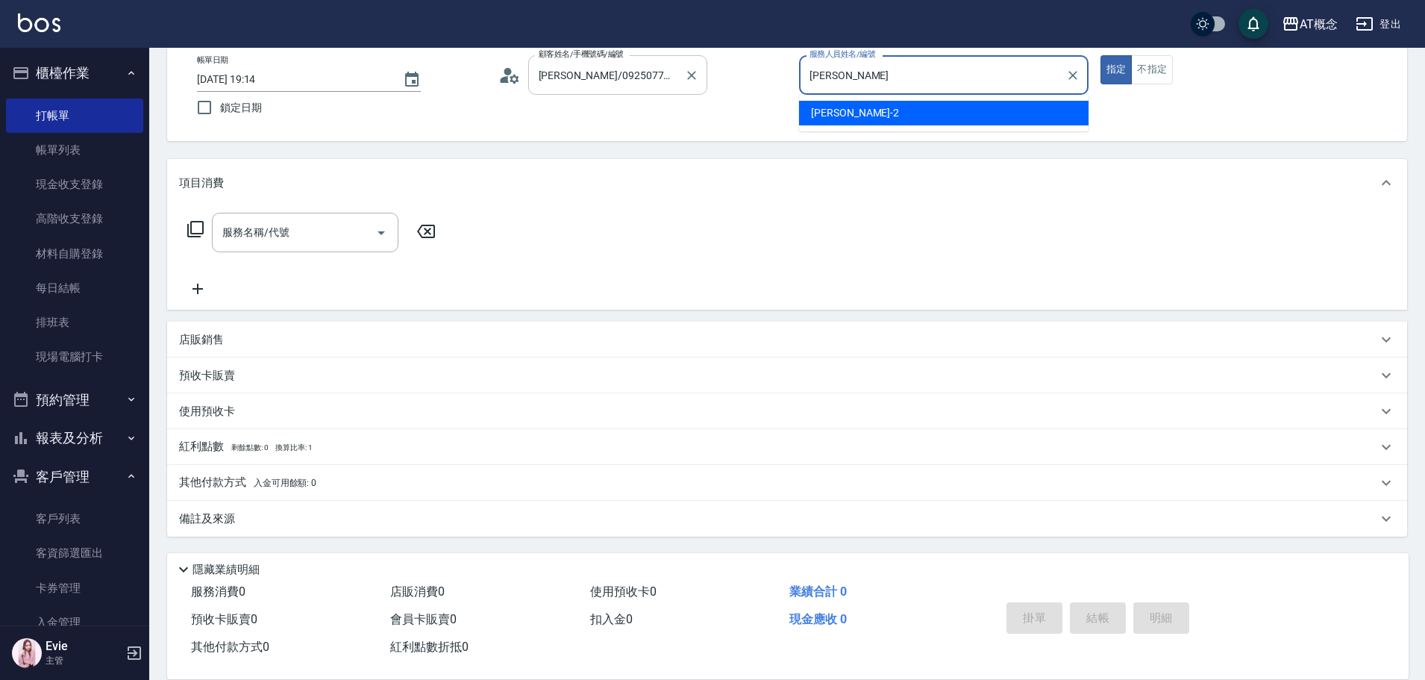
type input "邦"
type input "Becky-13"
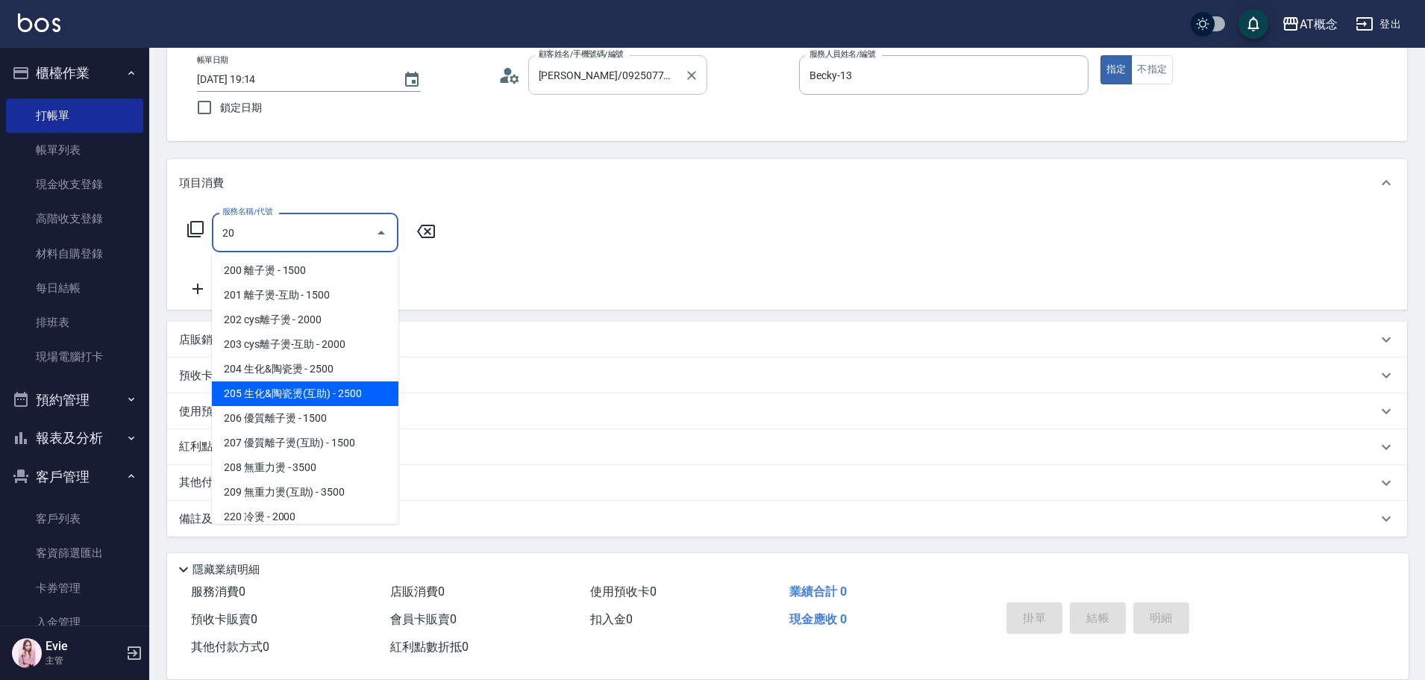
type input "205 生化&陶瓷燙(互助)(205)"
type input "250"
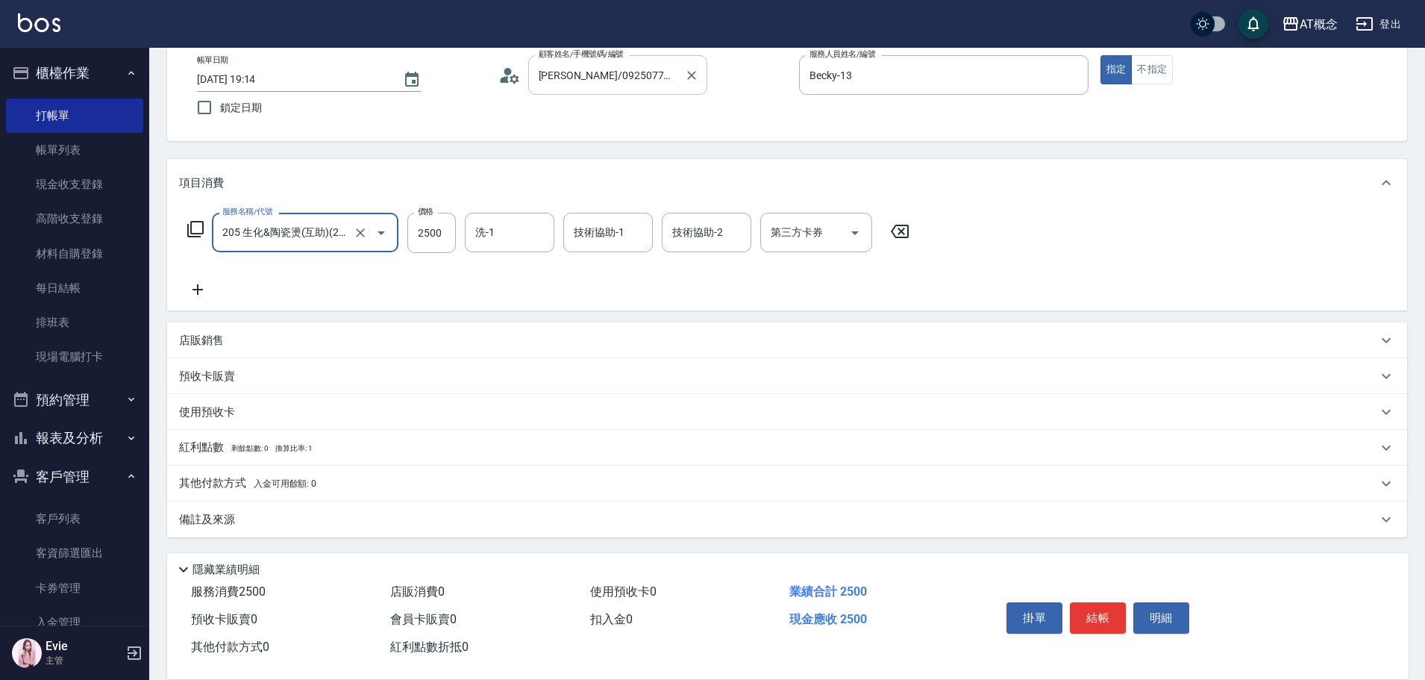
type input "205 生化&陶瓷燙(互助)(205)"
type input "0"
type input "30"
type input "300"
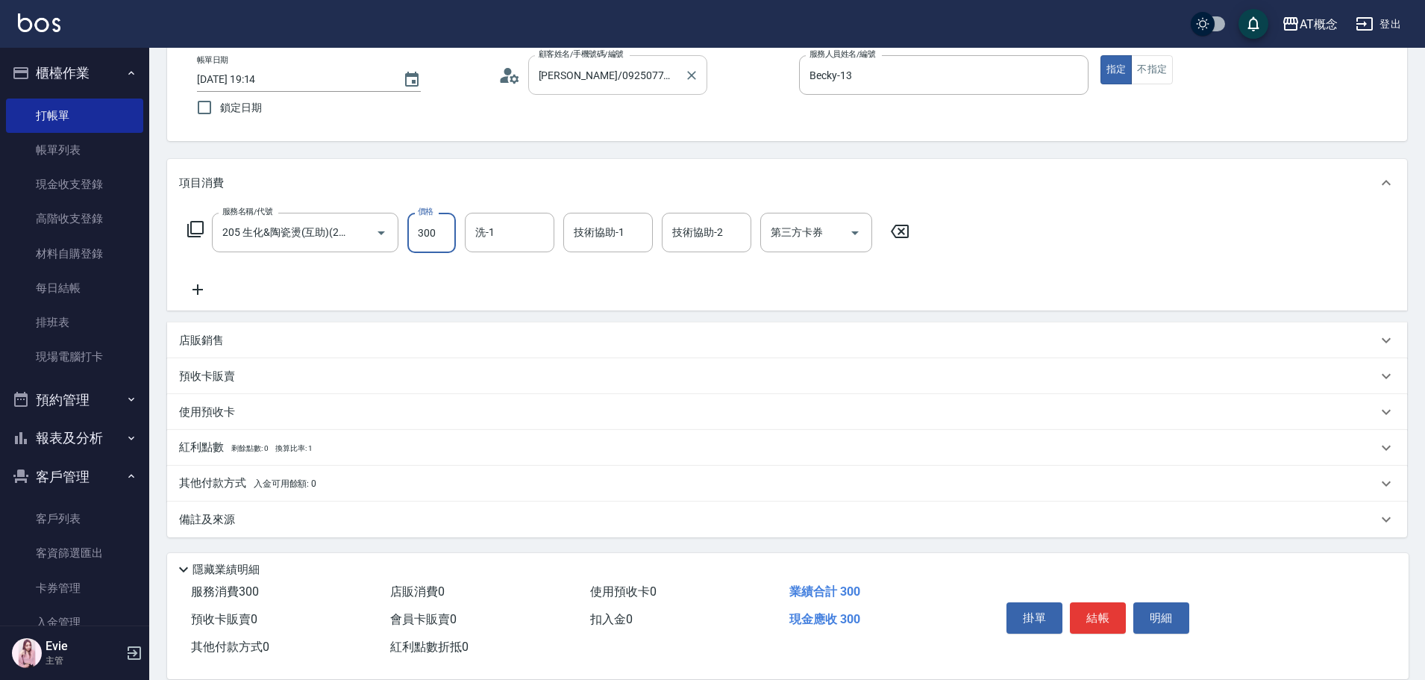
type input "300"
type input "3000"
type input "9"
type input "小不-29"
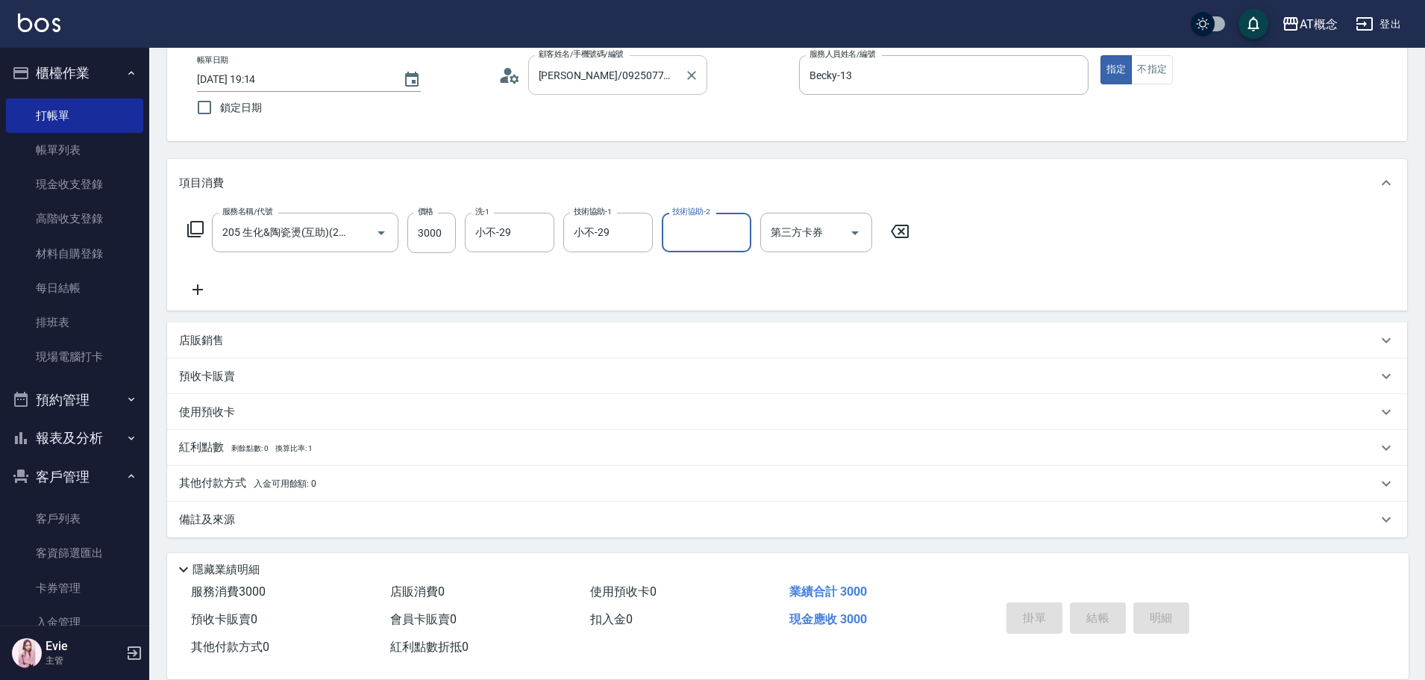
type input "0"
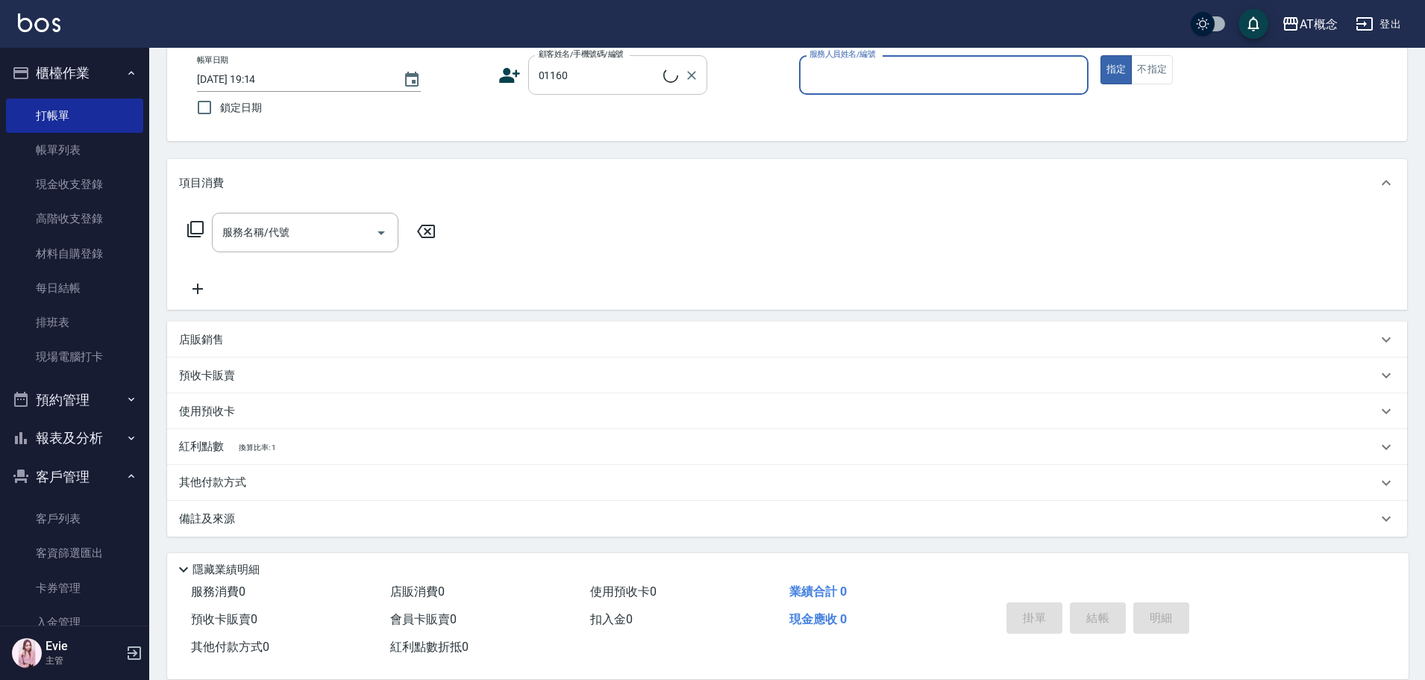
type input "李聖崎/0960213323/01160"
type input "LYNK-4"
click at [1100, 55] on button "指定" at bounding box center [1116, 69] width 32 height 29
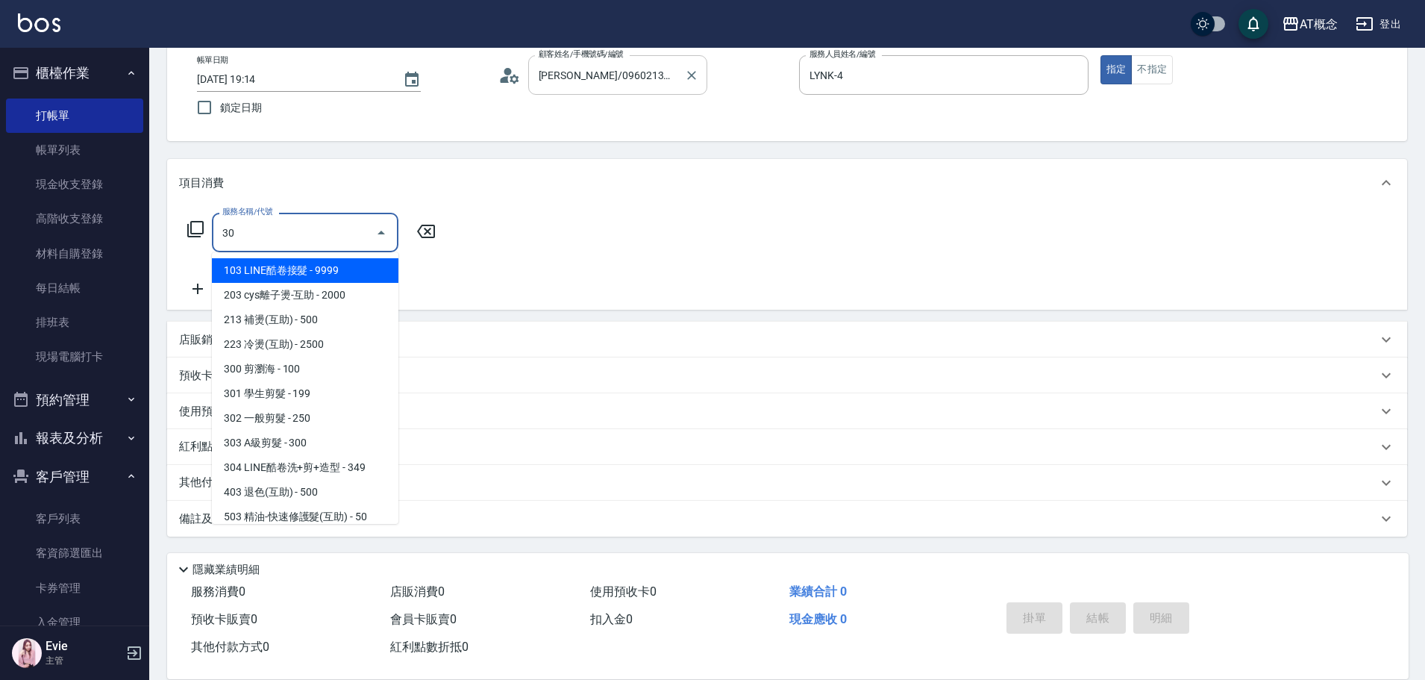
type input "303"
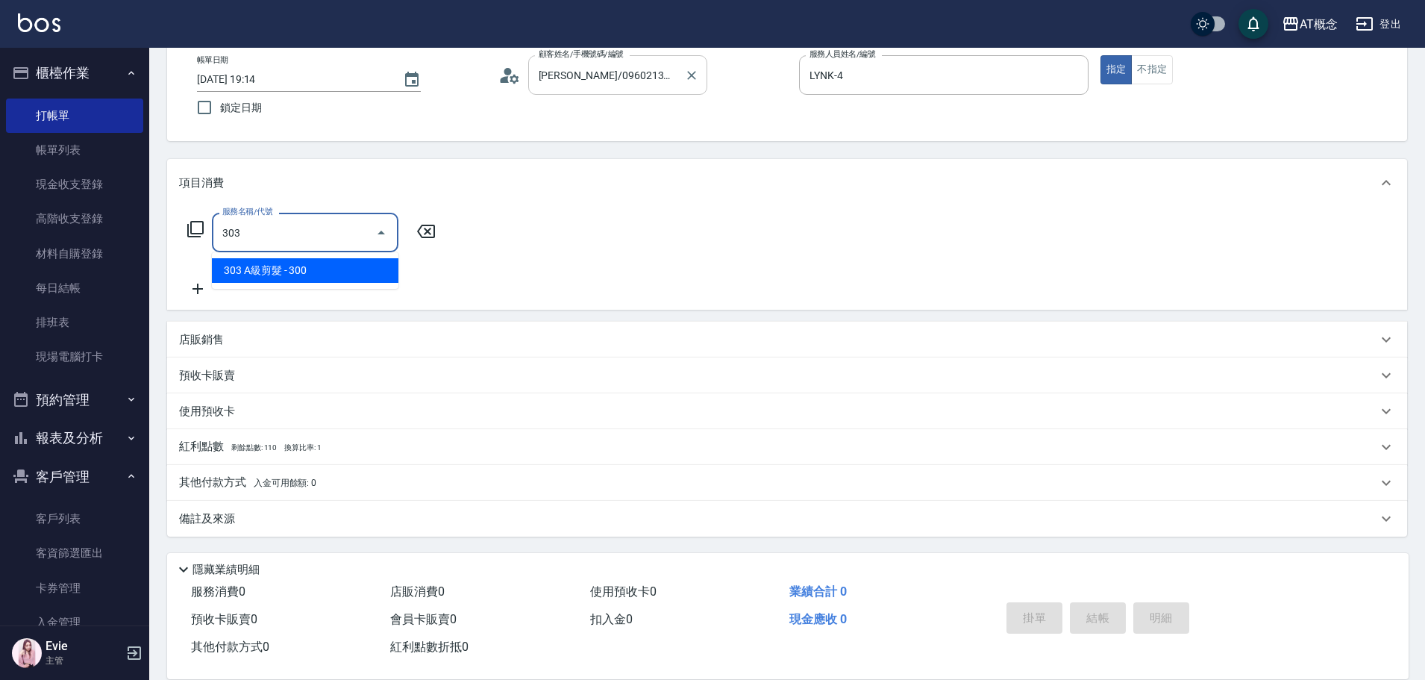
type input "30"
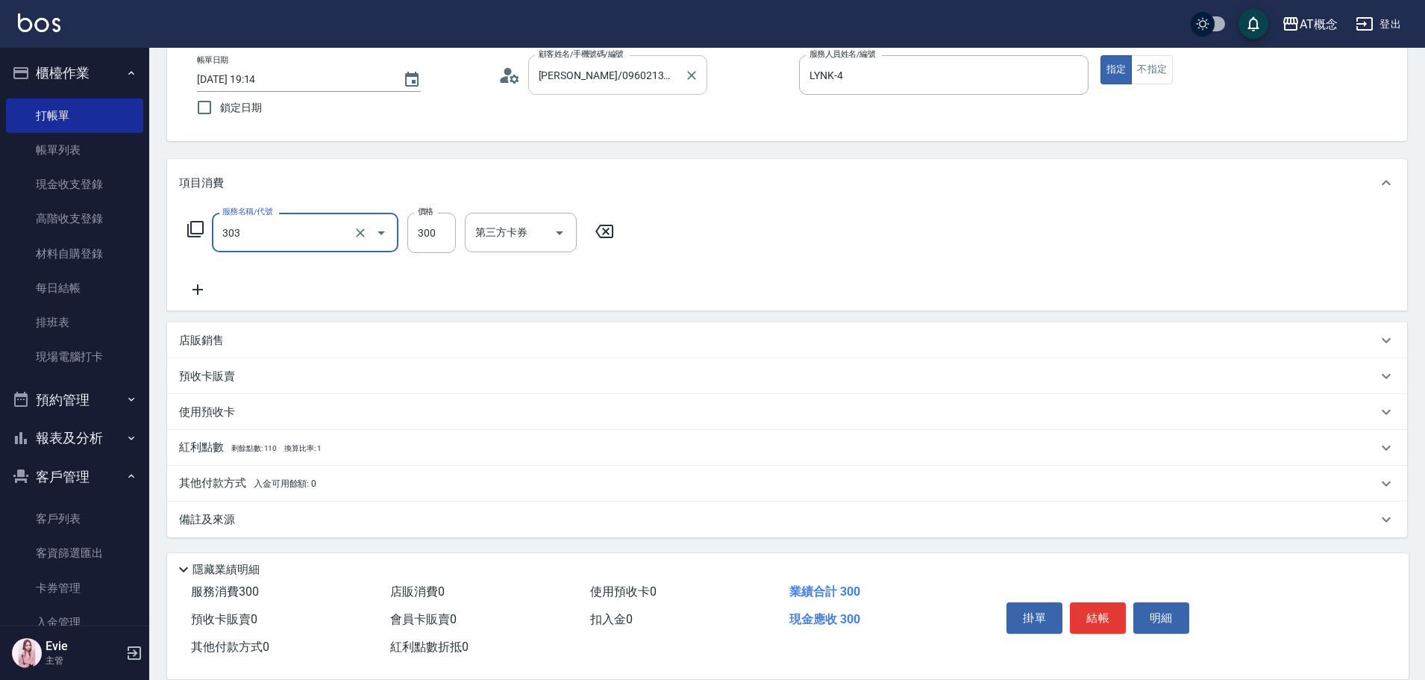
type input "303 A級剪髮(303)"
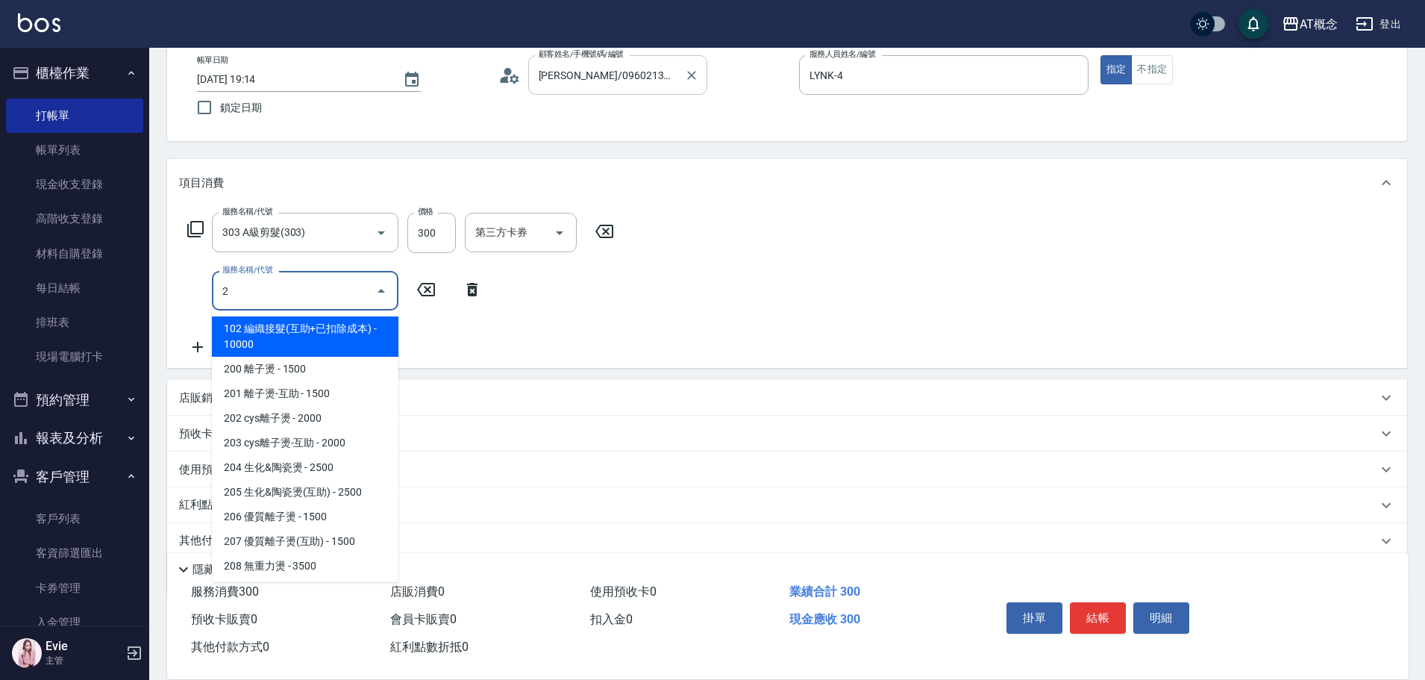
type input "20"
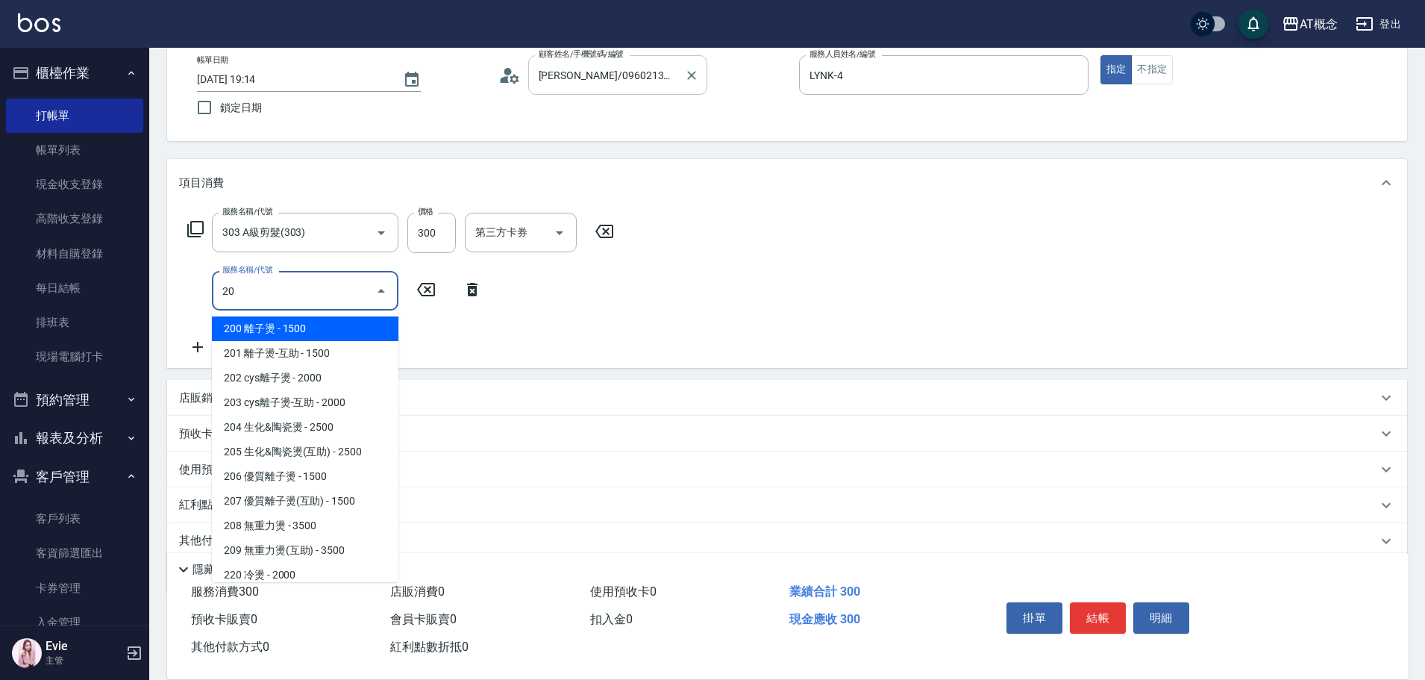
type input "180"
type input "200 離子燙(200)"
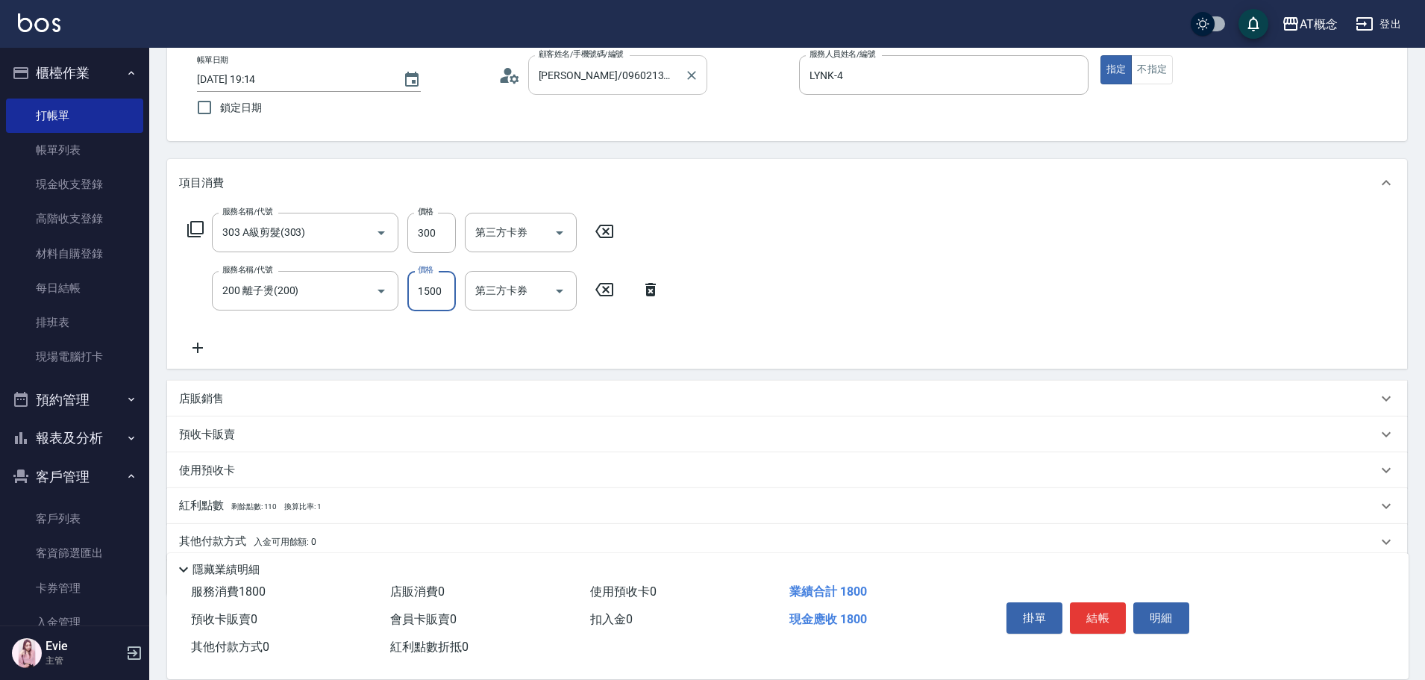
type input "30"
type input "90"
type input "120"
type input "900"
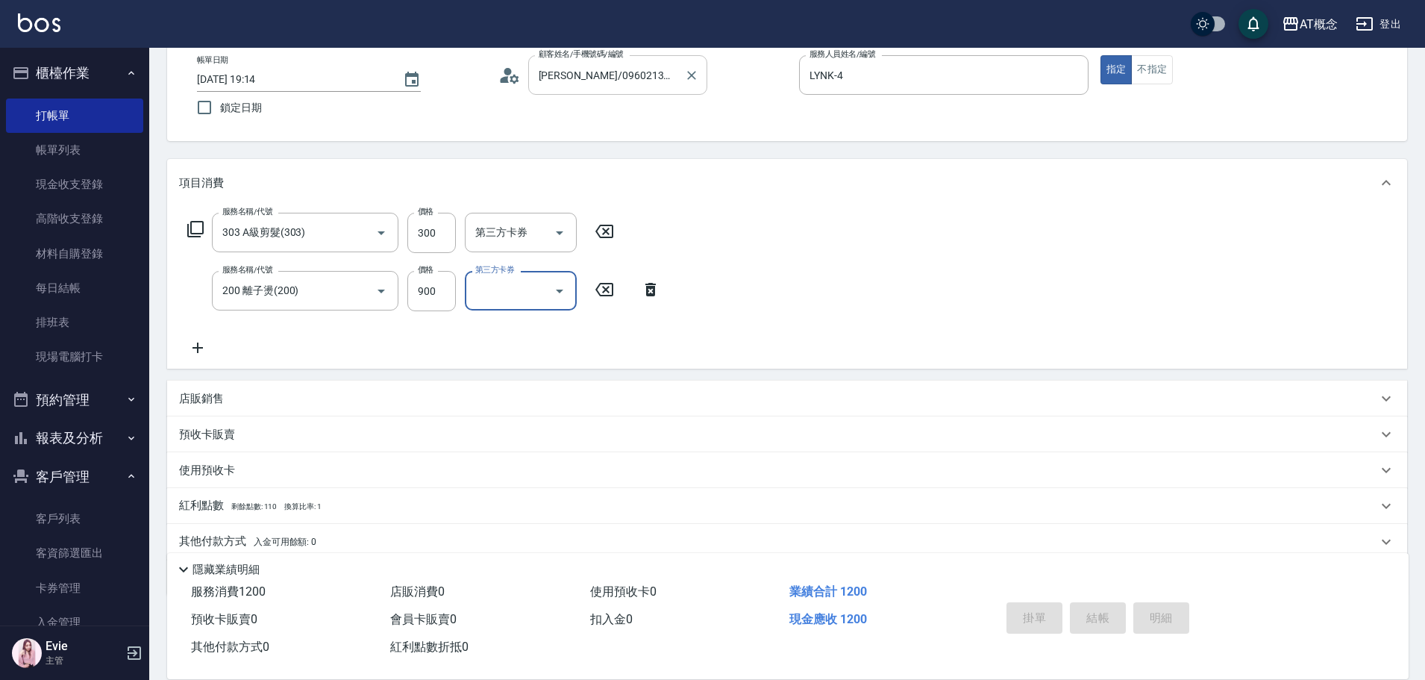
type input "0"
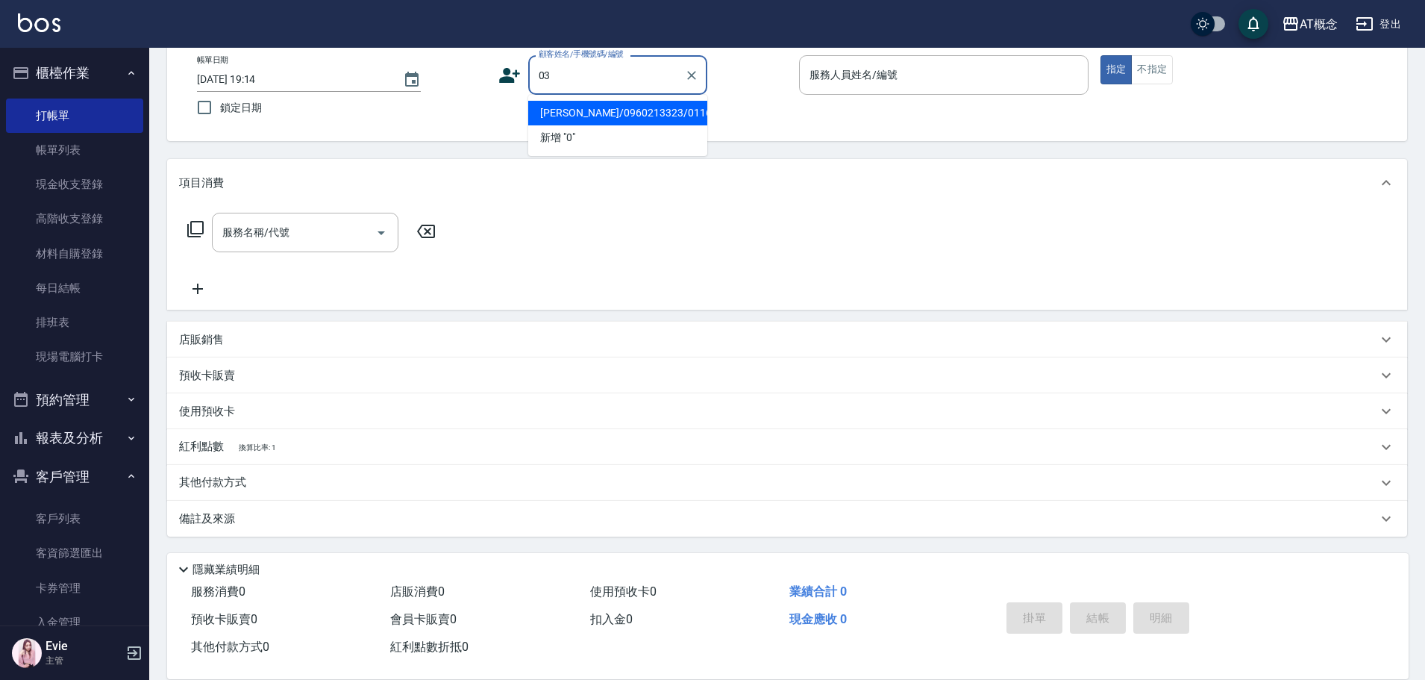
type input "03"
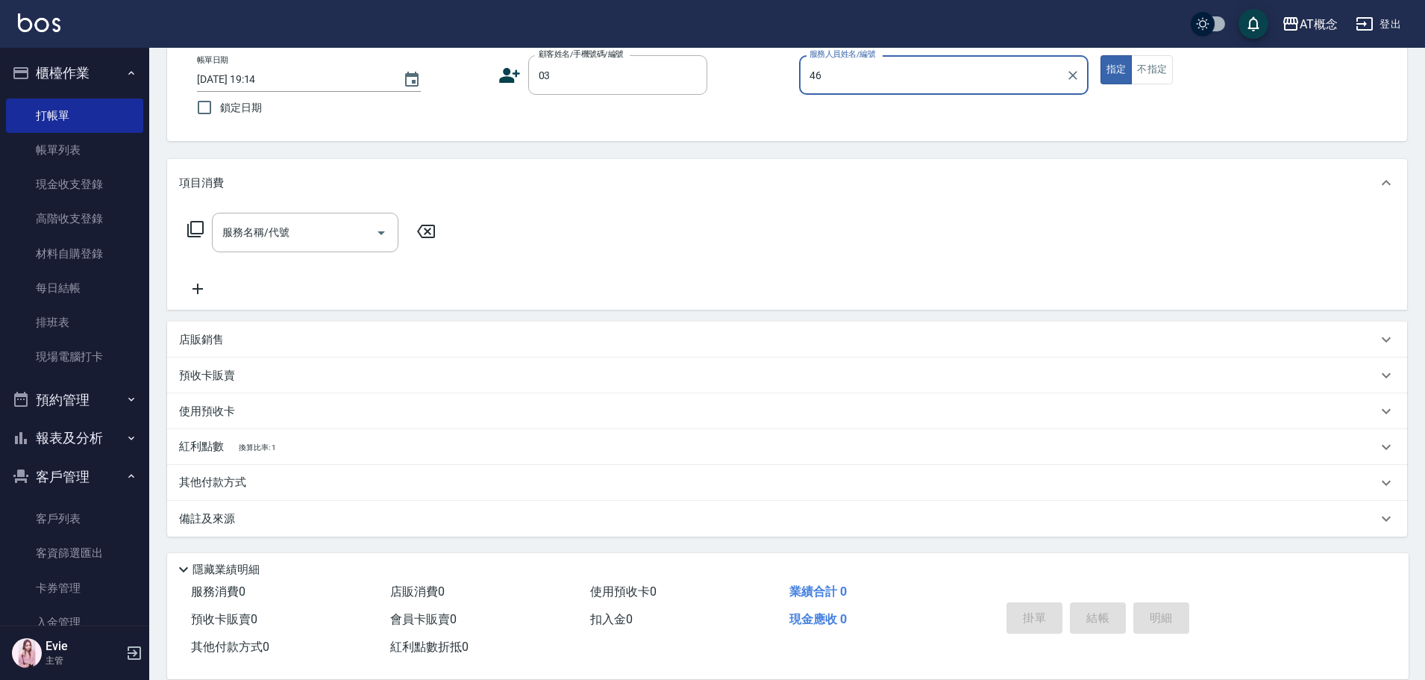
type input "4"
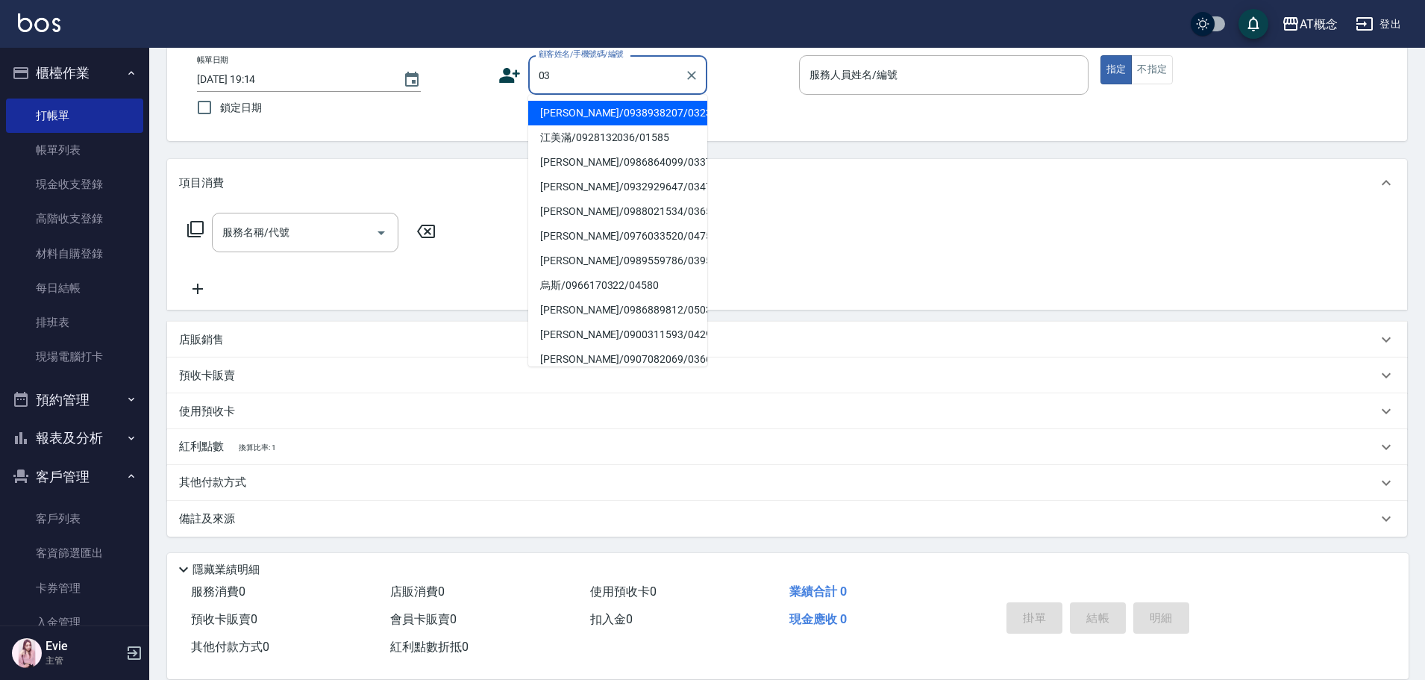
click at [629, 75] on input "03" at bounding box center [606, 75] width 143 height 26
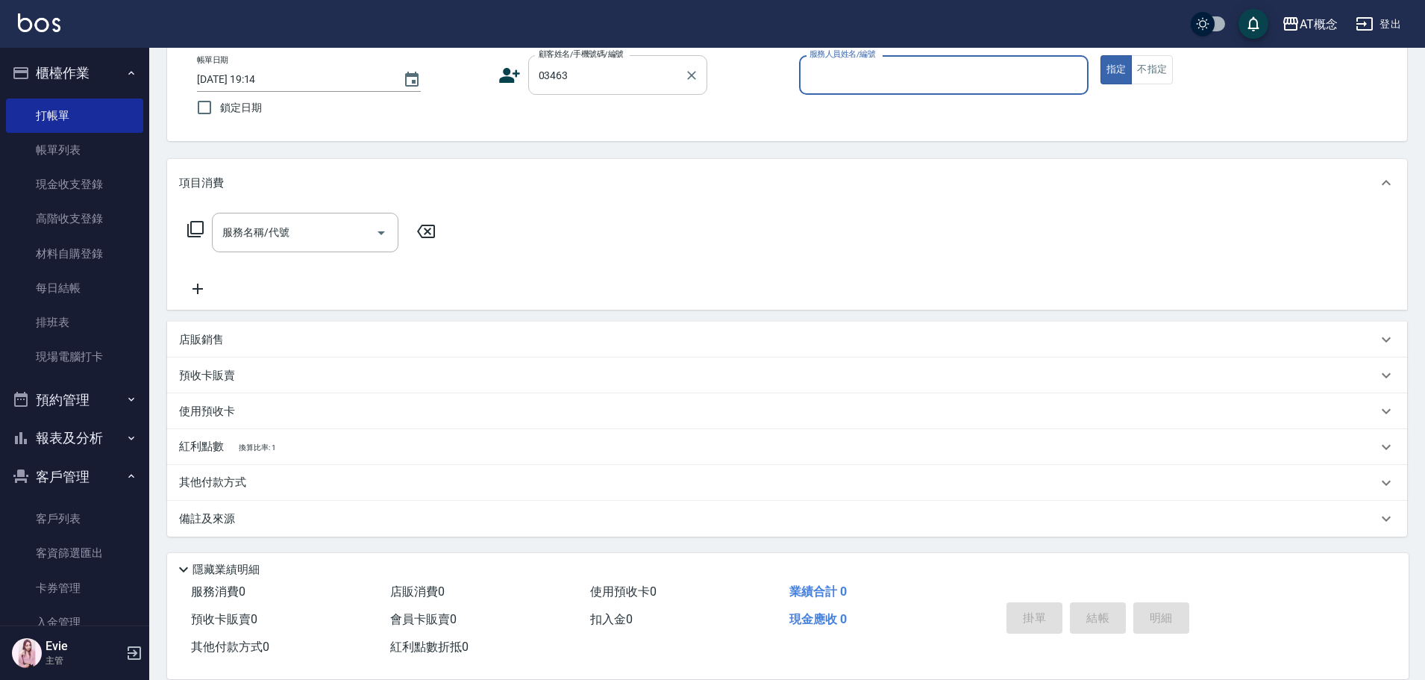
type input "吳冠政/0961359528/03463"
type input "Anson-3"
click at [1100, 55] on button "指定" at bounding box center [1116, 69] width 32 height 29
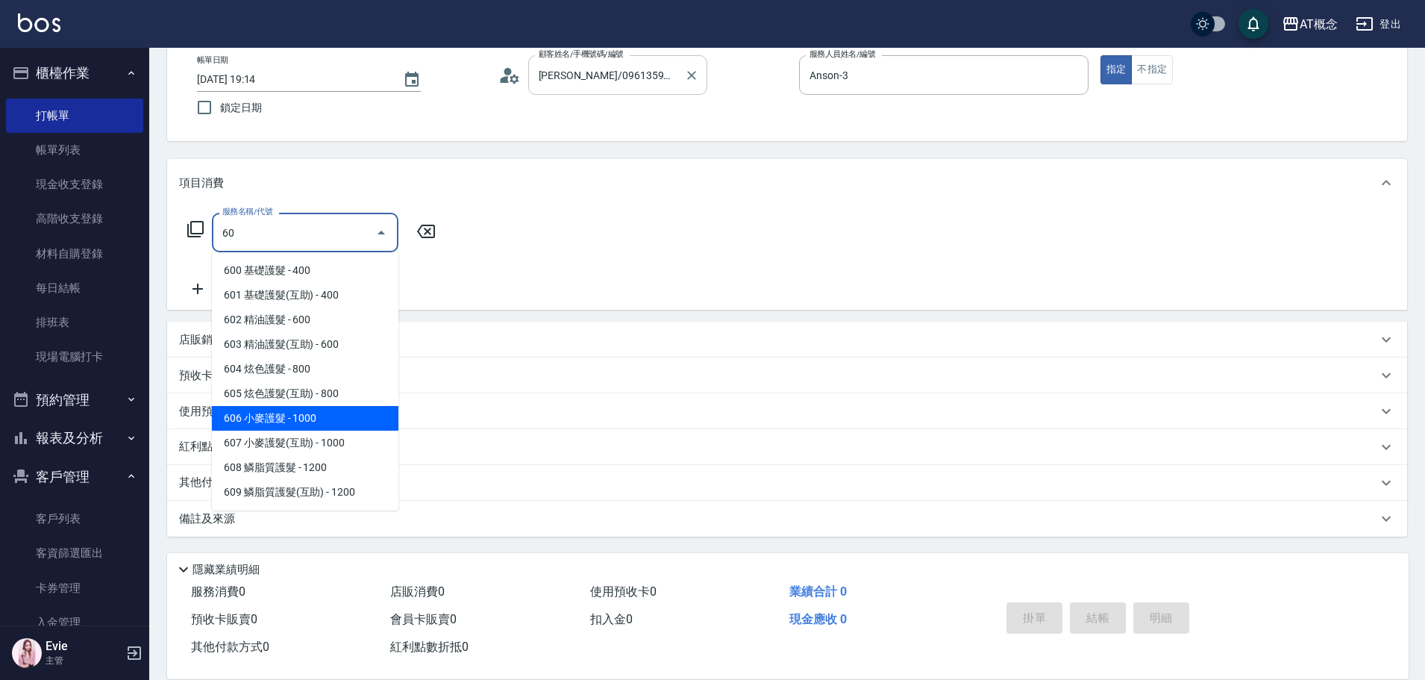
type input "606 小麥護髮(606)"
type input "100"
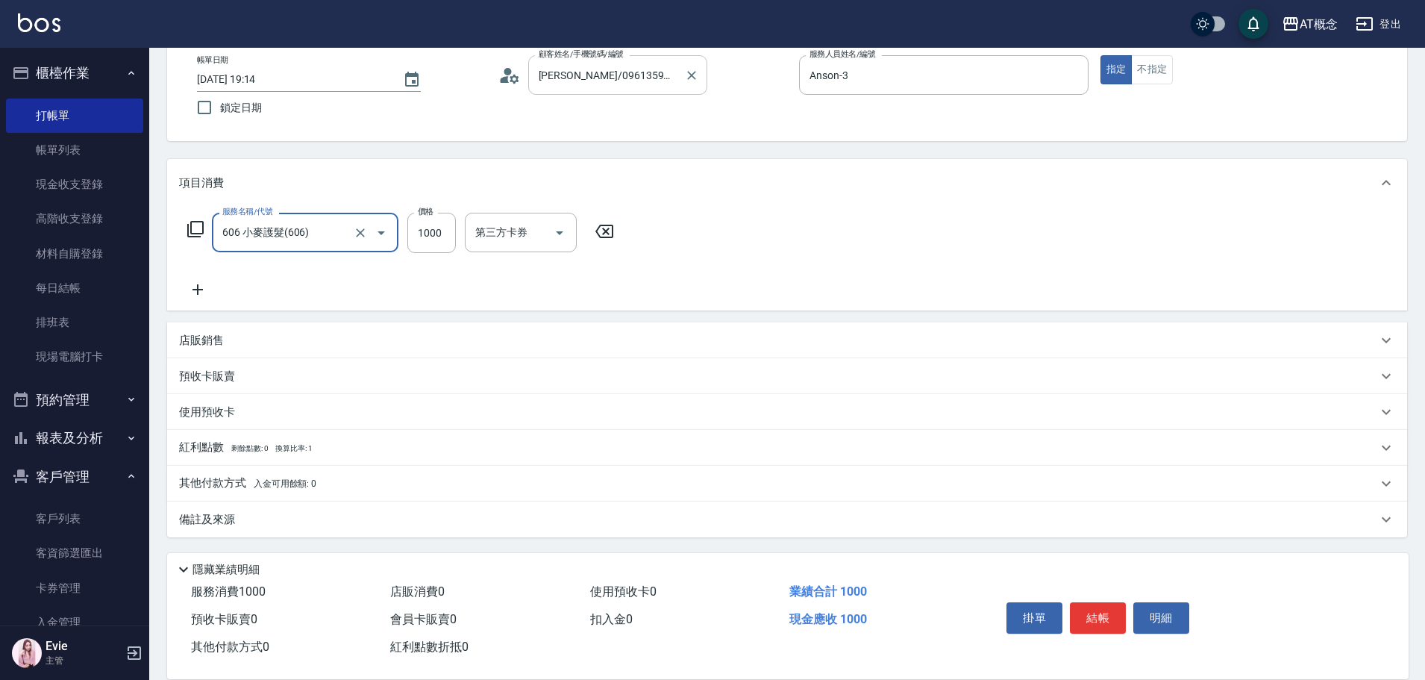
type input "606 小麥護髮(606)"
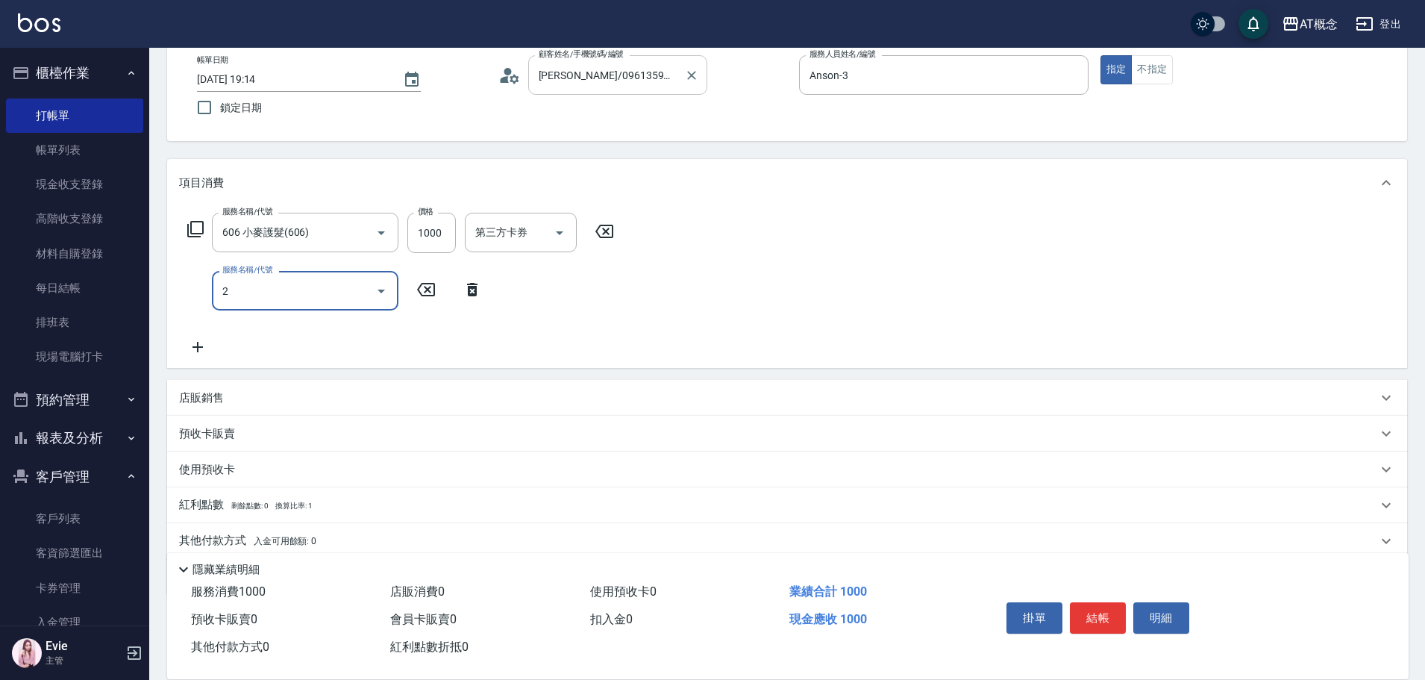
type input "20"
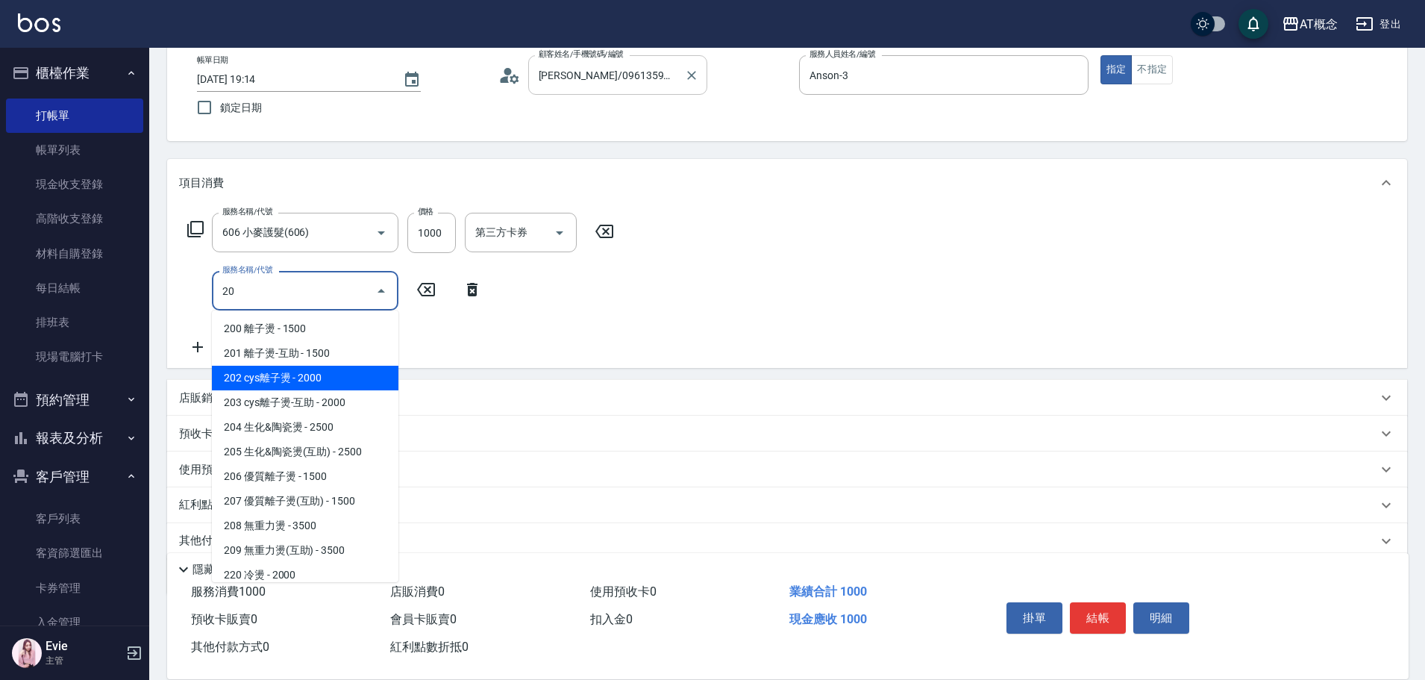
type input "300"
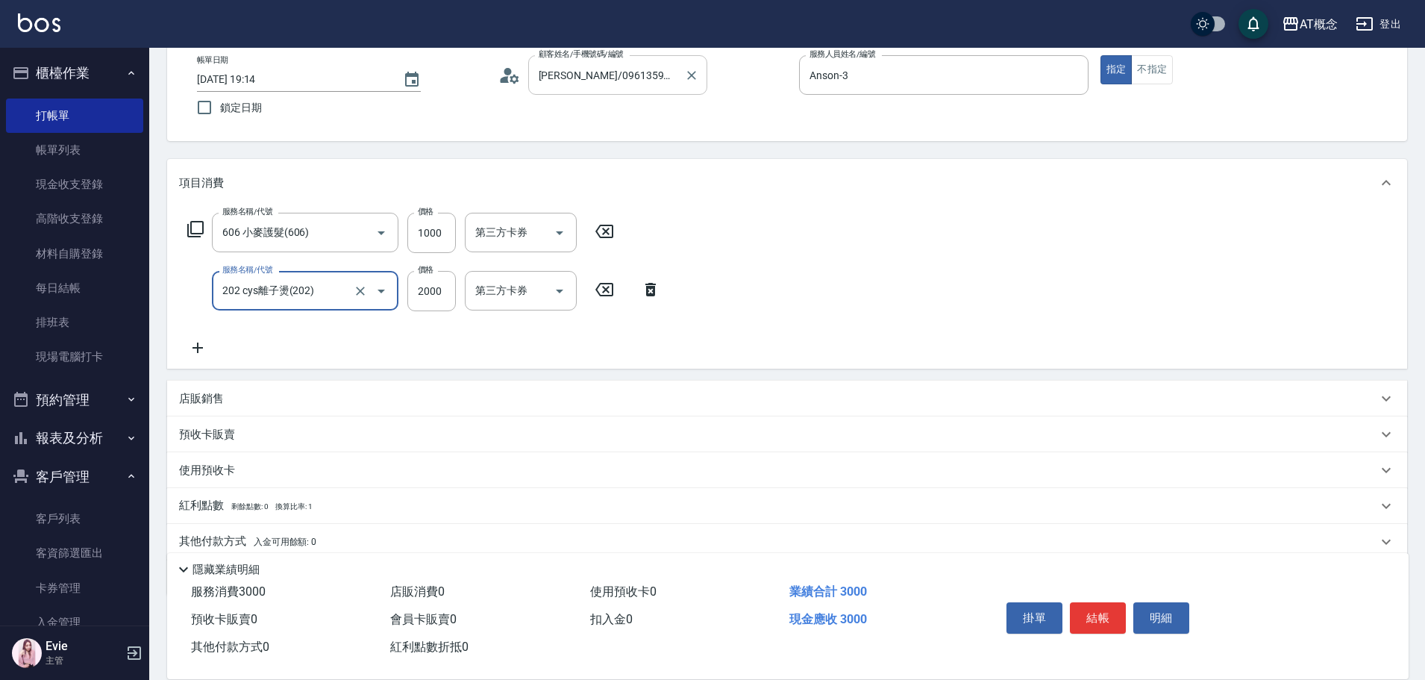
type input "202 cys離子燙(202)"
type input "100"
type input "23"
type input "120"
type input "230"
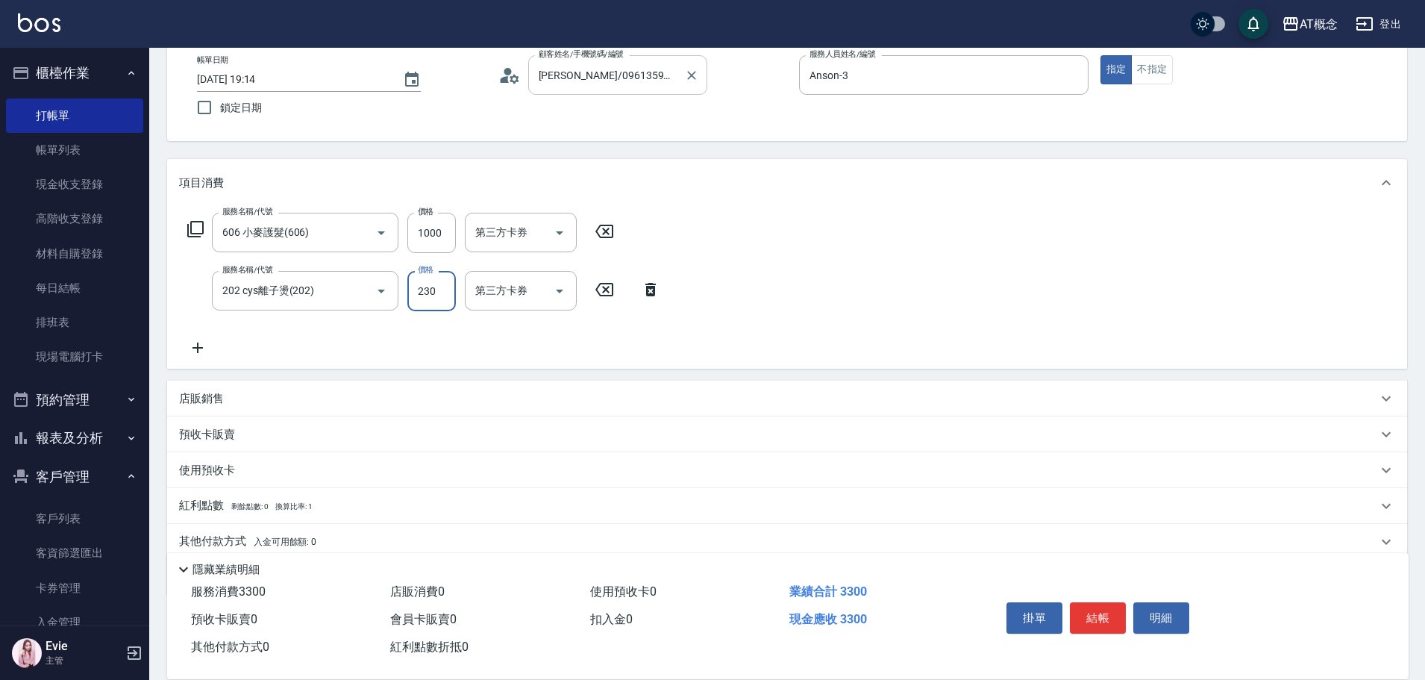
type input "330"
type input "2300"
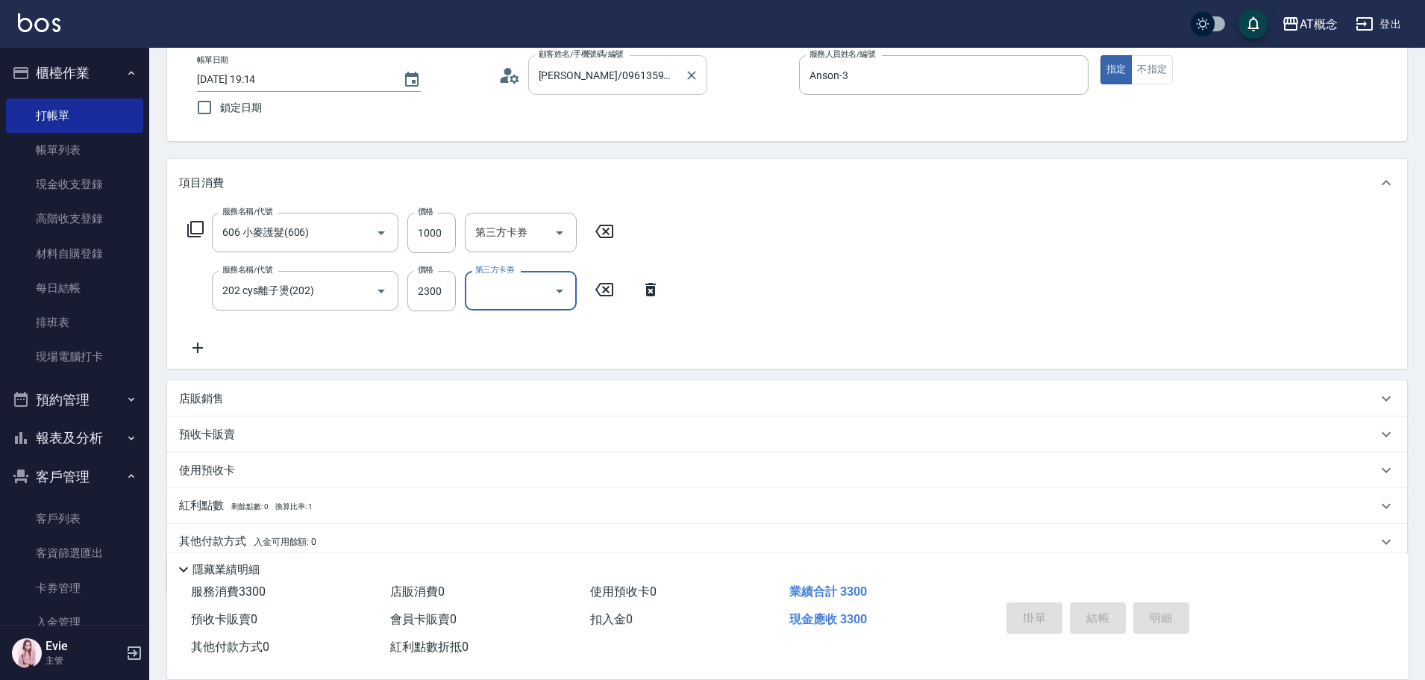
type input "2025/09/17 19:15"
type input "0"
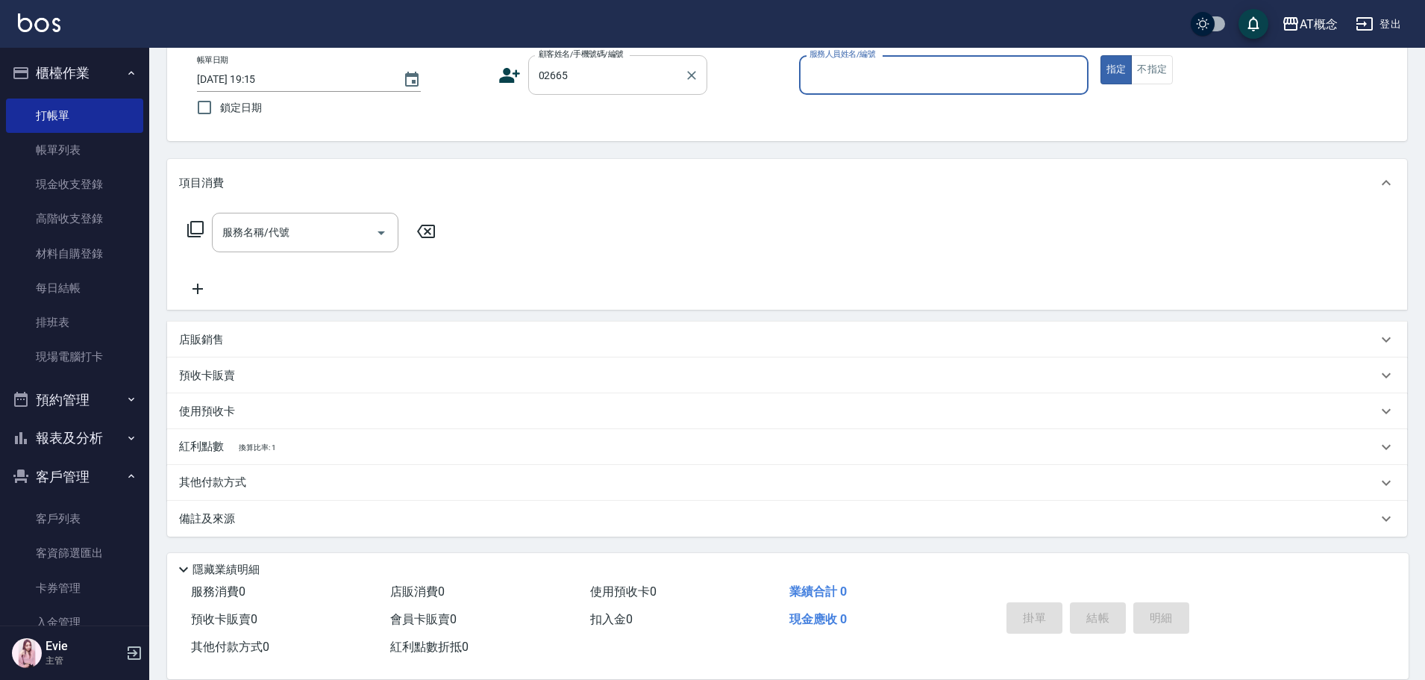
type input "黃佳琳/0975026475/02665"
type input "Candy-15"
click at [1100, 55] on button "指定" at bounding box center [1116, 69] width 32 height 29
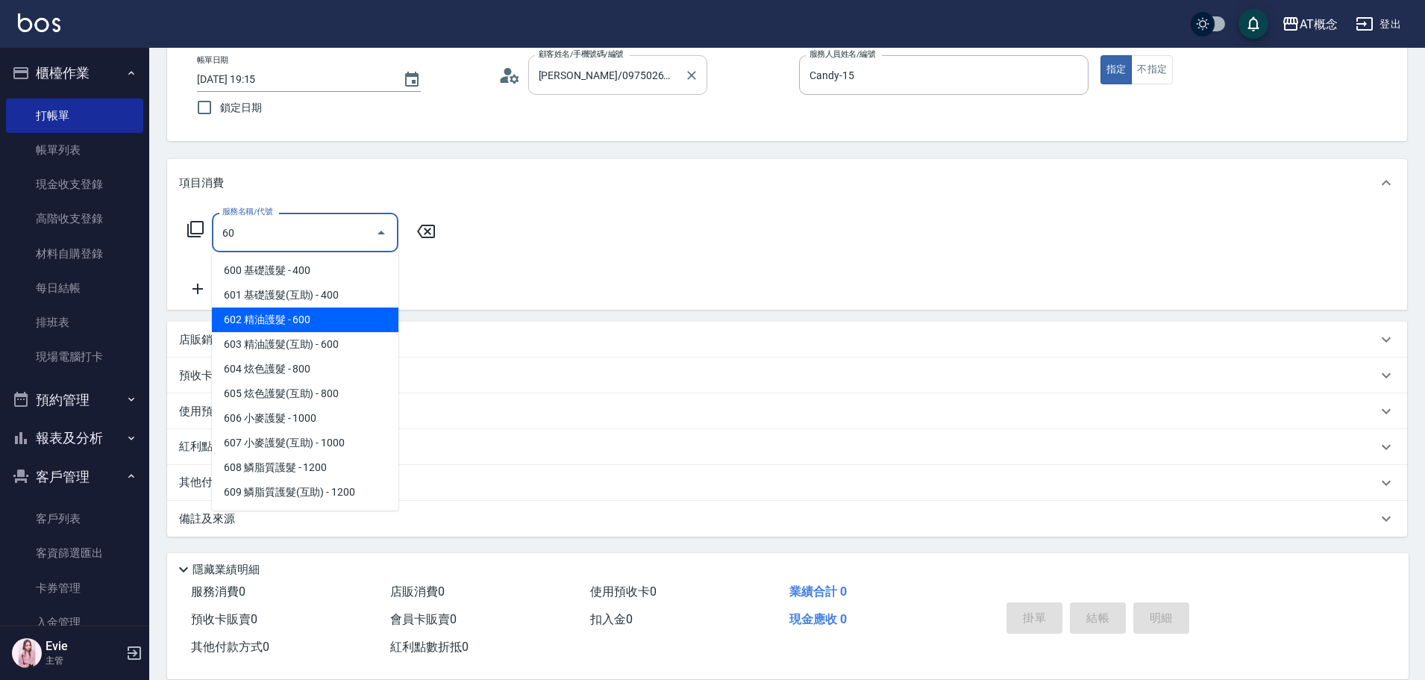
type input "602 精油護髮(602)"
type input "60"
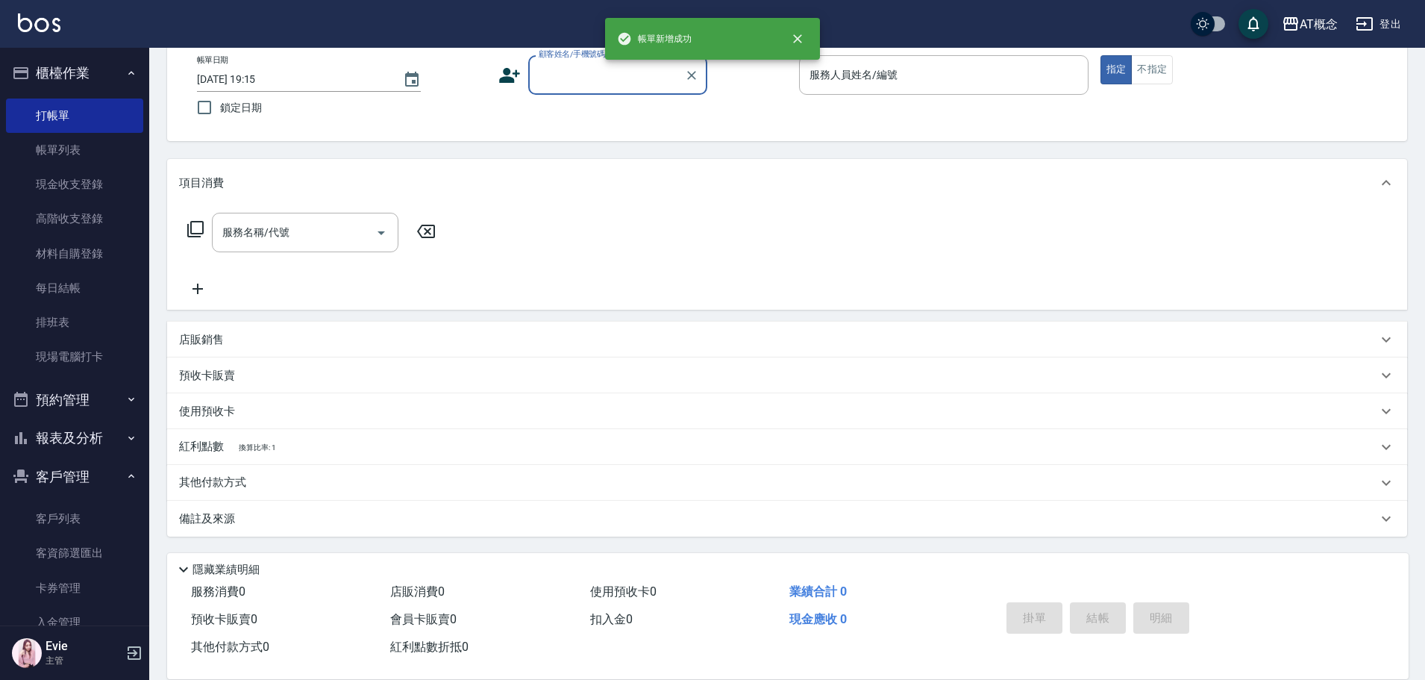
drag, startPoint x: 57, startPoint y: 137, endPoint x: 148, endPoint y: 96, distance: 99.8
click at [57, 137] on link "帳單列表" at bounding box center [74, 150] width 137 height 34
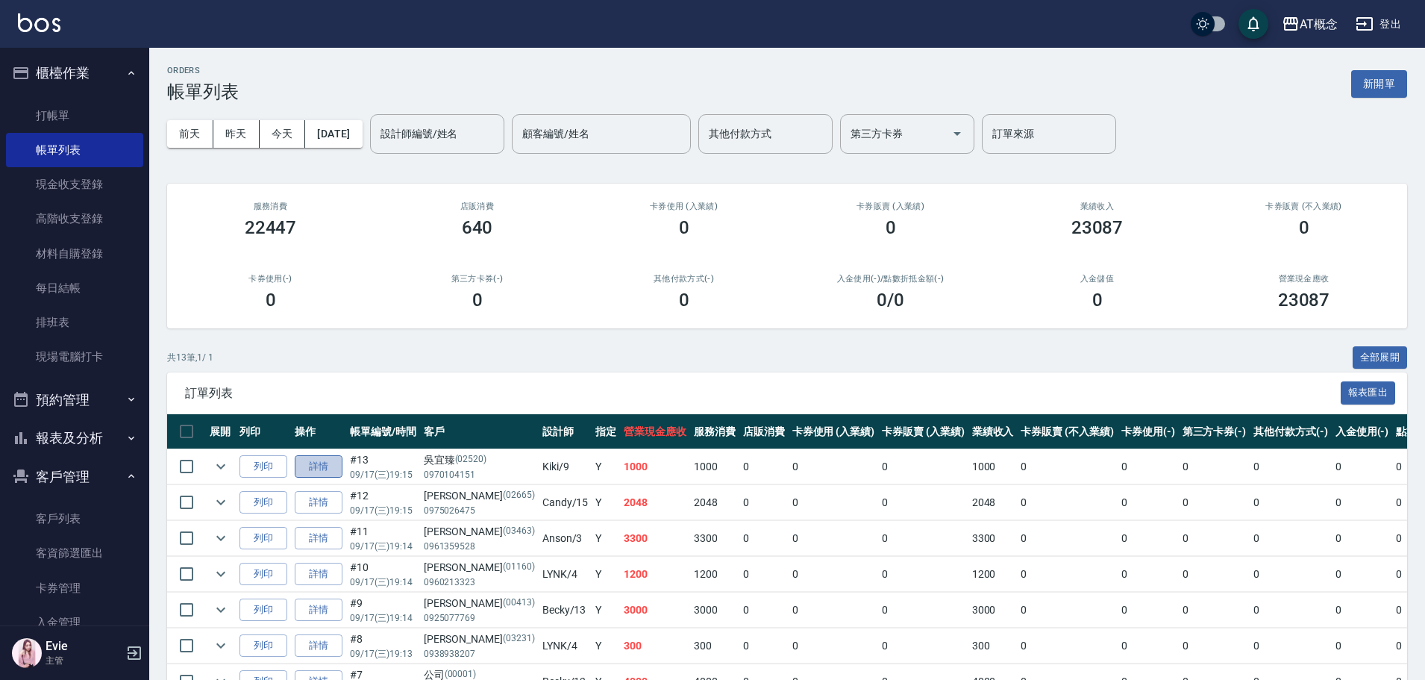
click at [324, 463] on link "詳情" at bounding box center [319, 466] width 48 height 23
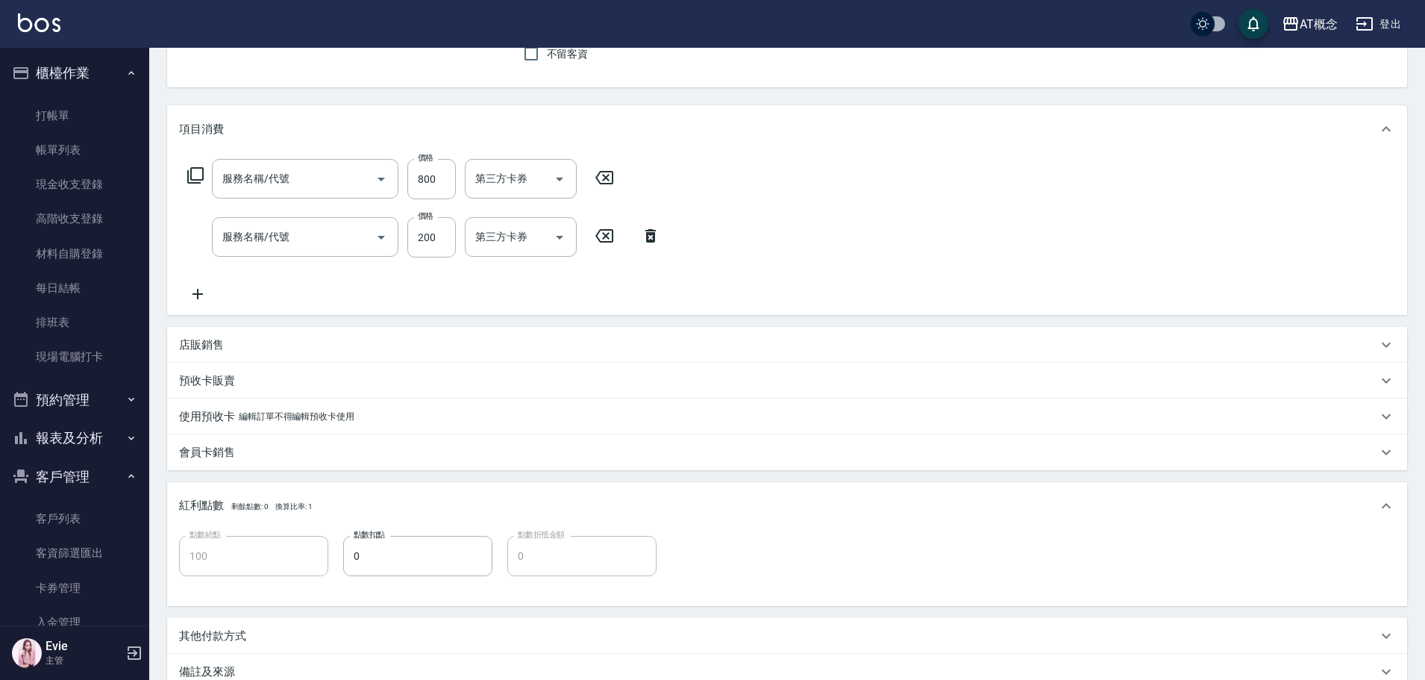
scroll to position [216, 0]
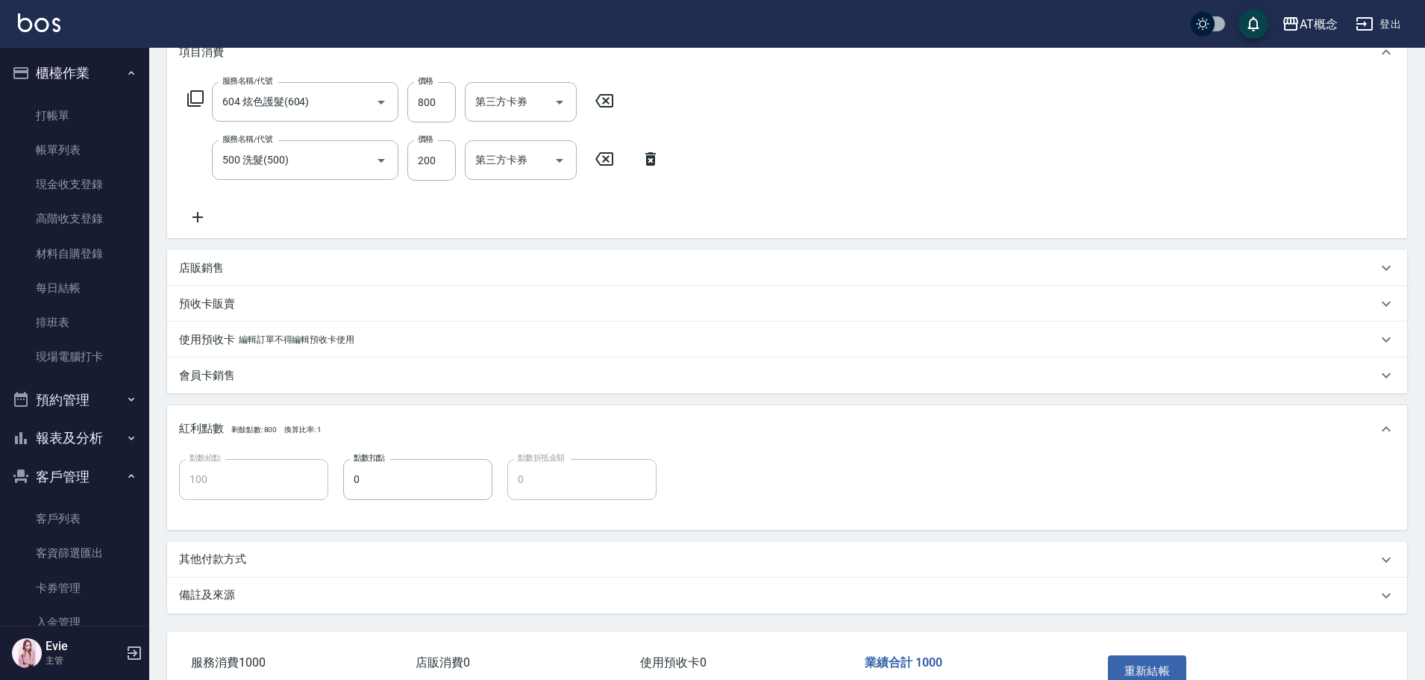
click at [233, 555] on p "其他付款方式" at bounding box center [212, 559] width 67 height 16
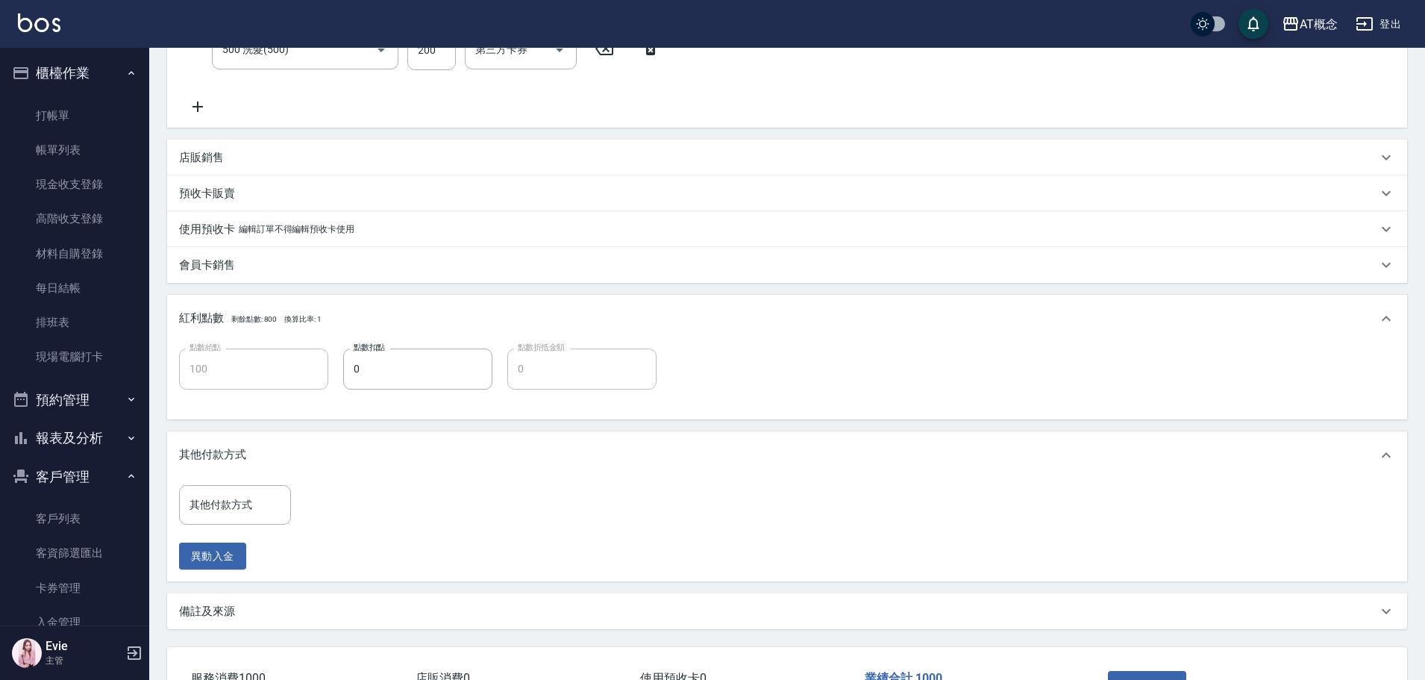
scroll to position [437, 0]
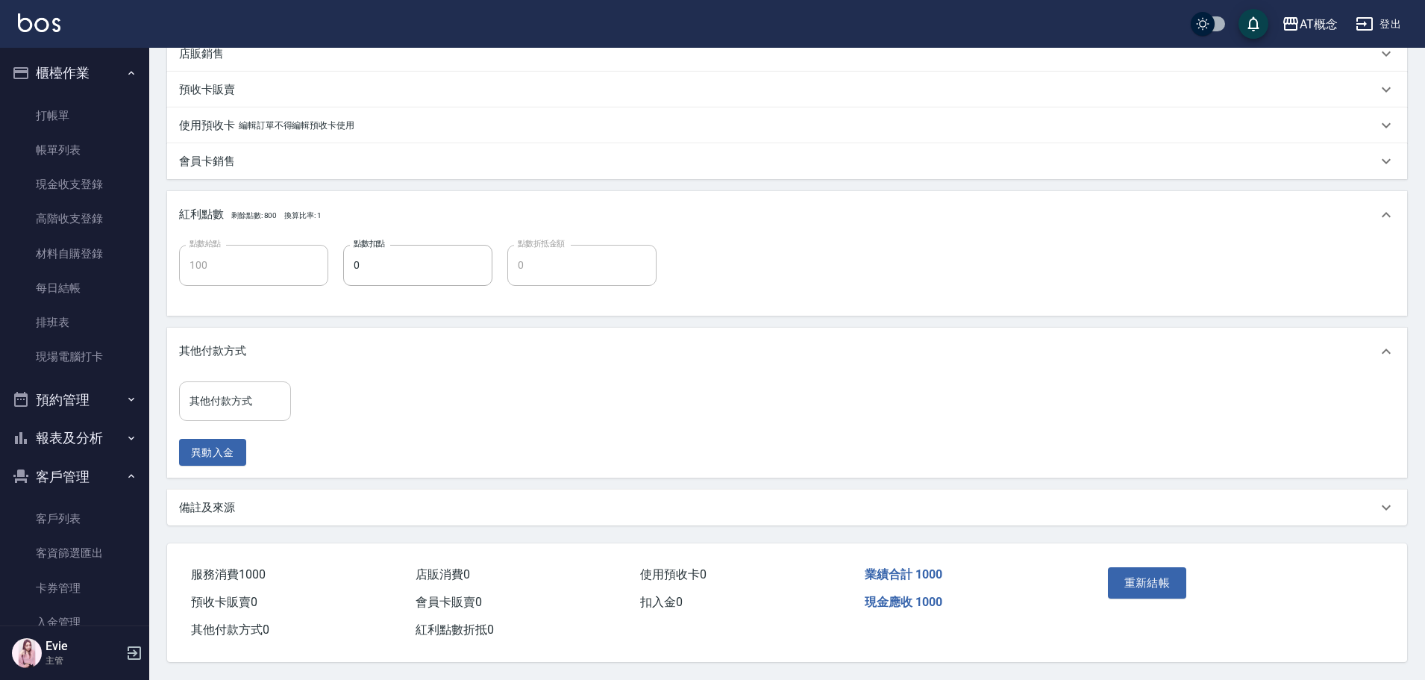
click at [233, 388] on input "其他付款方式" at bounding box center [235, 401] width 98 height 26
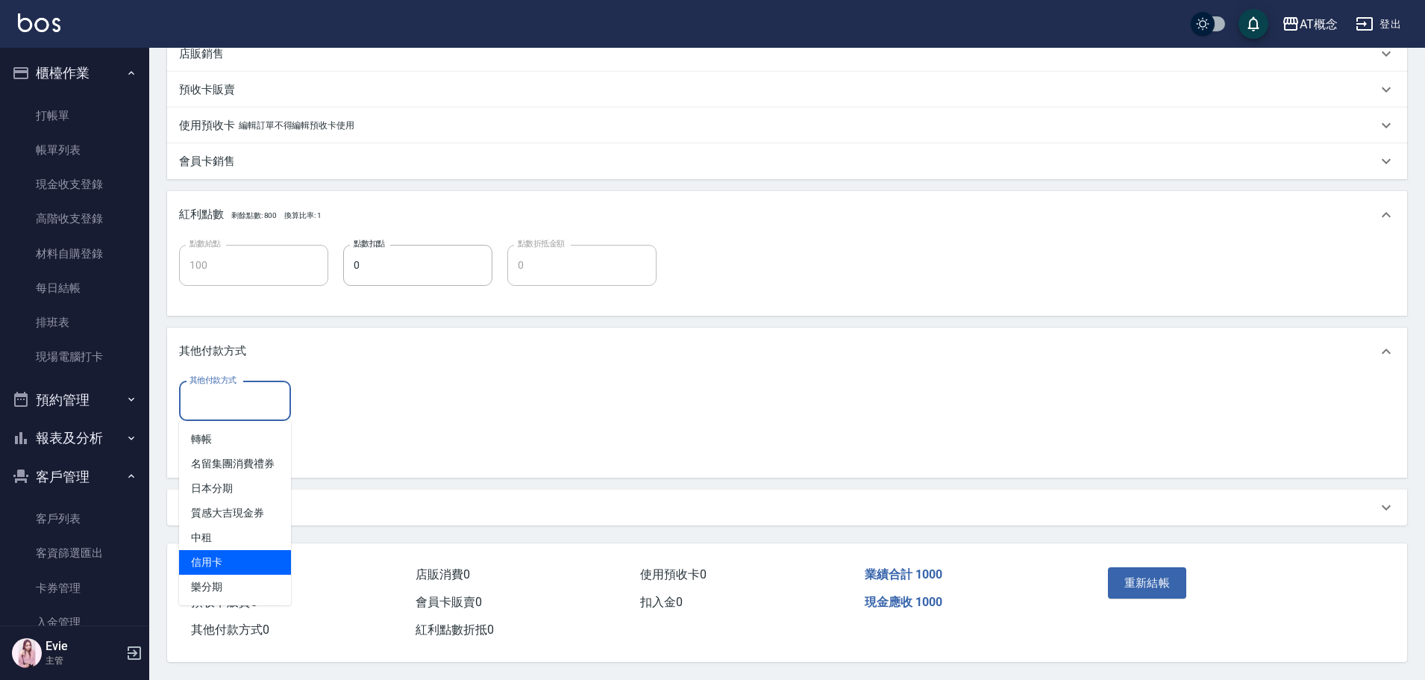
click at [242, 550] on span "信用卡" at bounding box center [235, 562] width 112 height 25
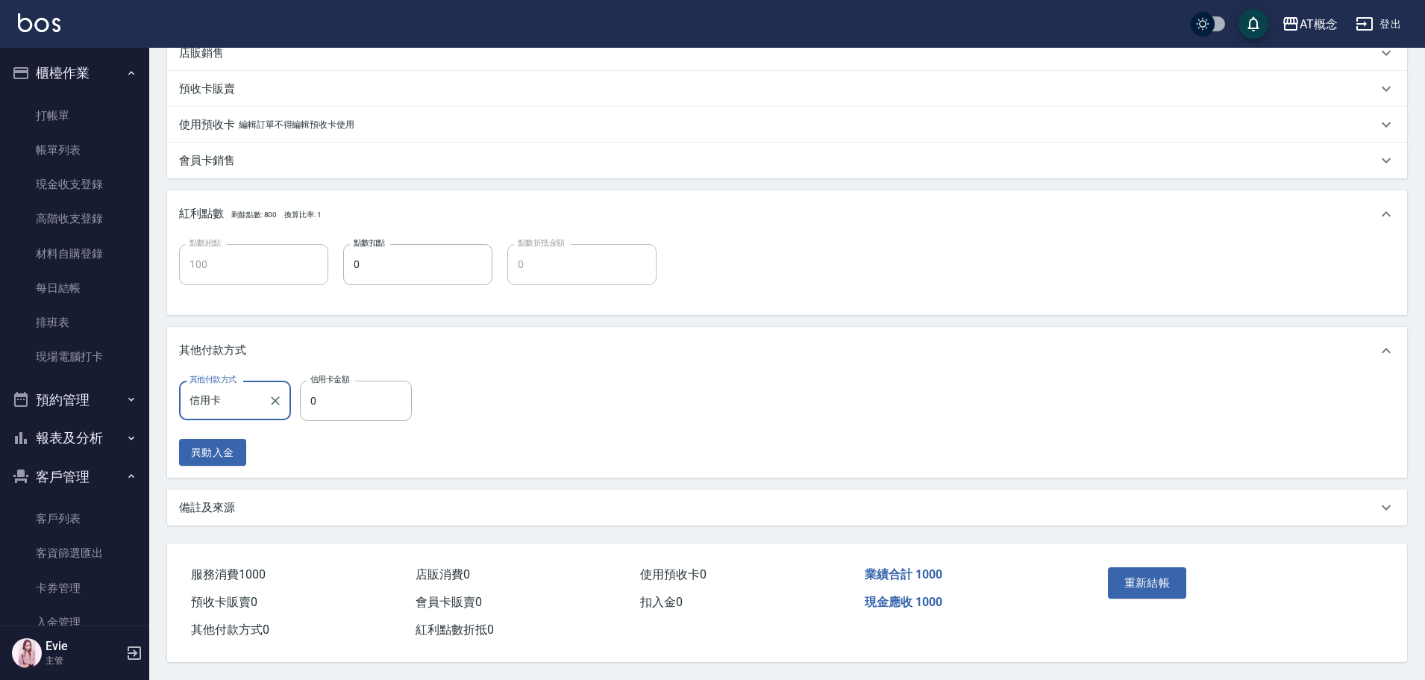
click at [338, 367] on div "其他付款方式" at bounding box center [787, 351] width 1240 height 48
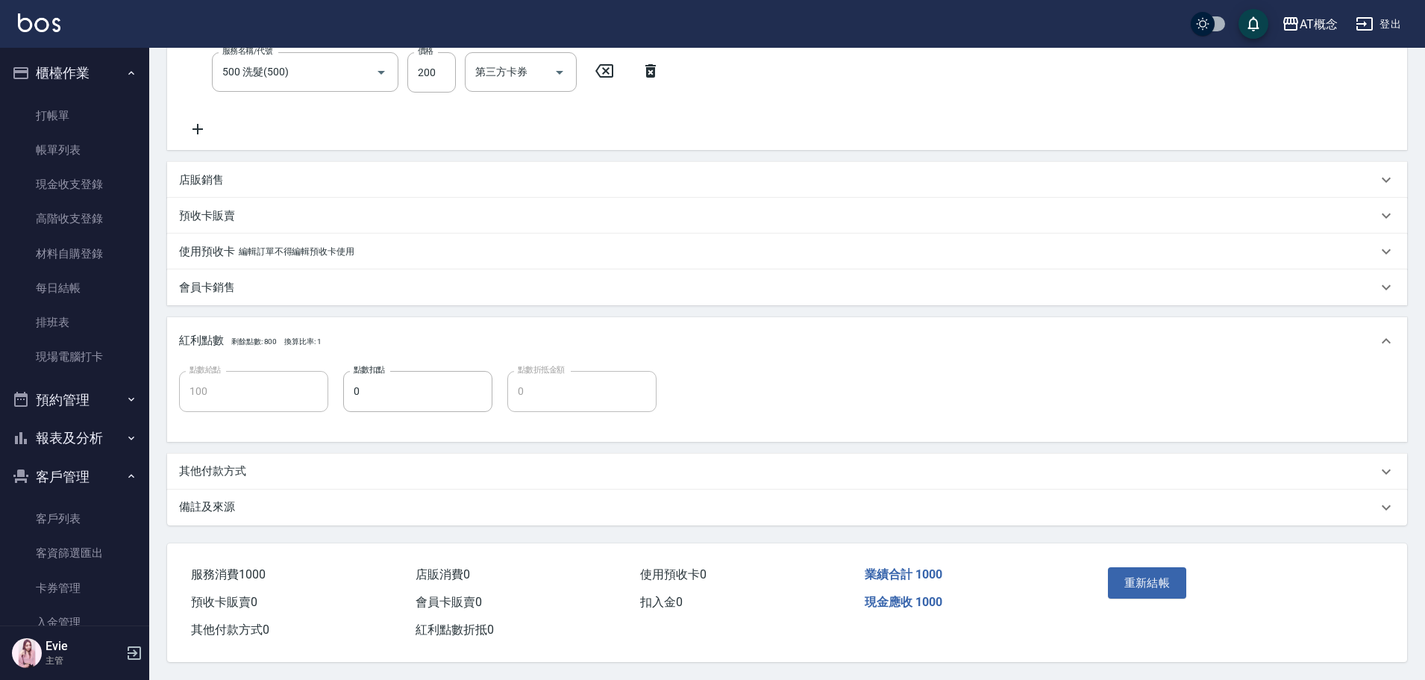
scroll to position [311, 0]
click at [216, 465] on p "其他付款方式" at bounding box center [212, 471] width 67 height 16
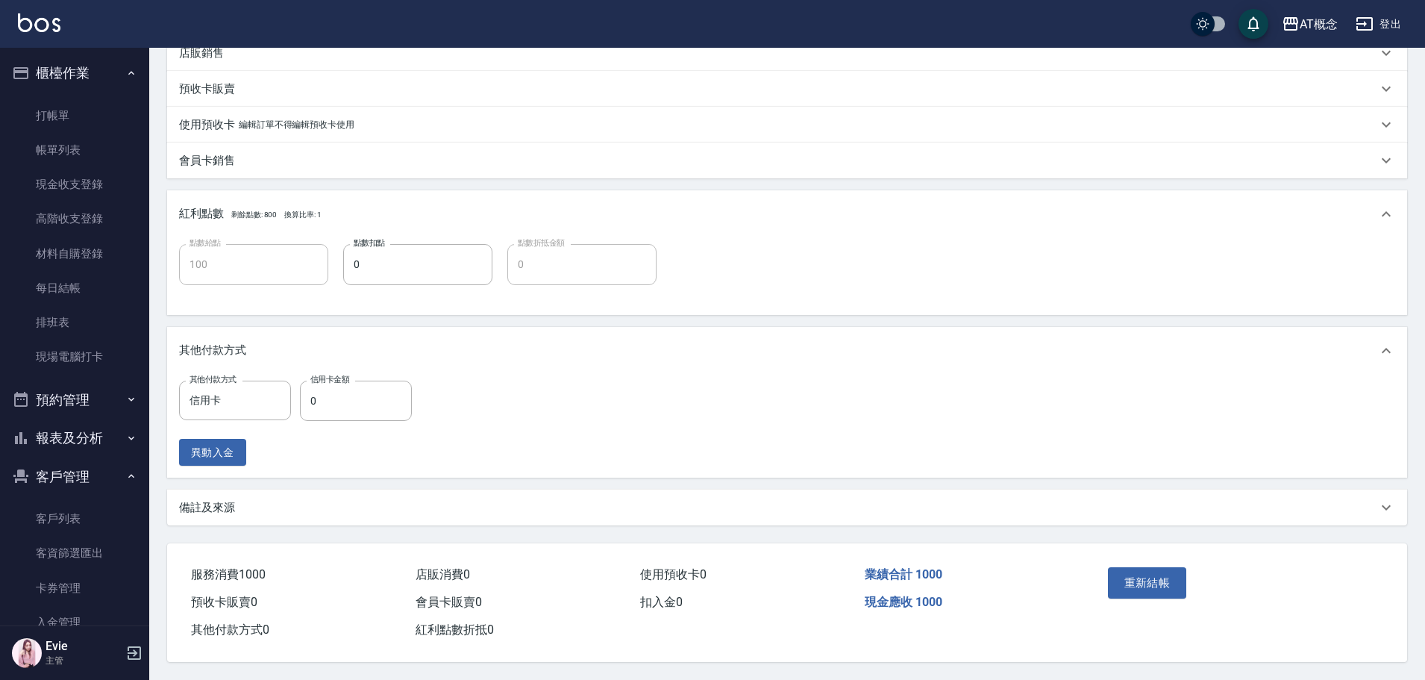
scroll to position [438, 0]
click at [327, 383] on input "0" at bounding box center [356, 400] width 112 height 40
click at [1150, 578] on button "重新結帳" at bounding box center [1147, 582] width 79 height 31
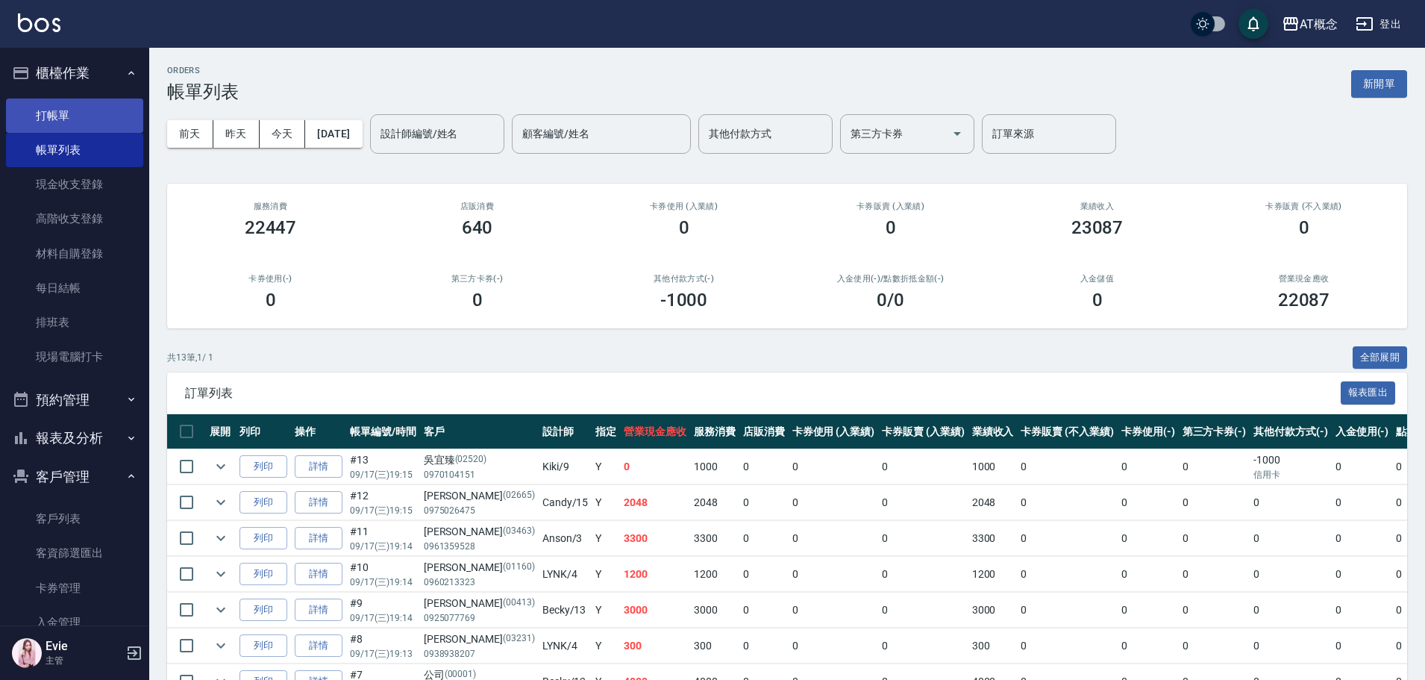
click at [66, 116] on link "打帳單" at bounding box center [74, 115] width 137 height 34
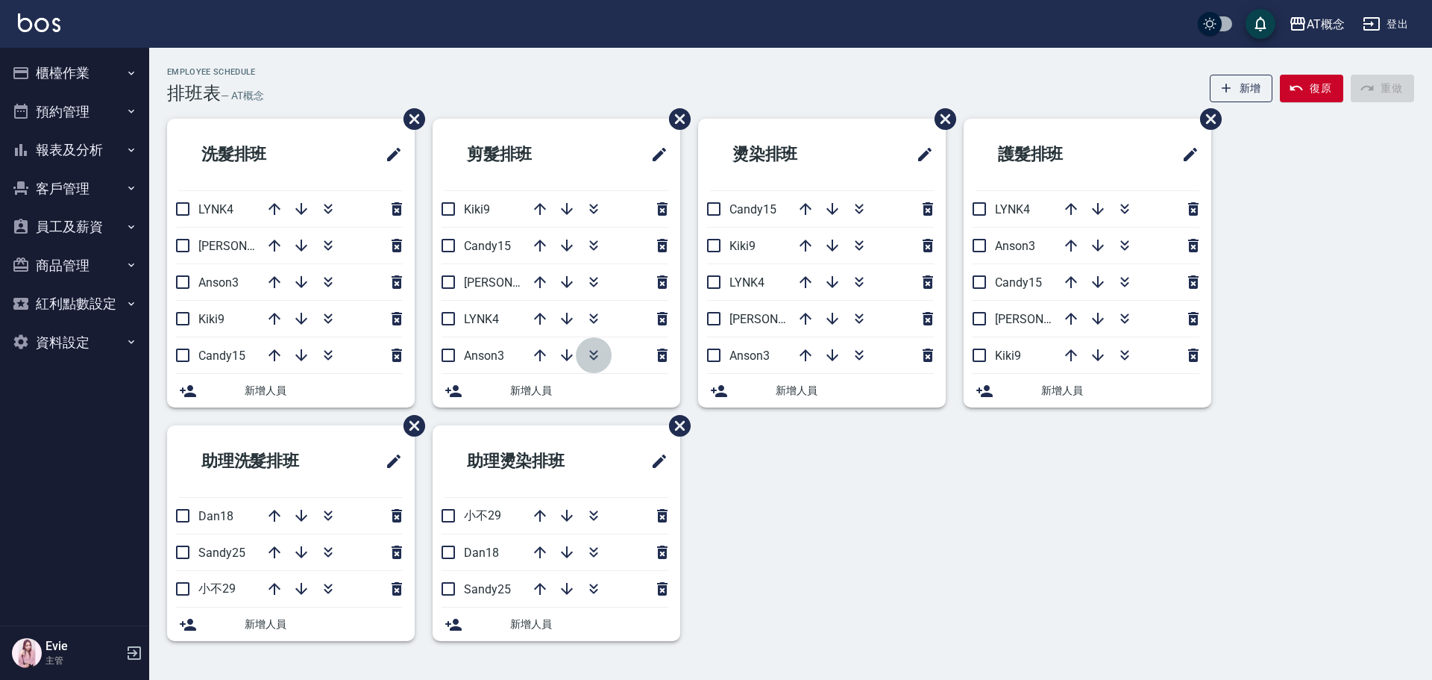
drag, startPoint x: 599, startPoint y: 355, endPoint x: 479, endPoint y: 331, distance: 122.4
click at [600, 356] on icon "button" at bounding box center [594, 355] width 18 height 18
